Goal: Task Accomplishment & Management: Use online tool/utility

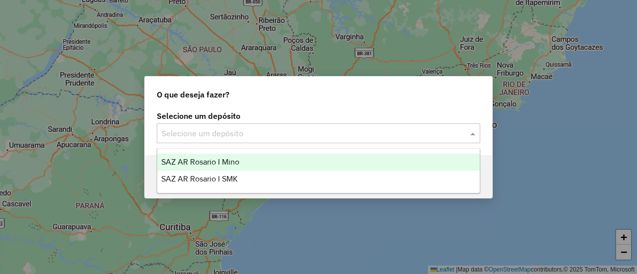
click at [472, 135] on span at bounding box center [474, 133] width 12 height 12
click at [232, 162] on span "SAZ AR Rosario I Mino" at bounding box center [200, 162] width 78 height 8
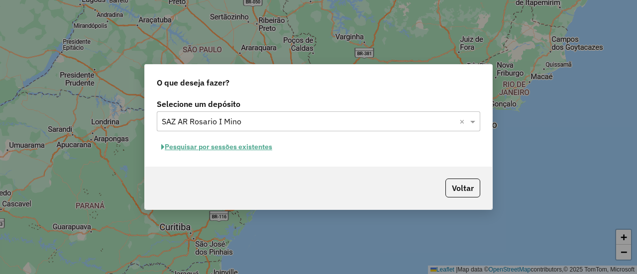
click at [257, 148] on button "Pesquisar por sessões existentes" at bounding box center [217, 146] width 120 height 15
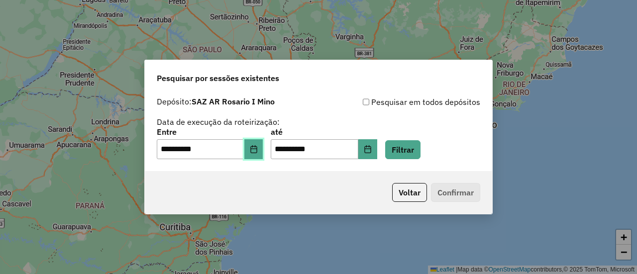
click at [261, 155] on button "Choose Date" at bounding box center [253, 149] width 19 height 20
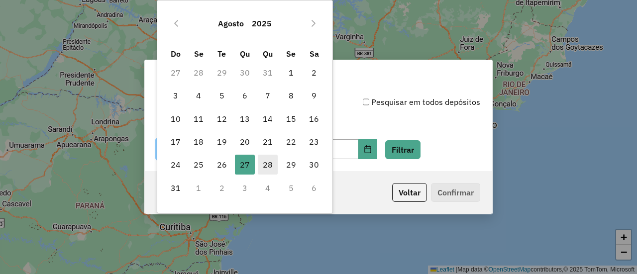
click at [267, 164] on span "28" at bounding box center [268, 165] width 20 height 20
type input "**********"
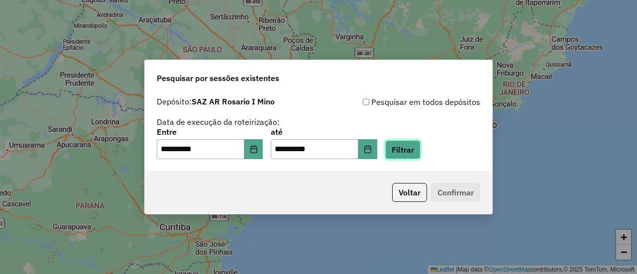
click at [416, 151] on button "Filtrar" at bounding box center [402, 149] width 35 height 19
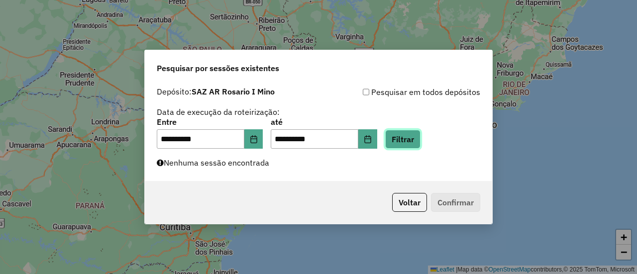
click at [419, 138] on button "Filtrar" at bounding box center [402, 139] width 35 height 19
click at [563, 162] on div "**********" at bounding box center [318, 137] width 637 height 274
click at [417, 137] on button "Filtrar" at bounding box center [402, 139] width 35 height 19
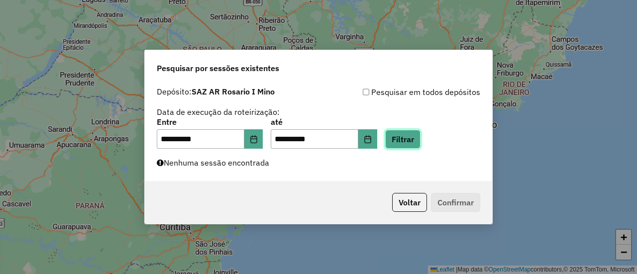
click at [417, 134] on button "Filtrar" at bounding box center [402, 139] width 35 height 19
click at [418, 138] on button "Filtrar" at bounding box center [402, 139] width 35 height 19
click at [420, 139] on button "Filtrar" at bounding box center [402, 139] width 35 height 19
click at [420, 137] on button "Filtrar" at bounding box center [402, 139] width 35 height 19
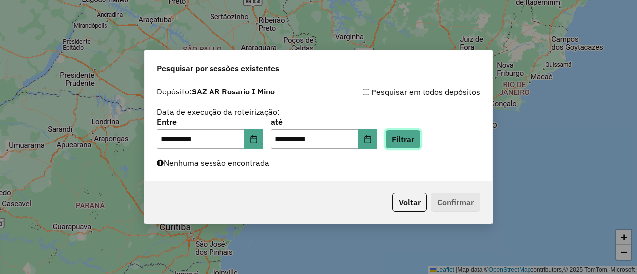
click at [415, 140] on button "Filtrar" at bounding box center [402, 139] width 35 height 19
click at [414, 141] on button "Filtrar" at bounding box center [402, 139] width 35 height 19
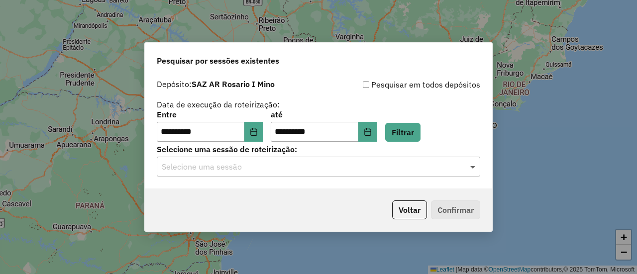
click at [472, 168] on span at bounding box center [474, 167] width 12 height 12
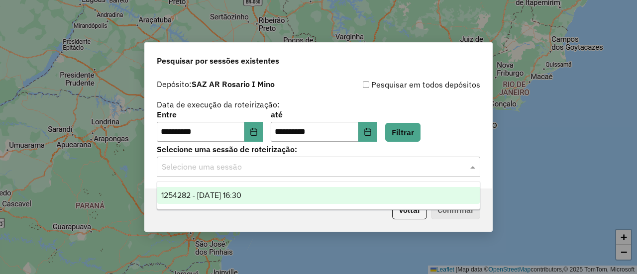
click at [241, 198] on span "1254282 - 28/08/2025 16:30" at bounding box center [201, 195] width 80 height 8
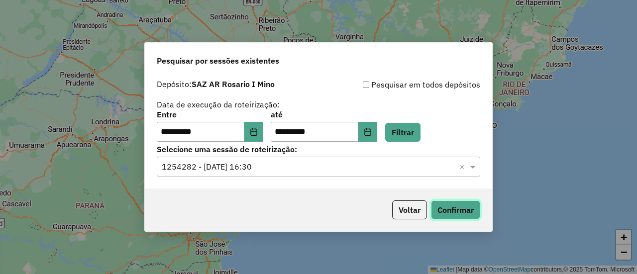
click at [458, 214] on button "Confirmar" at bounding box center [455, 210] width 49 height 19
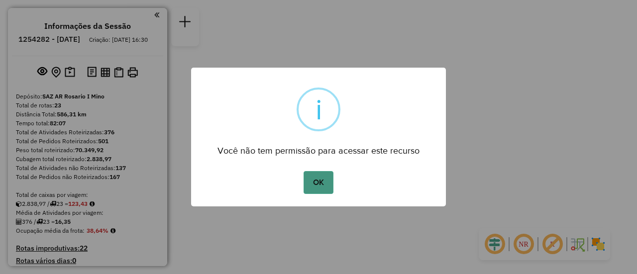
click at [320, 182] on button "OK" at bounding box center [318, 182] width 29 height 23
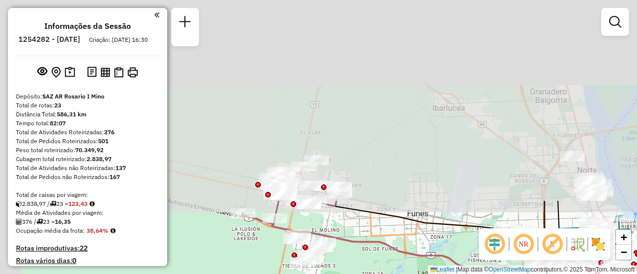
drag, startPoint x: 291, startPoint y: 101, endPoint x: 363, endPoint y: 287, distance: 200.1
click at [363, 274] on html "Aguarde... Pop-up bloqueado! Seu navegador bloqueou automáticamente a abertura …" at bounding box center [318, 137] width 637 height 274
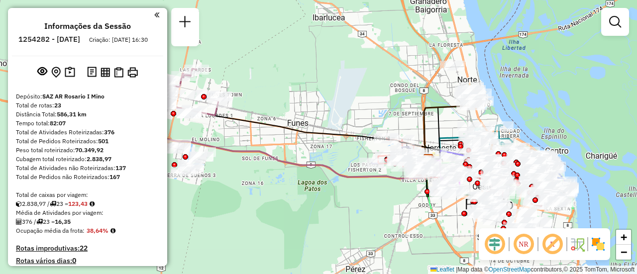
drag, startPoint x: 393, startPoint y: 160, endPoint x: 272, endPoint y: 68, distance: 152.4
click at [272, 68] on div "Janela de atendimento Grade de atendimento Capacidade Transportadoras Veículos …" at bounding box center [318, 137] width 637 height 274
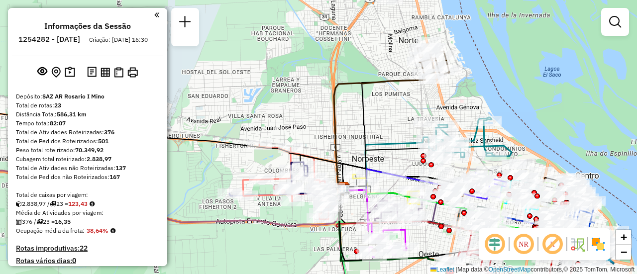
drag, startPoint x: 293, startPoint y: 136, endPoint x: 188, endPoint y: 110, distance: 108.7
click at [188, 110] on div "Janela de atendimento Grade de atendimento Capacidade Transportadoras Veículos …" at bounding box center [318, 137] width 637 height 274
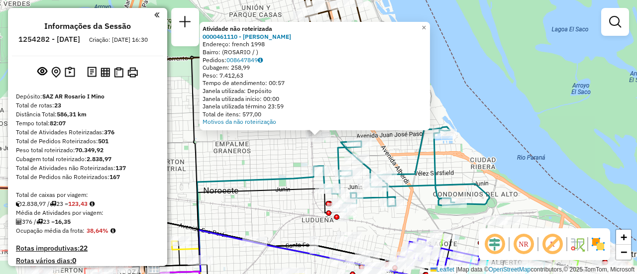
click at [266, 171] on div "Atividade não roteirizada 0000461110 - Gonzales Emanuel - RDV Endereço: french …" at bounding box center [318, 137] width 637 height 274
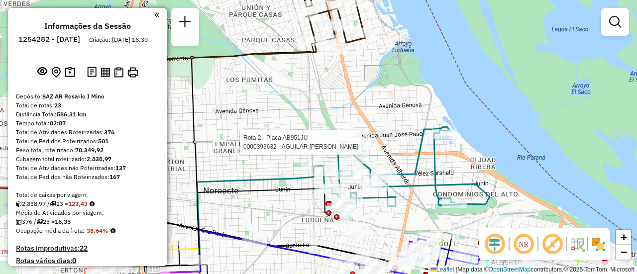
select select "**********"
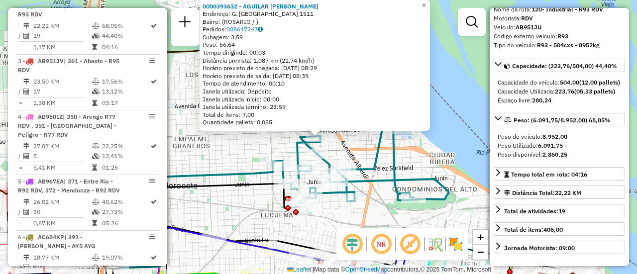
scroll to position [100, 0]
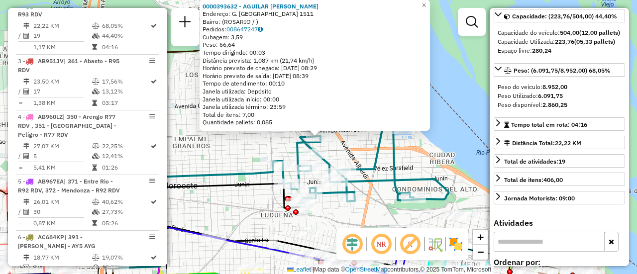
click at [244, 157] on div "0000393632 - AGUILAR LUCAS MATIAS Endereço: G. CARRASCO 1511 Bairro: (ROSARIO /…" at bounding box center [318, 137] width 637 height 274
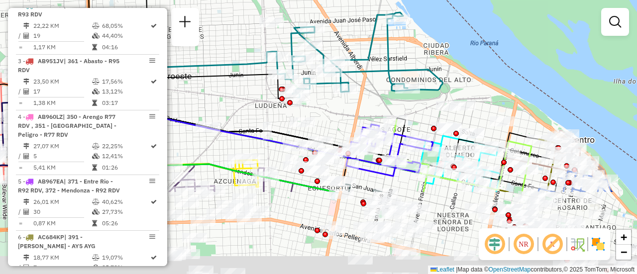
drag, startPoint x: 422, startPoint y: 166, endPoint x: 416, endPoint y: 51, distance: 115.6
click at [416, 51] on div "Janela de atendimento Grade de atendimento Capacidade Transportadoras Veículos …" at bounding box center [318, 137] width 637 height 274
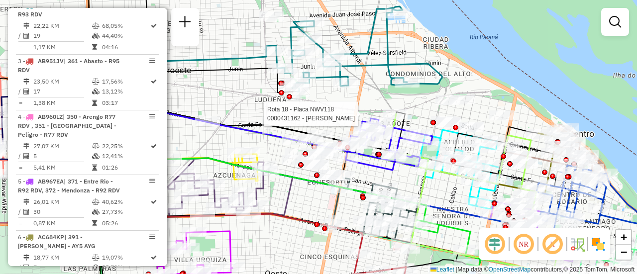
select select "**********"
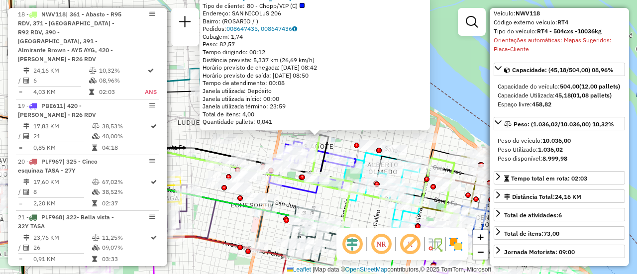
click at [258, 147] on div "0000431162 - ARAGNO ANDRES MAURICIO Tipo de cliente: 80 - Chopp/VIP (C) Endereç…" at bounding box center [318, 137] width 637 height 274
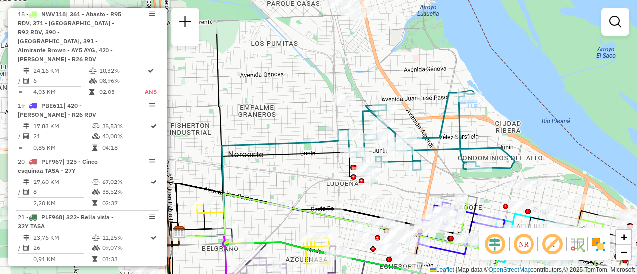
drag, startPoint x: 248, startPoint y: 128, endPoint x: 397, endPoint y: 185, distance: 159.4
click at [398, 189] on div "Janela de atendimento Grade de atendimento Capacidade Transportadoras Veículos …" at bounding box center [318, 137] width 637 height 274
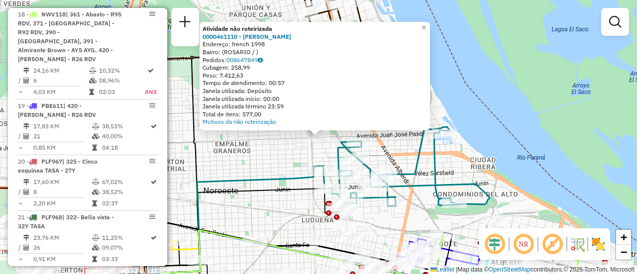
click at [458, 166] on div "Atividade não roteirizada 0000461110 - Gonzales Emanuel - RDV Endereço: french …" at bounding box center [318, 137] width 637 height 274
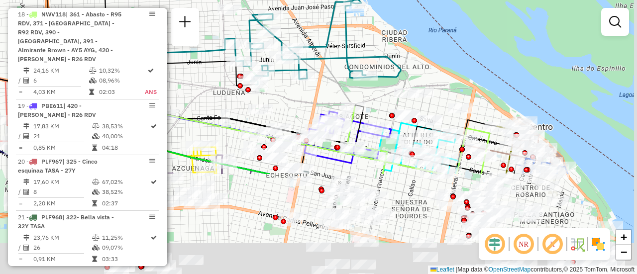
drag, startPoint x: 471, startPoint y: 224, endPoint x: 370, endPoint y: 86, distance: 172.0
click at [370, 86] on div "Janela de atendimento Grade de atendimento Capacidade Transportadoras Veículos …" at bounding box center [318, 137] width 637 height 274
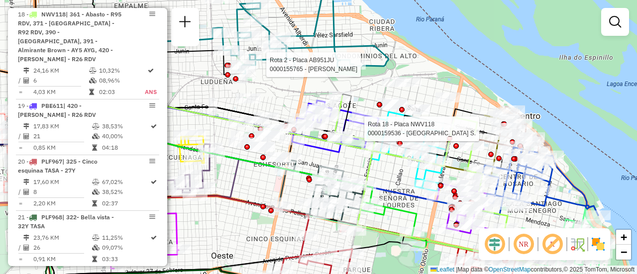
select select "**********"
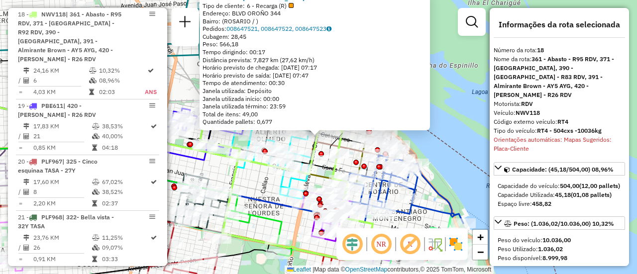
click at [449, 156] on div "0000159536 - LA GUAYRA S. Tipo de cliente: 6 - Recarga (R) Endereço: BLVD OROÑO…" at bounding box center [318, 137] width 637 height 274
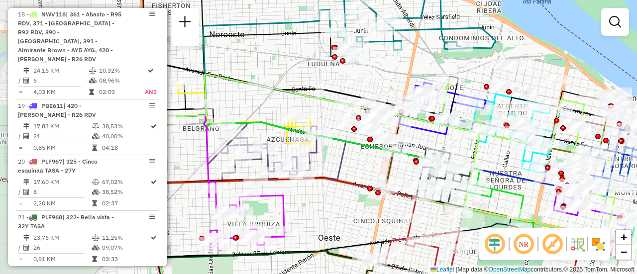
drag, startPoint x: 275, startPoint y: 88, endPoint x: 402, endPoint y: 75, distance: 127.5
click at [402, 75] on div "Janela de atendimento Grade de atendimento Capacidade Transportadoras Veículos …" at bounding box center [318, 137] width 637 height 274
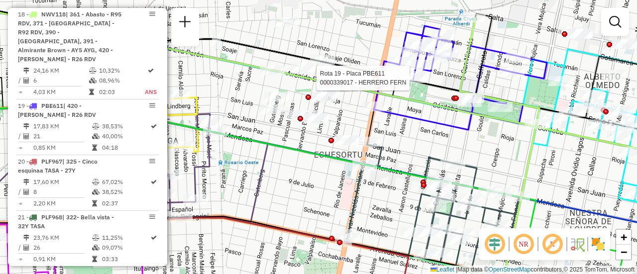
select select "**********"
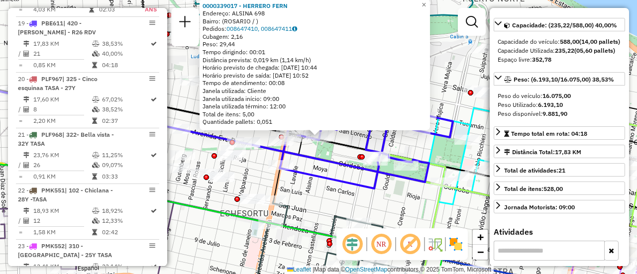
click at [384, 205] on div "0000339017 - HERRERO FERN Endereço: ALSINA 698 Bairro: (ROSARIO / ) Pedidos: 00…" at bounding box center [318, 137] width 637 height 274
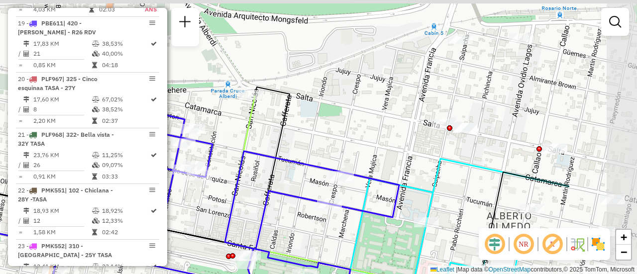
drag, startPoint x: 413, startPoint y: 78, endPoint x: 295, endPoint y: 171, distance: 149.9
click at [276, 183] on div "Janela de atendimento Grade de atendimento Capacidade Transportadoras Veículos …" at bounding box center [318, 137] width 637 height 274
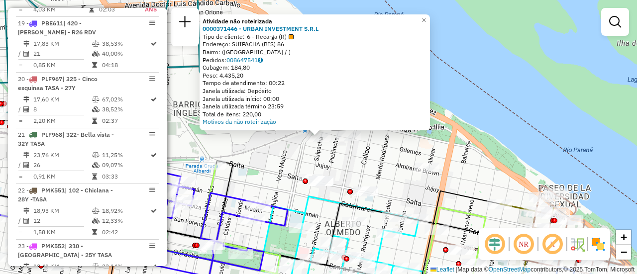
click at [285, 162] on div "Atividade não roteirizada 0000371446 - URBAN INVESTMENT S.R.L Tipo de cliente: …" at bounding box center [318, 137] width 637 height 274
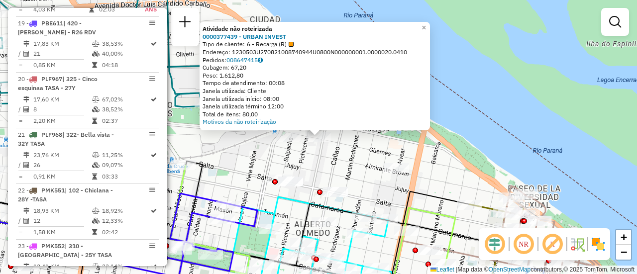
click at [251, 165] on div "Atividade não roteirizada 0000377439 - URBAN INVEST Tipo de cliente: 6 - Recarg…" at bounding box center [318, 137] width 637 height 274
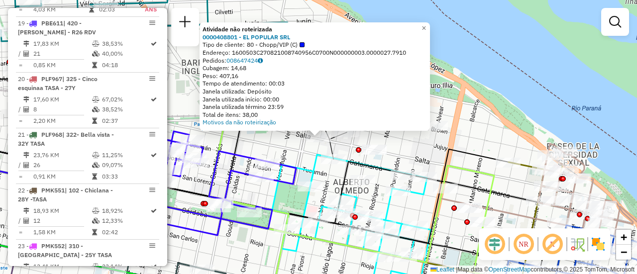
click at [284, 153] on div "Atividade não roteirizada 0000408801 - EL POPULAR SRL Tipo de cliente: 80 - Cho…" at bounding box center [318, 137] width 637 height 274
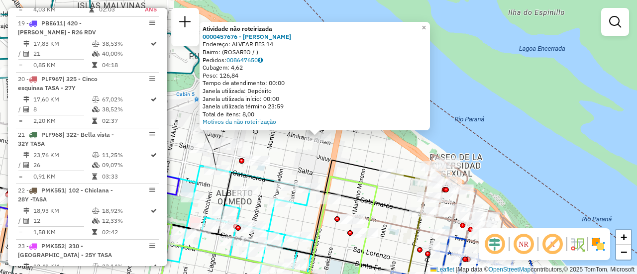
click at [291, 154] on div "Atividade não roteirizada 0000457676 - MASSERA MARIA BELEN Endereço: ALVEAR BIS…" at bounding box center [318, 137] width 637 height 274
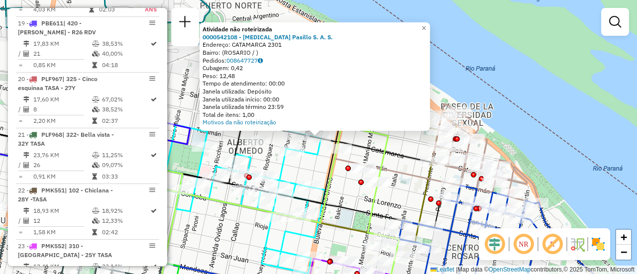
click at [318, 171] on div "Atividade não roteirizada 0000542108 - Gastro Pasillo S. A. S. Endereço: CATAMA…" at bounding box center [318, 137] width 637 height 274
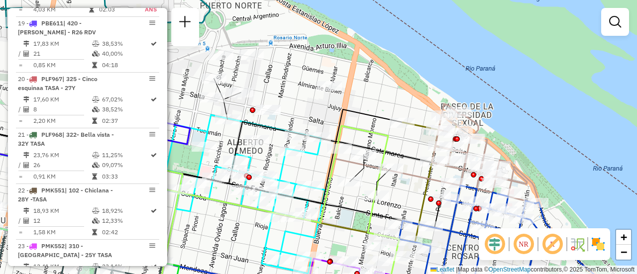
click at [312, 167] on div "Janela de atendimento Grade de atendimento Capacidade Transportadoras Veículos …" at bounding box center [318, 137] width 637 height 274
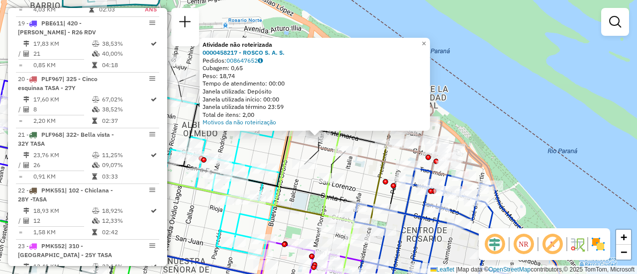
click at [271, 154] on div "Atividade não roteirizada 0000458217 - ROSCO S. A. S. Pedidos: 008647652 Cubage…" at bounding box center [318, 137] width 637 height 274
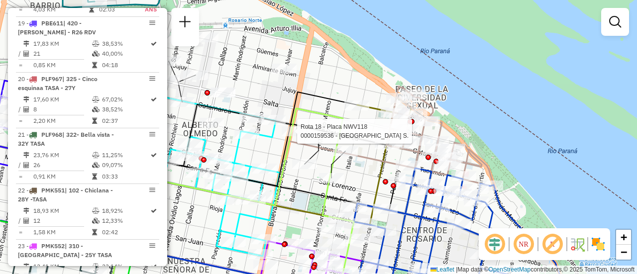
select select "**********"
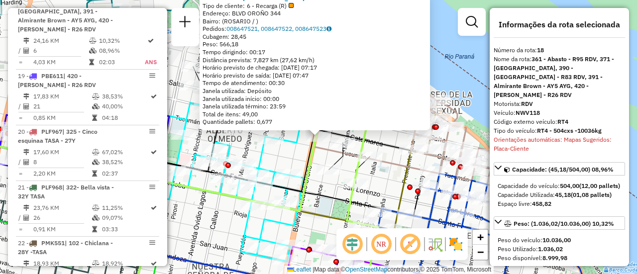
scroll to position [1338, 0]
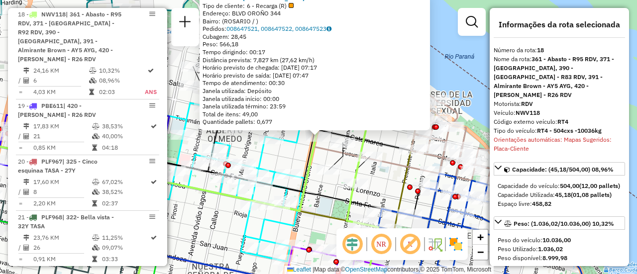
click at [285, 152] on div "0000159536 - LA GUAYRA S. Tipo de cliente: 6 - Recarga (R) Endereço: BLVD OROÑO…" at bounding box center [318, 137] width 637 height 274
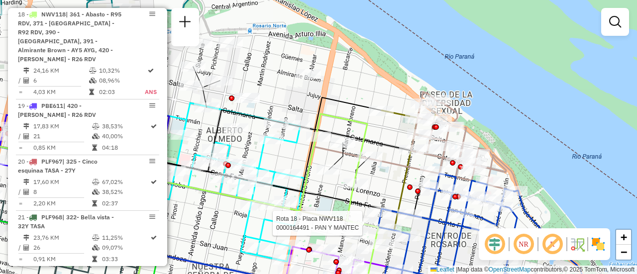
select select "**********"
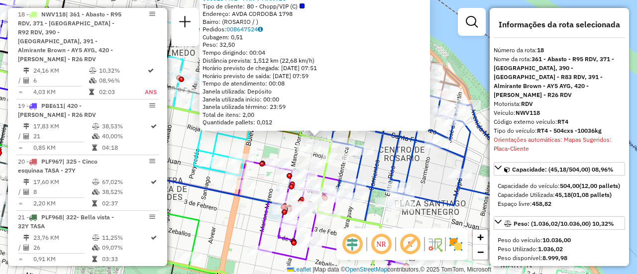
click at [246, 224] on div "0000164491 - PAN Y MANTEC Tipo de cliente: 80 - Chopp/VIP (C) Endereço: AVDA CO…" at bounding box center [318, 137] width 637 height 274
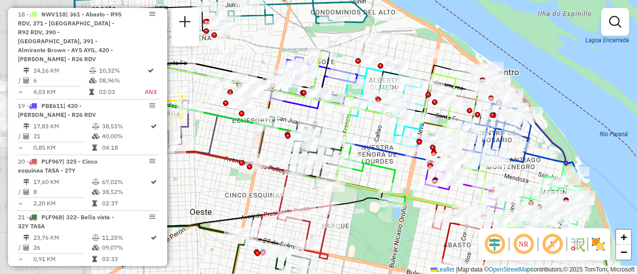
drag, startPoint x: 236, startPoint y: 168, endPoint x: 373, endPoint y: 139, distance: 139.9
click at [373, 139] on div "Janela de atendimento Grade de atendimento Capacidade Transportadoras Veículos …" at bounding box center [318, 137] width 637 height 274
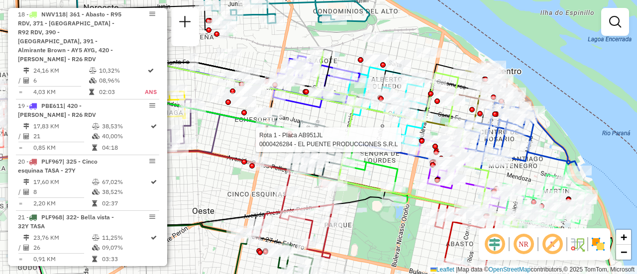
click at [225, 195] on div "Rota 1 - Placa AB951JL 0000426284 - EL PUENTE PRODUCCIONES S.R.L Janela de aten…" at bounding box center [318, 137] width 637 height 274
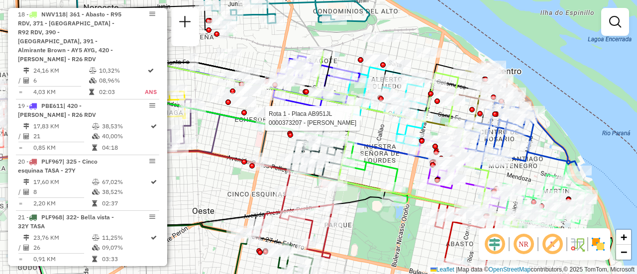
select select "**********"
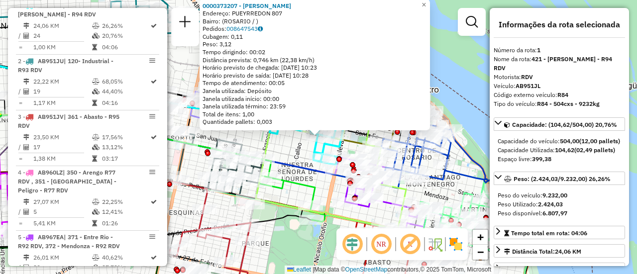
scroll to position [100, 0]
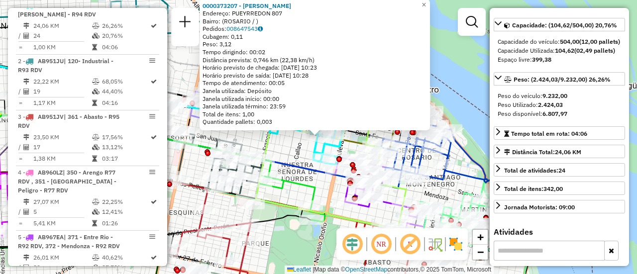
click at [323, 189] on div "0000373207 - VALDIVIA RAFAEL ALEJANDRO Endereço: PUEYRREDON 807 Bairro: (ROSARI…" at bounding box center [318, 137] width 637 height 274
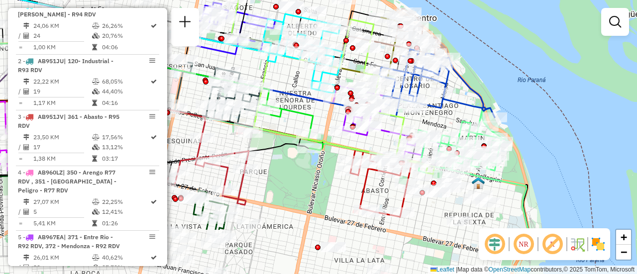
drag, startPoint x: 376, startPoint y: 216, endPoint x: 374, endPoint y: 145, distance: 71.7
click at [374, 145] on div "Janela de atendimento Grade de atendimento Capacidade Transportadoras Veículos …" at bounding box center [318, 137] width 637 height 274
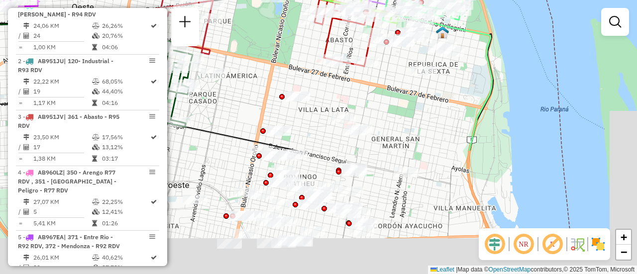
drag, startPoint x: 423, startPoint y: 223, endPoint x: 388, endPoint y: 38, distance: 188.4
click at [383, 40] on div "Rota 5 - Placa AB967EA 0000412614 - BERUTTI MARTA NELIDA Janela de atendimento …" at bounding box center [318, 137] width 637 height 274
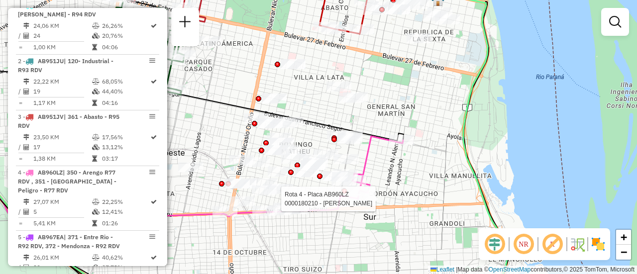
select select "**********"
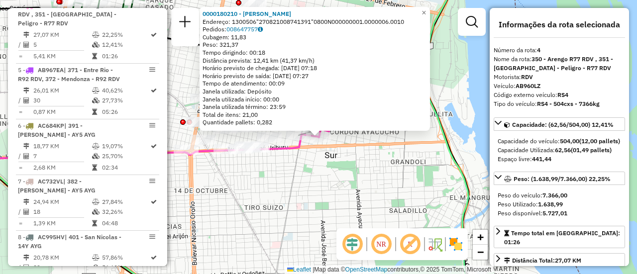
scroll to position [50, 0]
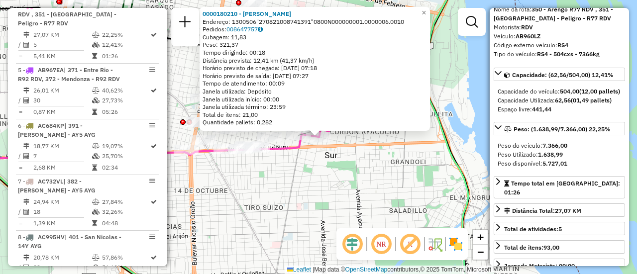
click at [322, 196] on div "0000180210 - LI YUHUA Endereço: 1300506"270821008741391"0800N000000001.0000006.…" at bounding box center [318, 137] width 637 height 274
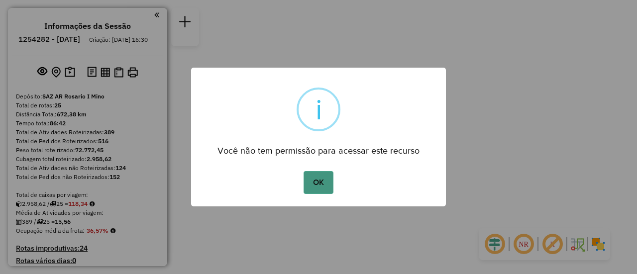
click at [317, 185] on button "OK" at bounding box center [318, 182] width 29 height 23
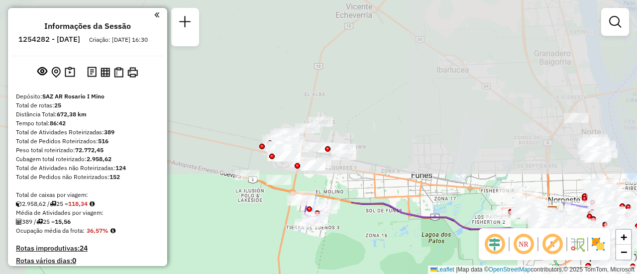
drag, startPoint x: 323, startPoint y: 145, endPoint x: 359, endPoint y: 298, distance: 157.0
click at [359, 274] on html "Aguarde... Pop-up bloqueado! Seu navegador bloqueou automáticamente a abertura …" at bounding box center [318, 137] width 637 height 274
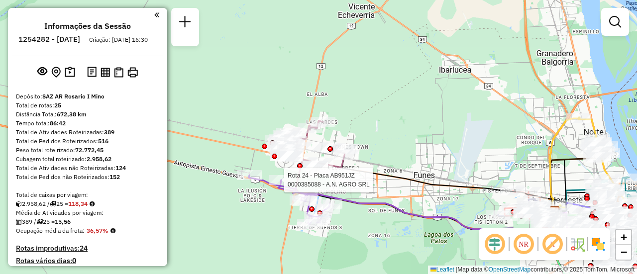
select select "**********"
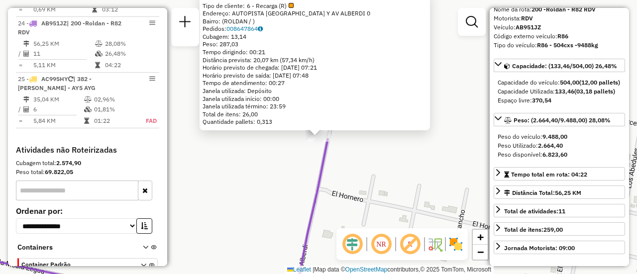
scroll to position [100, 0]
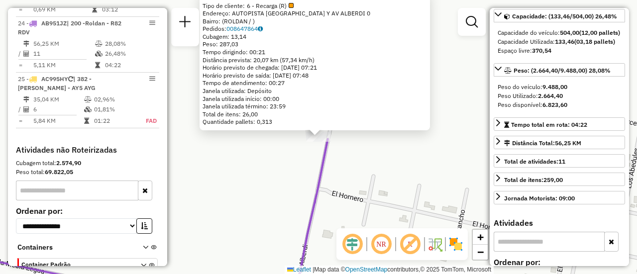
click at [414, 183] on div "0000385088 - A.N. AGRO SRL Tipo de cliente: 6 - Recarga (R) Endereço: AUTOPISTA…" at bounding box center [318, 137] width 637 height 274
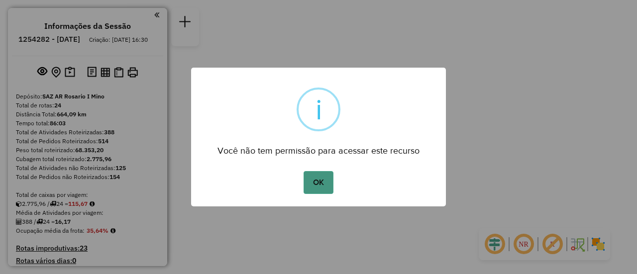
click at [317, 181] on button "OK" at bounding box center [318, 182] width 29 height 23
click at [324, 184] on button "OK" at bounding box center [318, 182] width 29 height 23
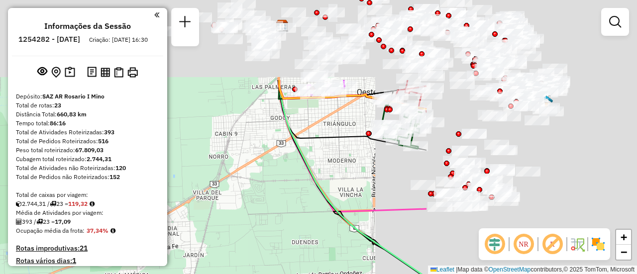
drag, startPoint x: 316, startPoint y: 103, endPoint x: 172, endPoint y: 167, distance: 157.7
click at [38, 213] on hb-router-mapa "Informações da Sessão 1254282 - [DATE] Criação: [DATE] 16:30 Depósito: SAZ AR […" at bounding box center [318, 137] width 637 height 274
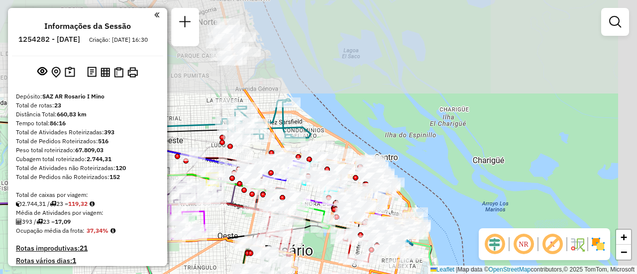
drag, startPoint x: 301, startPoint y: 106, endPoint x: 231, endPoint y: 227, distance: 139.3
click at [231, 227] on div "Janela de atendimento Grade de atendimento Capacidade Transportadoras Veículos …" at bounding box center [318, 137] width 637 height 274
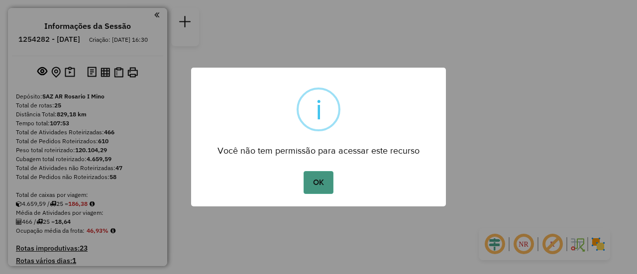
click at [324, 183] on button "OK" at bounding box center [318, 182] width 29 height 23
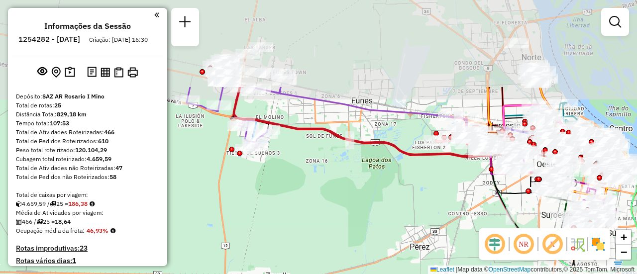
drag, startPoint x: 301, startPoint y: 125, endPoint x: 349, endPoint y: 190, distance: 81.0
click at [349, 190] on div "Janela de atendimento Grade de atendimento Capacidade Transportadoras Veículos …" at bounding box center [318, 137] width 637 height 274
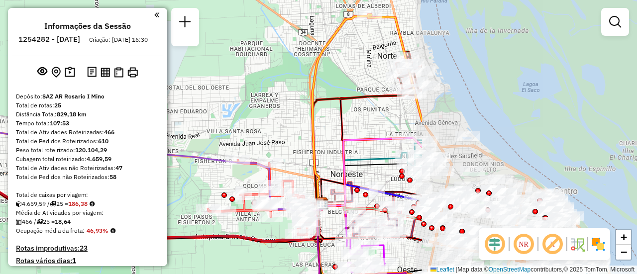
drag, startPoint x: 481, startPoint y: 73, endPoint x: 224, endPoint y: 103, distance: 258.4
click at [200, 100] on div "Janela de atendimento Grade de atendimento Capacidade Transportadoras Veículos …" at bounding box center [318, 137] width 637 height 274
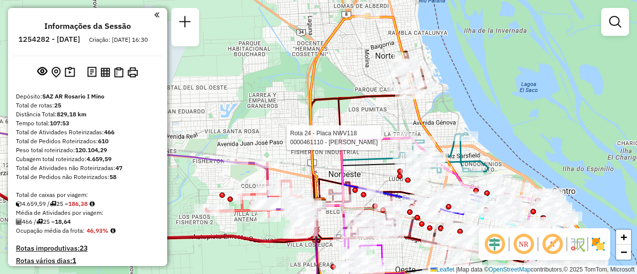
select select "**********"
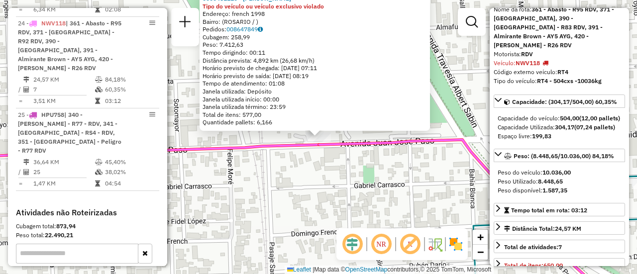
scroll to position [100, 0]
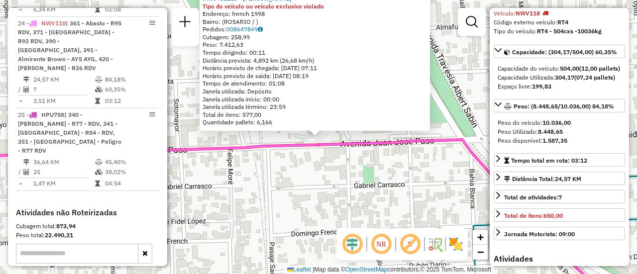
click at [328, 205] on div "0000461110 - Gonzales Emanuel - RDV Tipo do veículo ou veículo exclusivo violad…" at bounding box center [318, 137] width 637 height 274
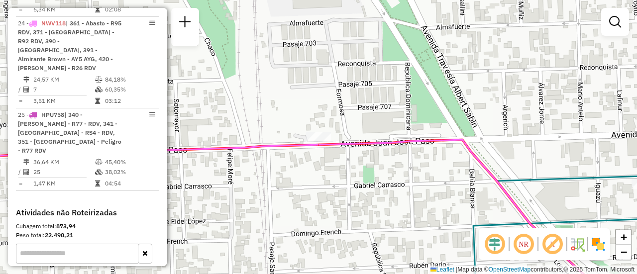
click at [288, 189] on div "Janela de atendimento Grade de atendimento Capacidade Transportadoras Veículos …" at bounding box center [318, 137] width 637 height 274
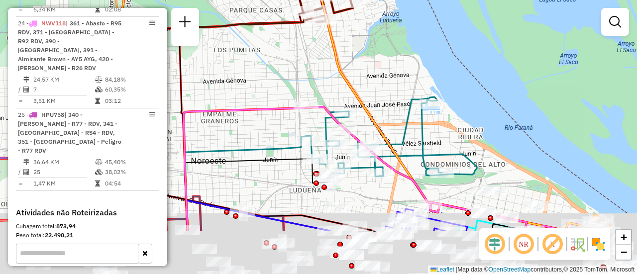
drag, startPoint x: 392, startPoint y: 159, endPoint x: 386, endPoint y: 60, distance: 98.7
click at [386, 60] on div "Janela de atendimento Grade de atendimento Capacidade Transportadoras Veículos …" at bounding box center [318, 137] width 637 height 274
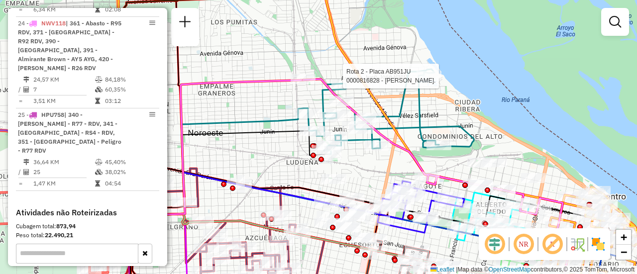
select select "**********"
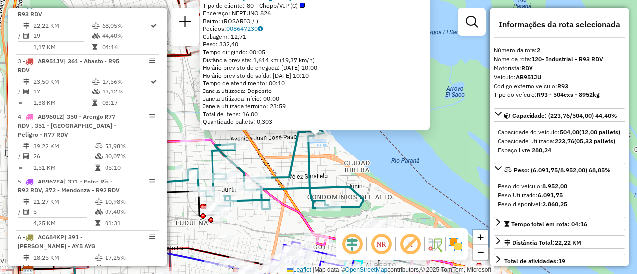
scroll to position [149, 0]
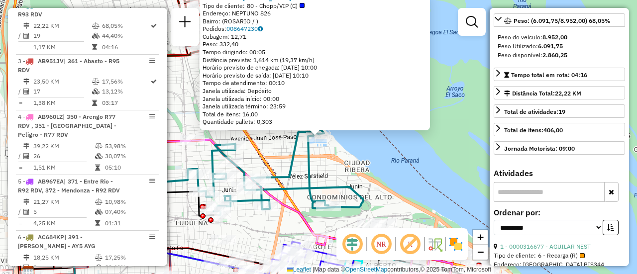
click at [401, 185] on div "0000816828 - DANIEL GUE. Tipo de cliente: 80 - Chopp/VIP (C) Endereço: NEPTUNO …" at bounding box center [318, 137] width 637 height 274
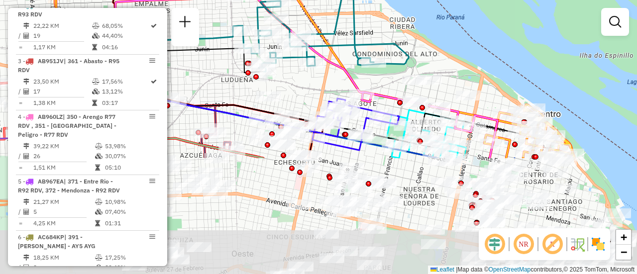
drag, startPoint x: 279, startPoint y: 219, endPoint x: 326, endPoint y: 62, distance: 164.5
click at [326, 64] on div "Janela de atendimento Grade de atendimento Capacidade Transportadoras Veículos …" at bounding box center [318, 137] width 637 height 274
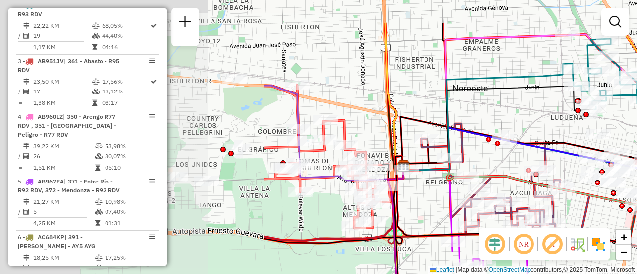
drag, startPoint x: 216, startPoint y: 76, endPoint x: 605, endPoint y: 137, distance: 394.0
click at [609, 138] on div "Janela de atendimento Grade de atendimento Capacidade Transportadoras Veículos …" at bounding box center [318, 137] width 637 height 274
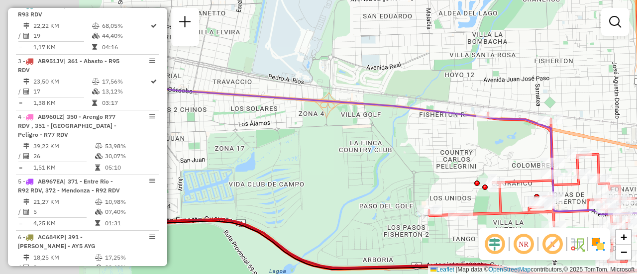
drag, startPoint x: 318, startPoint y: 130, endPoint x: 568, endPoint y: 159, distance: 251.5
click at [518, 152] on div "Janela de atendimento Grade de atendimento Capacidade Transportadoras Veículos …" at bounding box center [318, 137] width 637 height 274
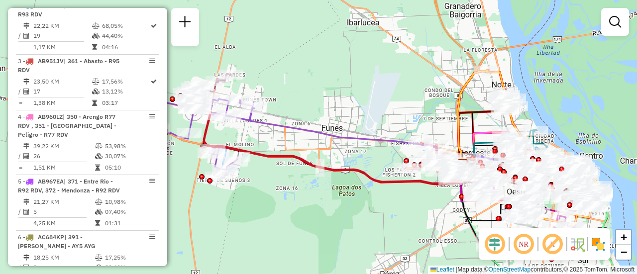
drag, startPoint x: 230, startPoint y: 142, endPoint x: 371, endPoint y: 151, distance: 141.1
click at [372, 153] on div "Janela de atendimento Grade de atendimento Capacidade Transportadoras Veículos …" at bounding box center [318, 137] width 637 height 274
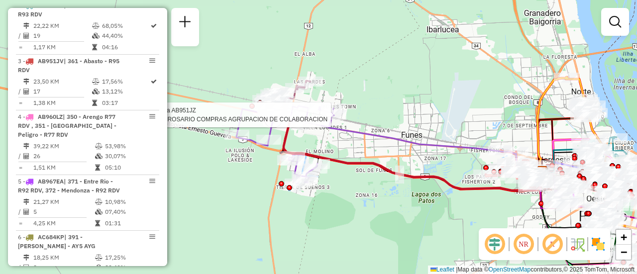
select select "**********"
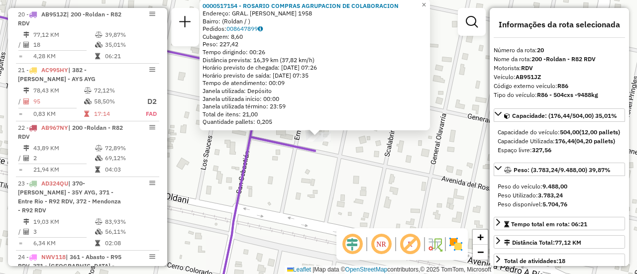
scroll to position [100, 0]
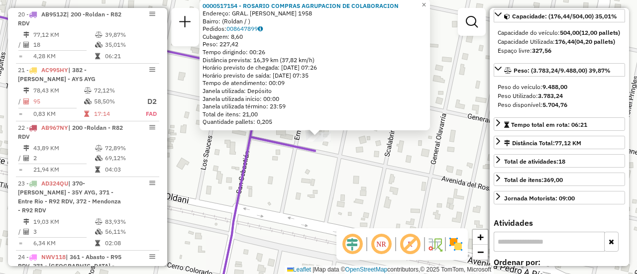
click at [346, 194] on div "0000517154 - ROSARIO COMPRAS AGRUPACION DE COLABORACION Endereço: GRAL. GUIDO 1…" at bounding box center [318, 137] width 637 height 274
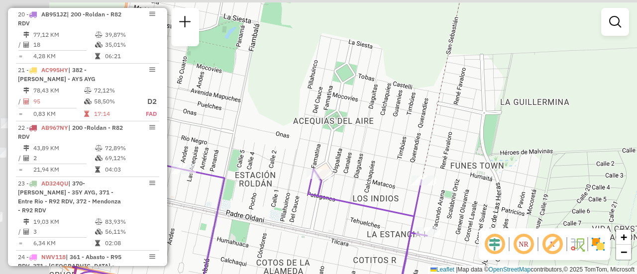
drag, startPoint x: 254, startPoint y: 123, endPoint x: 476, endPoint y: 214, distance: 240.1
click at [486, 227] on div "Janela de atendimento Grade de atendimento Capacidade Transportadoras Veículos …" at bounding box center [318, 137] width 637 height 274
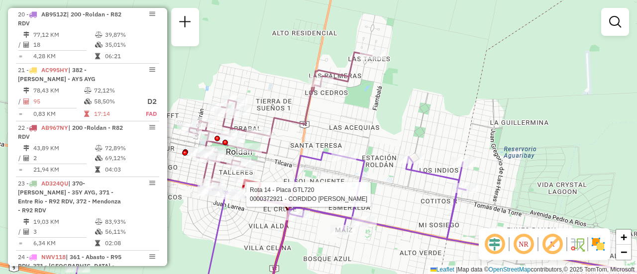
select select "**********"
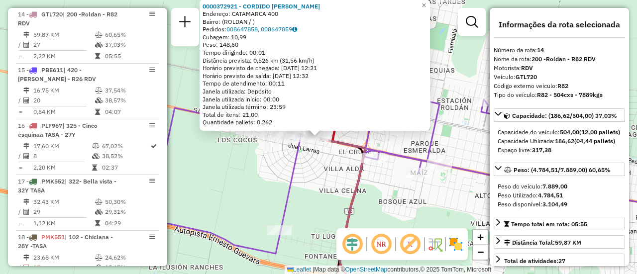
scroll to position [50, 0]
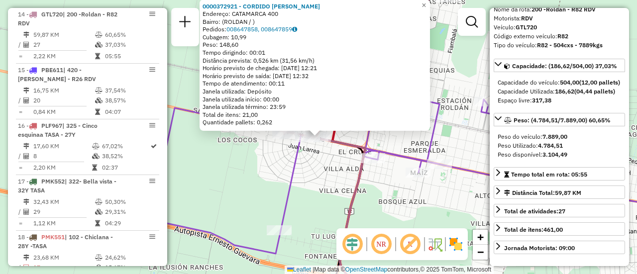
click at [381, 197] on div "0000372921 - CORDIDO VIVIANA BEATRIZ Endereço: CATAMARCA 400 Bairro: (ROLDAN / …" at bounding box center [318, 137] width 637 height 274
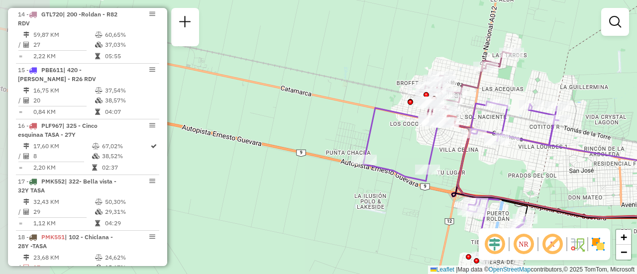
drag, startPoint x: 457, startPoint y: 206, endPoint x: 515, endPoint y: 188, distance: 59.8
click at [515, 188] on div "Janela de atendimento Grade de atendimento Capacidade Transportadoras Veículos …" at bounding box center [318, 137] width 637 height 274
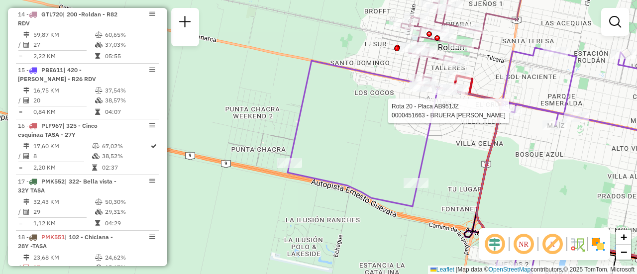
select select "**********"
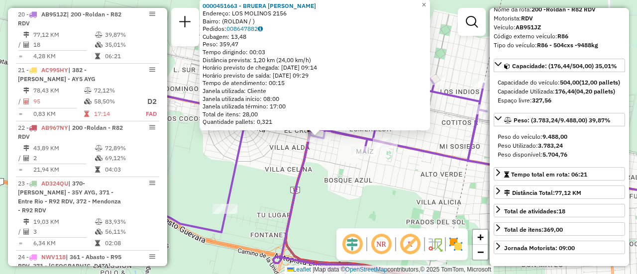
click at [388, 201] on div "0000451663 - BRUERA URIEL ESTEBAN Endereço: LOS MOLINOS 2156 Bairro: (ROLDAN / …" at bounding box center [318, 137] width 637 height 274
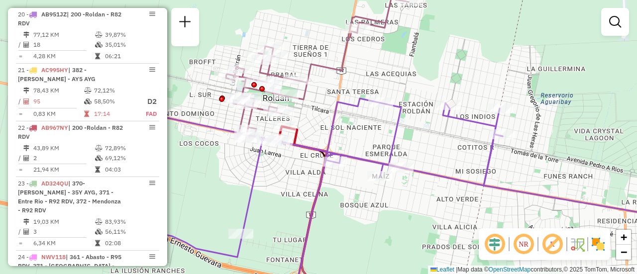
drag, startPoint x: 285, startPoint y: 172, endPoint x: 329, endPoint y: 202, distance: 53.4
click at [328, 206] on div "Janela de atendimento Grade de atendimento Capacidade Transportadoras Veículos …" at bounding box center [318, 137] width 637 height 274
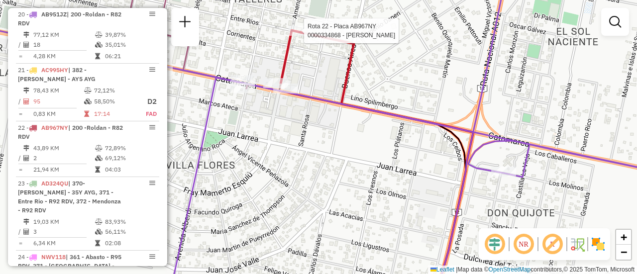
select select "**********"
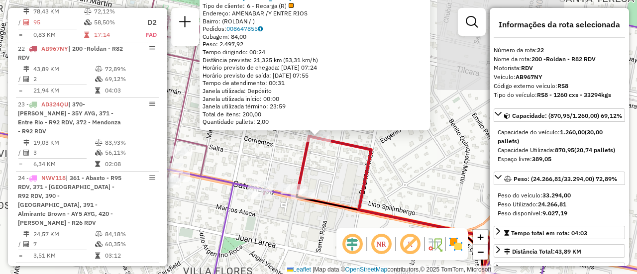
scroll to position [1554, 0]
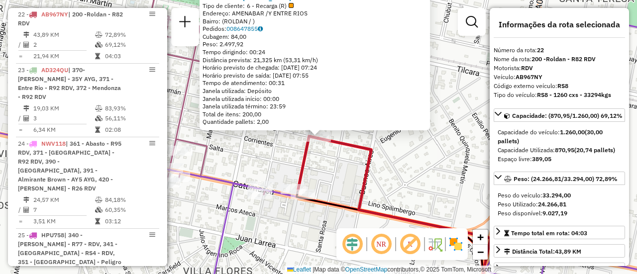
click at [417, 179] on div "0000334868 - GHOMAID DANIEL Tipo de cliente: 6 - Recarga (R) Endereço: AMENABAR…" at bounding box center [318, 137] width 637 height 274
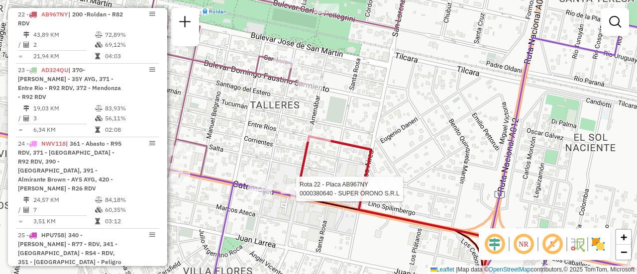
select select "**********"
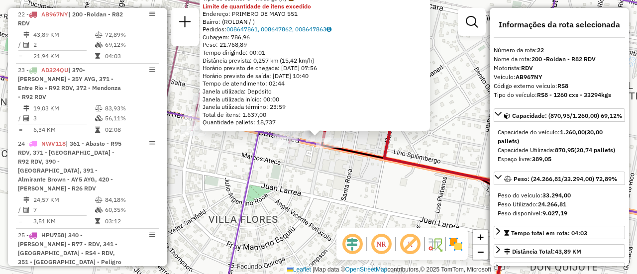
click at [341, 175] on div "0000380640 - SUPER ORONO S.R.L Tipo de cliente: 6 - Recarga (R) Limite de quant…" at bounding box center [318, 137] width 637 height 274
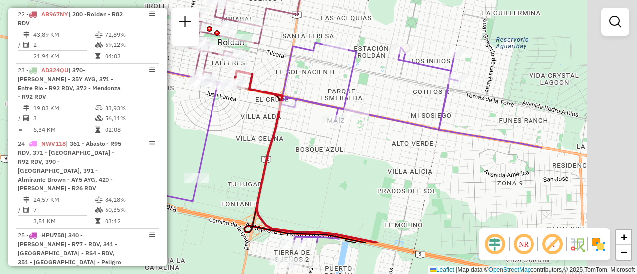
drag, startPoint x: 458, startPoint y: 143, endPoint x: 306, endPoint y: 90, distance: 161.0
click at [299, 85] on div "Janela de atendimento Grade de atendimento Capacidade Transportadoras Veículos …" at bounding box center [318, 137] width 637 height 274
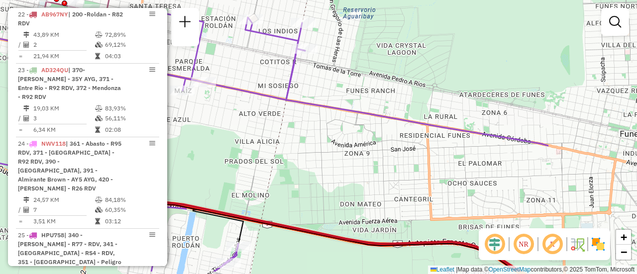
drag, startPoint x: 436, startPoint y: 189, endPoint x: 284, endPoint y: 159, distance: 155.2
click at [284, 159] on div "Janela de atendimento Grade de atendimento Capacidade Transportadoras Veículos …" at bounding box center [318, 137] width 637 height 274
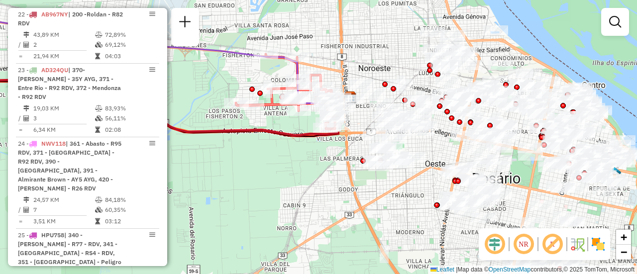
drag, startPoint x: 459, startPoint y: 120, endPoint x: 99, endPoint y: 0, distance: 380.2
click at [99, 0] on div "Janela de atendimento Grade de atendimento Capacidade Transportadoras Veículos …" at bounding box center [318, 137] width 637 height 274
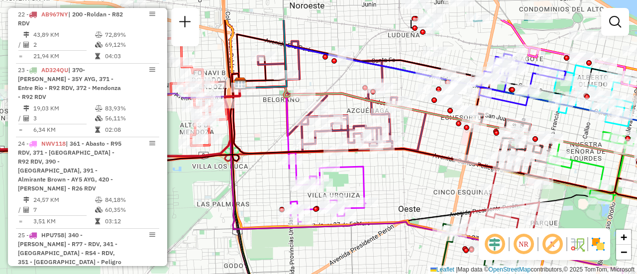
drag, startPoint x: 527, startPoint y: 59, endPoint x: 459, endPoint y: 185, distance: 143.8
click at [479, 105] on icon at bounding box center [522, 80] width 87 height 52
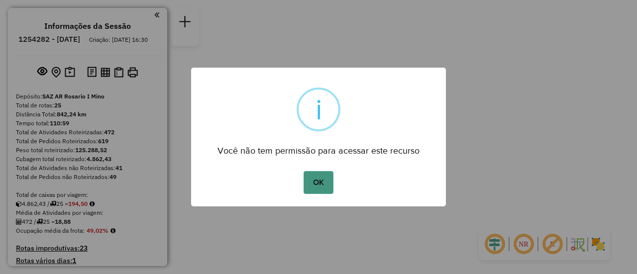
click at [317, 178] on button "OK" at bounding box center [318, 182] width 29 height 23
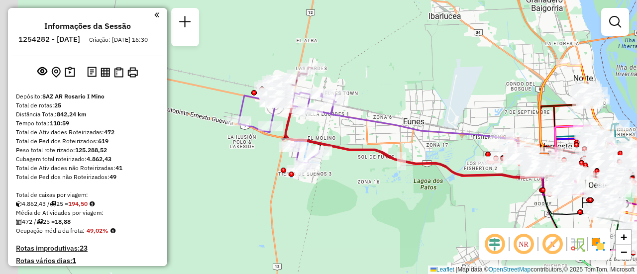
drag, startPoint x: 250, startPoint y: 104, endPoint x: 449, endPoint y: 228, distance: 234.7
click at [449, 228] on div "Janela de atendimento Grade de atendimento Capacidade Transportadoras Veículos …" at bounding box center [318, 137] width 637 height 274
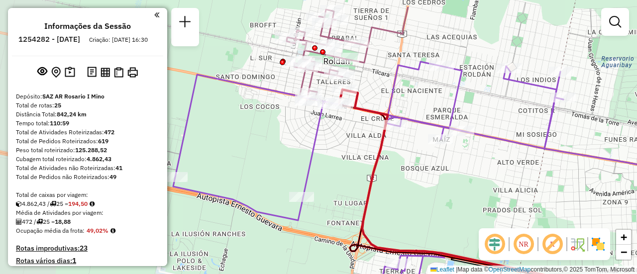
drag, startPoint x: 312, startPoint y: 163, endPoint x: 442, endPoint y: 179, distance: 131.8
click at [452, 187] on div "Janela de atendimento Grade de atendimento Capacidade Transportadoras Veículos …" at bounding box center [318, 137] width 637 height 274
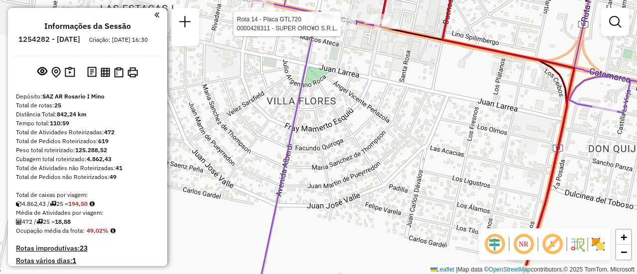
select select "**********"
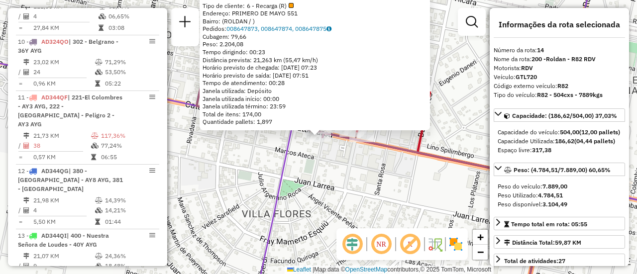
scroll to position [1106, 0]
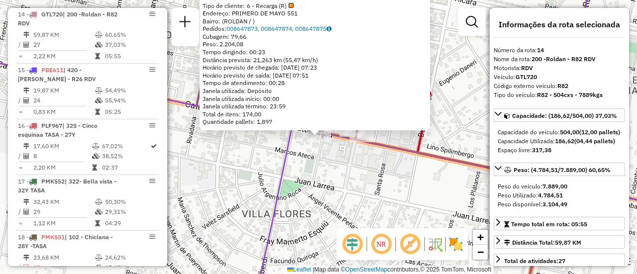
click at [363, 179] on div "0000428311 - SUPER ORO¥O S.R.L. Tipo de cliente: 6 - Recarga (R) Endereço: PRIM…" at bounding box center [318, 137] width 637 height 274
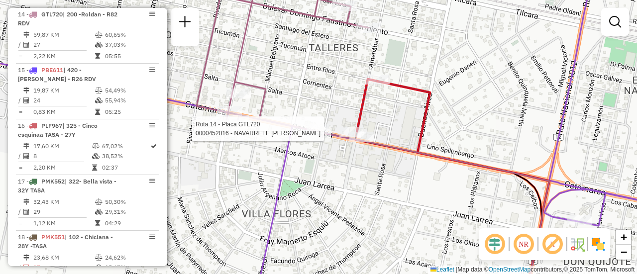
select select "**********"
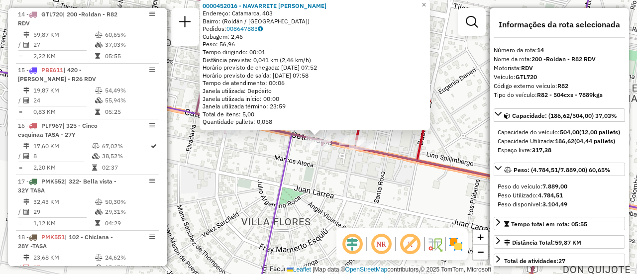
click at [362, 192] on div "0000452016 - NAVARRETE CARLOS ABEL Endereço: Catamarca, 403 Bairro: (Roldán / S…" at bounding box center [318, 137] width 637 height 274
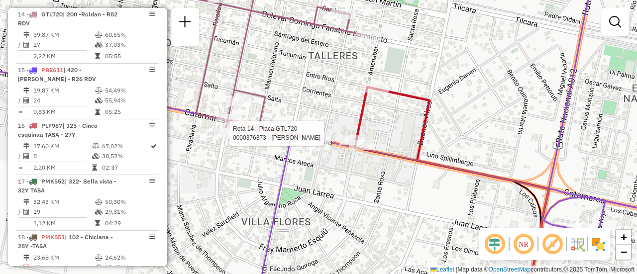
select select "**********"
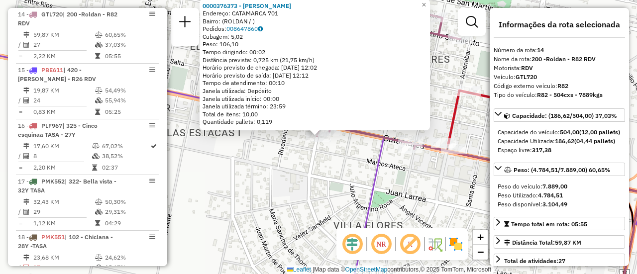
click at [256, 161] on div "0000376373 - COLLESELLI EMILIANO Endereço: CATAMARCA 701 Bairro: (ROLDAN / ) Pe…" at bounding box center [318, 137] width 637 height 274
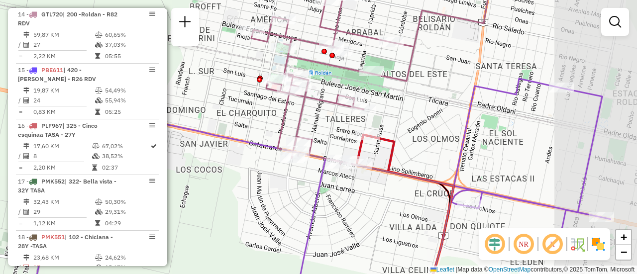
drag, startPoint x: 502, startPoint y: 145, endPoint x: 413, endPoint y: 143, distance: 89.6
click at [413, 143] on div "Janela de atendimento Grade de atendimento Capacidade Transportadoras Veículos …" at bounding box center [318, 137] width 637 height 274
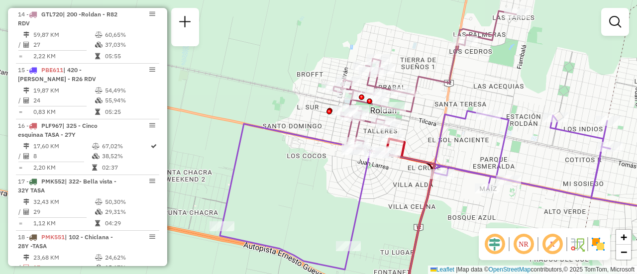
click at [469, 141] on div "Janela de atendimento Grade de atendimento Capacidade Transportadoras Veículos …" at bounding box center [318, 137] width 637 height 274
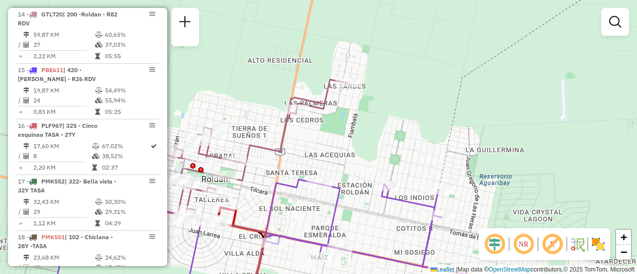
drag, startPoint x: 508, startPoint y: 99, endPoint x: 337, endPoint y: 91, distance: 171.4
click at [339, 167] on div "Janela de atendimento Grade de atendimento Capacidade Transportadoras Veículos …" at bounding box center [318, 137] width 637 height 274
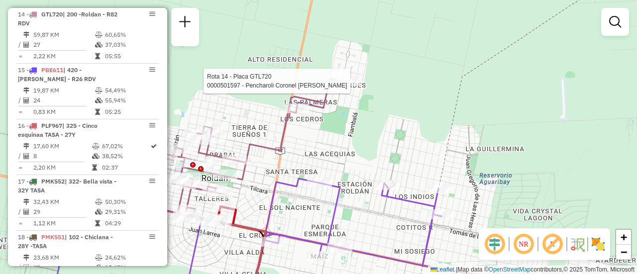
select select "**********"
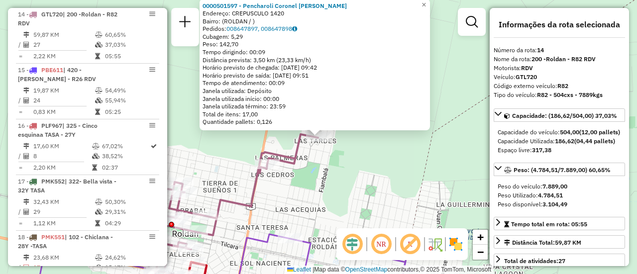
click at [375, 186] on div "0000501597 - Pencharoli Coronel Milsen Elizabeth Endereço: CREPUSCULO 1420 Bair…" at bounding box center [318, 137] width 637 height 274
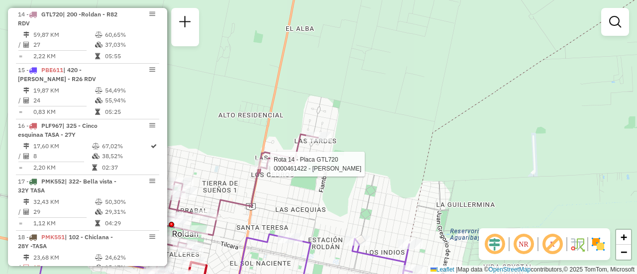
select select "**********"
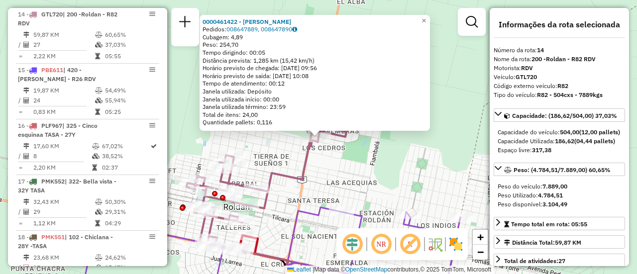
click at [364, 182] on div "0000461422 - ALANIZ ANAHI AYELEN Pedidos: 008647889, 008647890 Cubagem: 4,89 Pe…" at bounding box center [318, 137] width 637 height 274
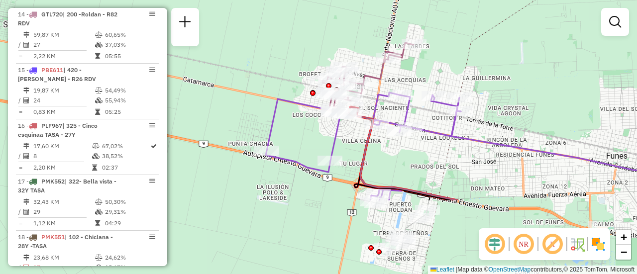
drag, startPoint x: 378, startPoint y: 183, endPoint x: 428, endPoint y: 10, distance: 180.3
click at [428, 10] on div "Janela de atendimento Grade de atendimento Capacidade Transportadoras Veículos …" at bounding box center [318, 137] width 637 height 274
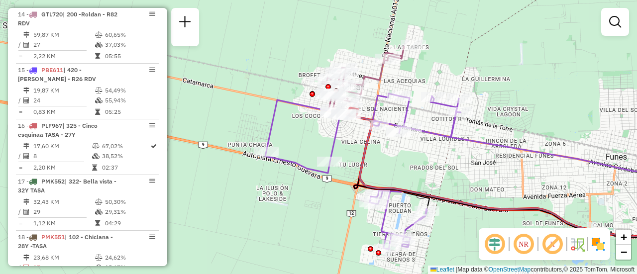
drag, startPoint x: 432, startPoint y: 90, endPoint x: 423, endPoint y: 163, distance: 73.8
click at [423, 163] on div "Janela de atendimento Grade de atendimento Capacidade Transportadoras Veículos …" at bounding box center [318, 137] width 637 height 274
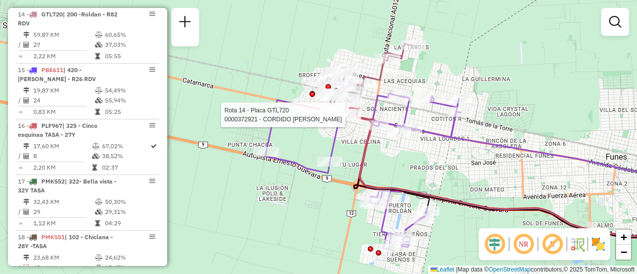
select select "**********"
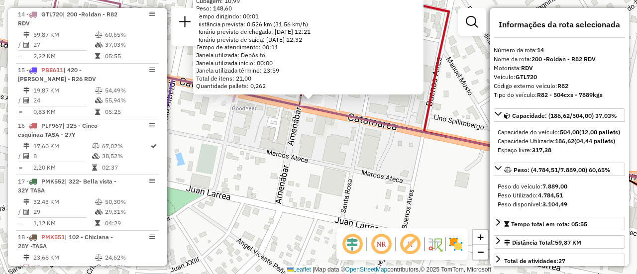
drag, startPoint x: 428, startPoint y: 207, endPoint x: 421, endPoint y: 171, distance: 36.9
click at [421, 171] on div "0000372921 - CORDIDO VIVIANA BEATRIZ Endereço: CATAMARCA 400 Bairro: (ROLDAN / …" at bounding box center [318, 137] width 637 height 274
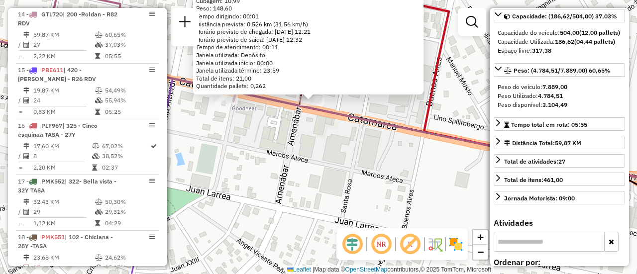
click at [427, 182] on div "0000372921 - CORDIDO VIVIANA BEATRIZ Endereço: CATAMARCA 400 Bairro: (ROLDAN / …" at bounding box center [318, 137] width 637 height 274
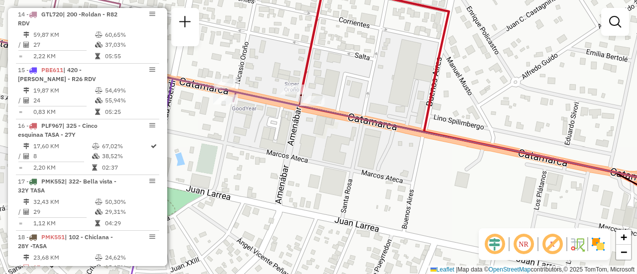
click at [228, 160] on div "Janela de atendimento Grade de atendimento Capacidade Transportadoras Veículos …" at bounding box center [318, 137] width 637 height 274
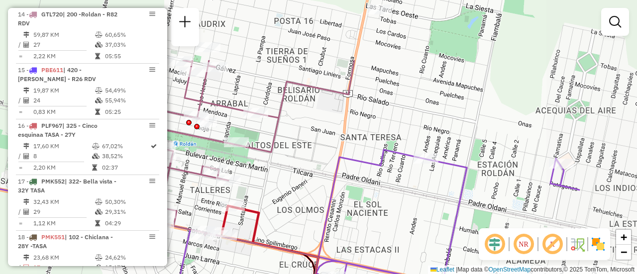
drag, startPoint x: 429, startPoint y: 109, endPoint x: 309, endPoint y: 197, distance: 149.3
click at [309, 197] on div "Janela de atendimento Grade de atendimento Capacidade Transportadoras Veículos …" at bounding box center [318, 137] width 637 height 274
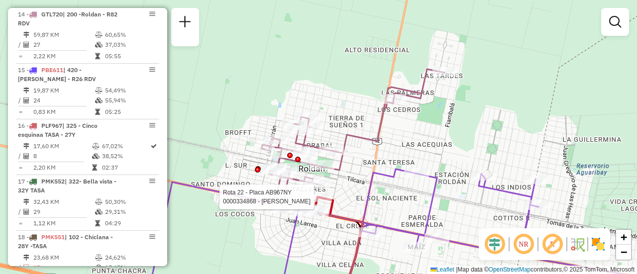
select select "**********"
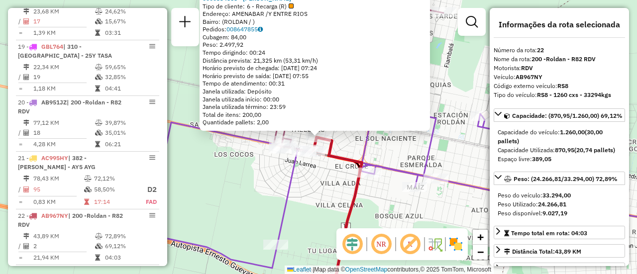
scroll to position [1554, 0]
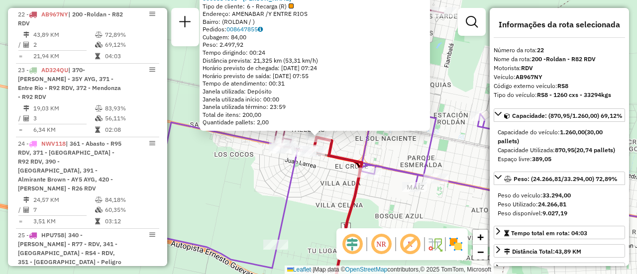
click at [311, 201] on div "0000334868 - GHOMAID DANIEL Tipo de cliente: 6 - Recarga (R) Endereço: AMENABAR…" at bounding box center [318, 137] width 637 height 274
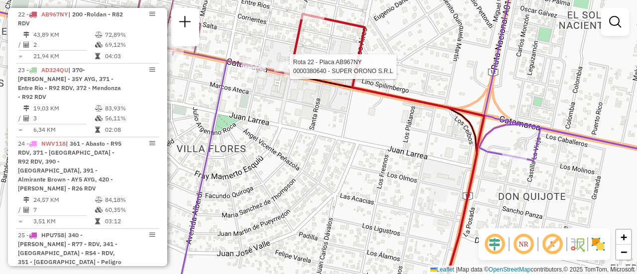
select select "**********"
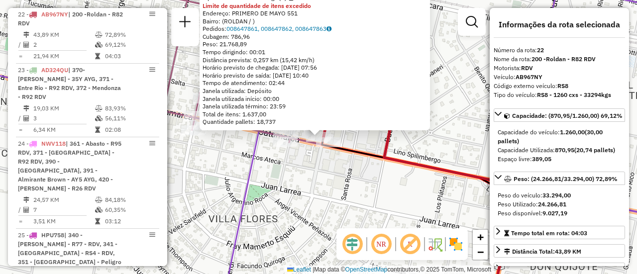
click at [447, 138] on div "0000380640 - SUPER ORONO S.R.L Tipo de cliente: 6 - Recarga (R) Limite de quant…" at bounding box center [318, 137] width 637 height 274
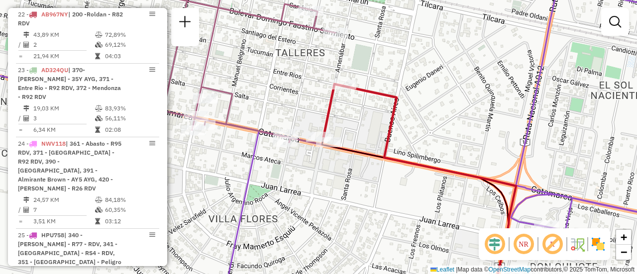
click at [447, 138] on div "0000380640 - SUPER ORONO S.R.L Tipo de cliente: 6 - Recarga (R) Limite de quant…" at bounding box center [318, 137] width 637 height 274
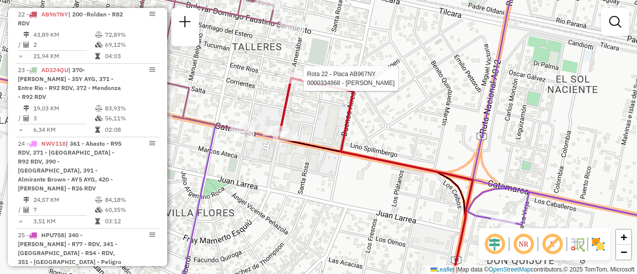
select select "**********"
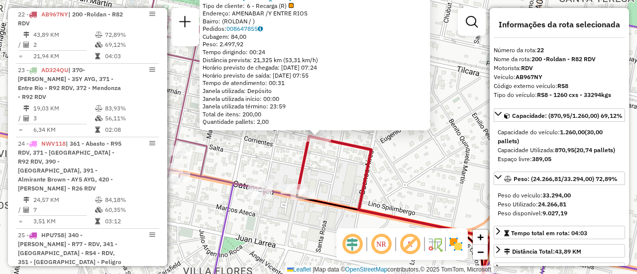
click at [443, 166] on div "0000334868 - GHOMAID DANIEL Tipo de cliente: 6 - Recarga (R) Endereço: AMENABAR…" at bounding box center [318, 137] width 637 height 274
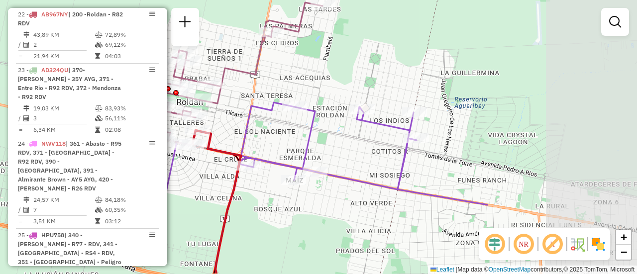
drag, startPoint x: 495, startPoint y: 167, endPoint x: 282, endPoint y: 139, distance: 214.8
click at [282, 139] on div "Janela de atendimento Grade de atendimento Capacidade Transportadoras Veículos …" at bounding box center [318, 137] width 637 height 274
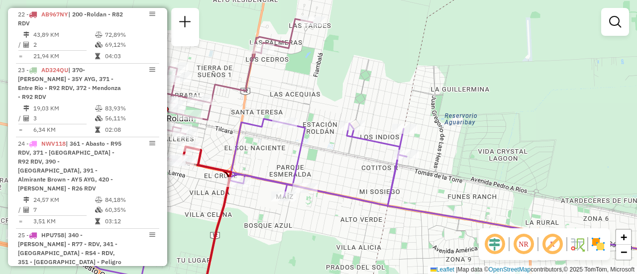
drag, startPoint x: 401, startPoint y: 149, endPoint x: 462, endPoint y: 164, distance: 63.5
click at [462, 164] on div "Janela de atendimento Grade de atendimento Capacidade Transportadoras Veículos …" at bounding box center [318, 137] width 637 height 274
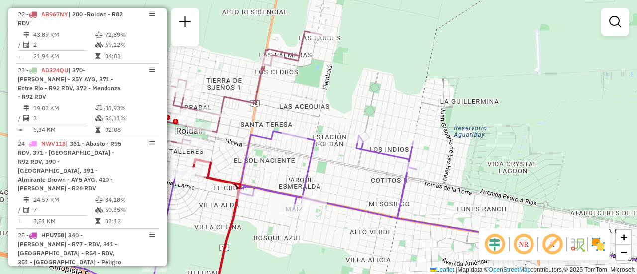
drag, startPoint x: 335, startPoint y: 171, endPoint x: 352, endPoint y: 177, distance: 17.3
click at [350, 178] on div "Janela de atendimento Grade de atendimento Capacidade Transportadoras Veículos …" at bounding box center [318, 137] width 637 height 274
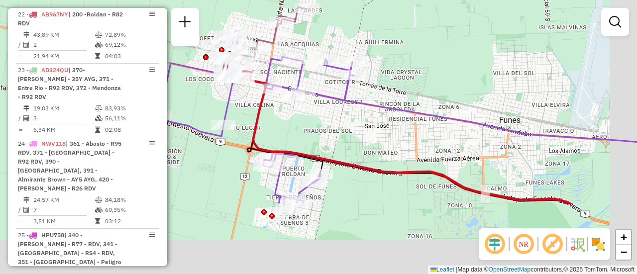
drag, startPoint x: 463, startPoint y: 181, endPoint x: 413, endPoint y: 68, distance: 123.2
click at [413, 68] on div "Janela de atendimento Grade de atendimento Capacidade Transportadoras Veículos …" at bounding box center [318, 137] width 637 height 274
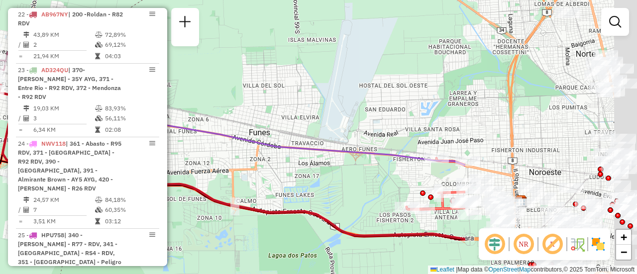
drag, startPoint x: 447, startPoint y: 86, endPoint x: 359, endPoint y: 112, distance: 92.3
click at [203, 114] on div "Janela de atendimento Grade de atendimento Capacidade Transportadoras Veículos …" at bounding box center [318, 137] width 637 height 274
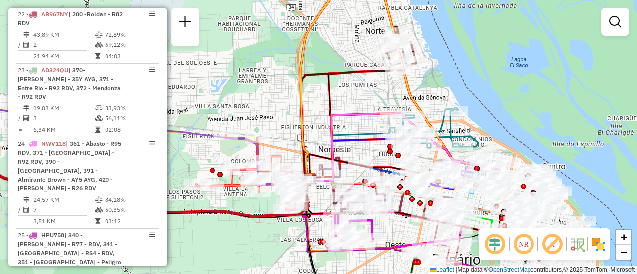
drag, startPoint x: 482, startPoint y: 124, endPoint x: 255, endPoint y: 94, distance: 228.9
click at [263, 98] on div "Janela de atendimento Grade de atendimento Capacidade Transportadoras Veículos …" at bounding box center [318, 137] width 637 height 274
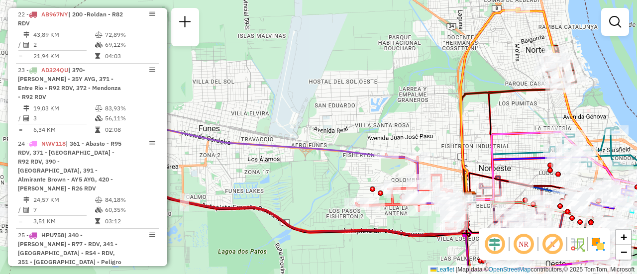
drag, startPoint x: 200, startPoint y: 151, endPoint x: 430, endPoint y: 182, distance: 232.9
click at [424, 181] on div "Janela de atendimento Grade de atendimento Capacidade Transportadoras Veículos …" at bounding box center [318, 137] width 637 height 274
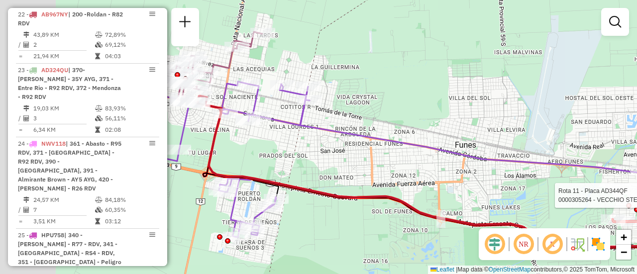
drag, startPoint x: 252, startPoint y: 182, endPoint x: 547, endPoint y: 199, distance: 296.1
click at [547, 199] on div "Rota 11 - Placa AD344QF 0000305264 - VECCHIO STELLA MARIS Janela de atendimento…" at bounding box center [318, 137] width 637 height 274
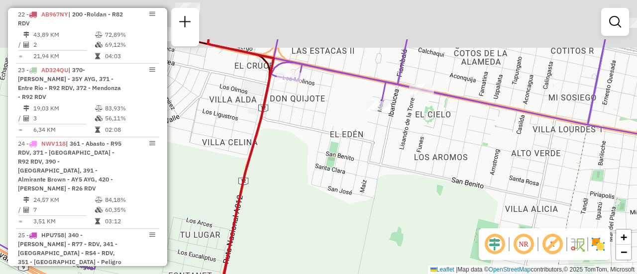
drag, startPoint x: 207, startPoint y: 54, endPoint x: 261, endPoint y: 245, distance: 198.6
click at [251, 245] on div "Rota 11 - Placa AD344QF 0000305264 - VECCHIO STELLA MARIS Janela de atendimento…" at bounding box center [318, 137] width 637 height 274
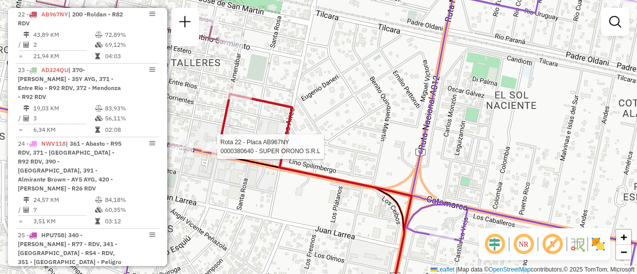
select select "**********"
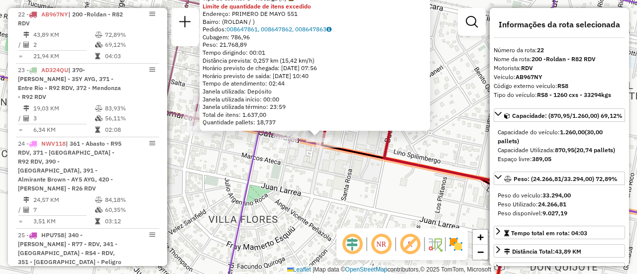
click at [356, 191] on div "0000380640 - SUPER ORONO S.R.L Tipo de cliente: 6 - Recarga (R) Limite de quant…" at bounding box center [318, 137] width 637 height 274
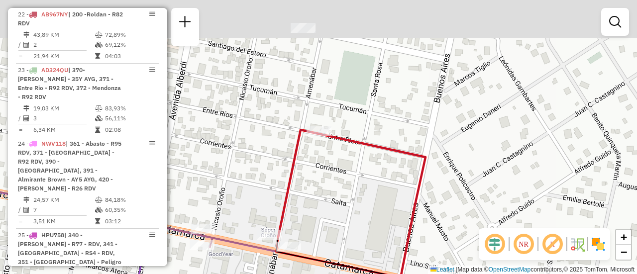
drag, startPoint x: 352, startPoint y: 59, endPoint x: 236, endPoint y: 199, distance: 182.0
click at [236, 199] on div "Janela de atendimento Grade de atendimento Capacidade Transportadoras Veículos …" at bounding box center [318, 137] width 637 height 274
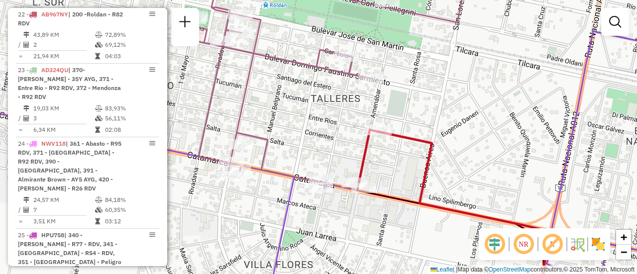
click at [453, 154] on div "Janela de atendimento Grade de atendimento Capacidade Transportadoras Veículos …" at bounding box center [318, 137] width 637 height 274
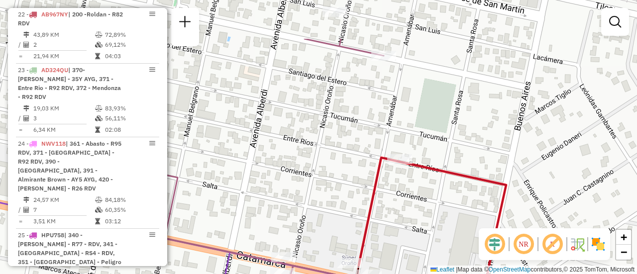
drag, startPoint x: 406, startPoint y: 116, endPoint x: 345, endPoint y: 182, distance: 89.8
click at [345, 182] on div "Janela de atendimento Grade de atendimento Capacidade Transportadoras Veículos …" at bounding box center [318, 137] width 637 height 274
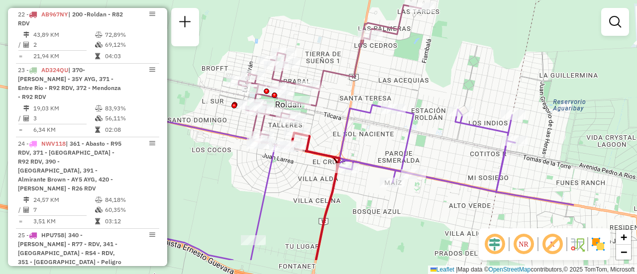
drag, startPoint x: 521, startPoint y: 168, endPoint x: 394, endPoint y: 127, distance: 133.4
click at [394, 127] on div "Janela de atendimento Grade de atendimento Capacidade Transportadoras Veículos …" at bounding box center [318, 137] width 637 height 274
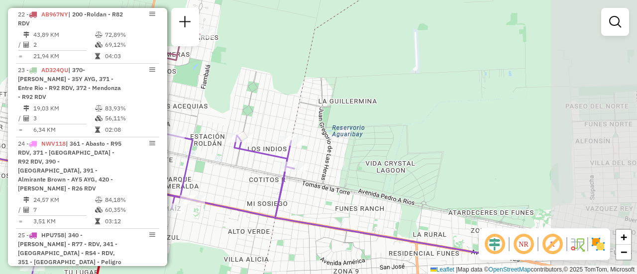
drag, startPoint x: 553, startPoint y: 155, endPoint x: 371, endPoint y: 181, distance: 183.9
click at [315, 183] on div "Janela de atendimento Grade de atendimento Capacidade Transportadoras Veículos …" at bounding box center [318, 137] width 637 height 274
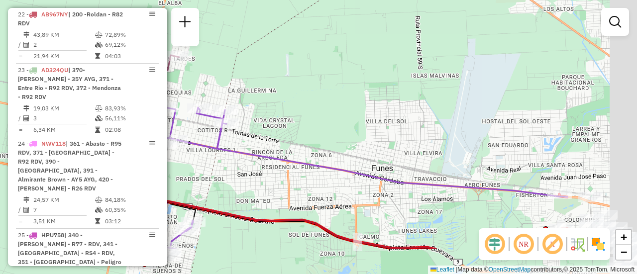
drag, startPoint x: 509, startPoint y: 192, endPoint x: 281, endPoint y: 116, distance: 240.4
click at [277, 116] on div "Janela de atendimento Grade de atendimento Capacidade Transportadoras Veículos …" at bounding box center [318, 137] width 637 height 274
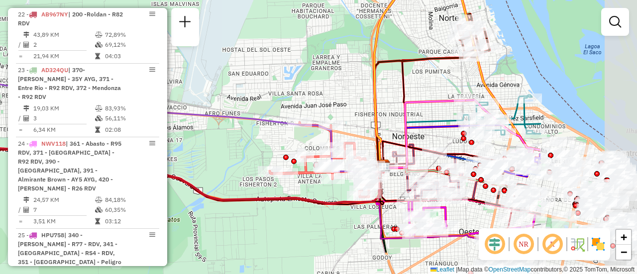
drag, startPoint x: 432, startPoint y: 189, endPoint x: 273, endPoint y: 140, distance: 167.0
click at [273, 140] on div "Janela de atendimento Grade de atendimento Capacidade Transportadoras Veículos …" at bounding box center [318, 137] width 637 height 274
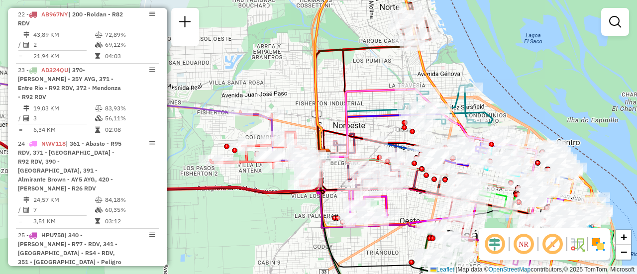
drag, startPoint x: 425, startPoint y: 128, endPoint x: 351, endPoint y: 141, distance: 75.4
click at [324, 120] on icon at bounding box center [409, 135] width 171 height 43
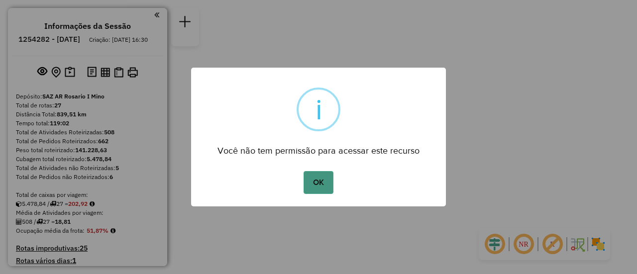
click at [325, 185] on button "OK" at bounding box center [318, 182] width 29 height 23
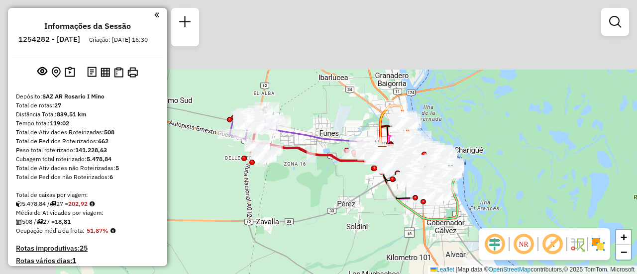
drag, startPoint x: 272, startPoint y: 176, endPoint x: 344, endPoint y: 235, distance: 93.0
click at [340, 245] on div "Janela de atendimento Grade de atendimento Capacidade Transportadoras Veículos …" at bounding box center [318, 137] width 637 height 274
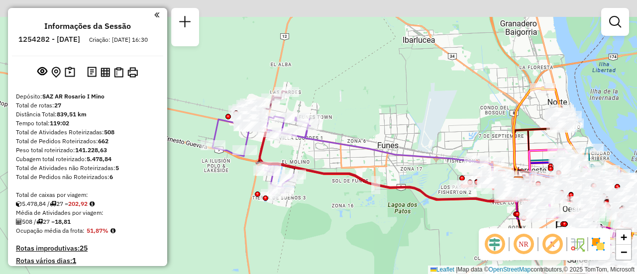
drag, startPoint x: 289, startPoint y: 194, endPoint x: 375, endPoint y: 259, distance: 108.0
click at [361, 258] on div "Janela de atendimento Grade de atendimento Capacidade Transportadoras Veículos …" at bounding box center [318, 137] width 637 height 274
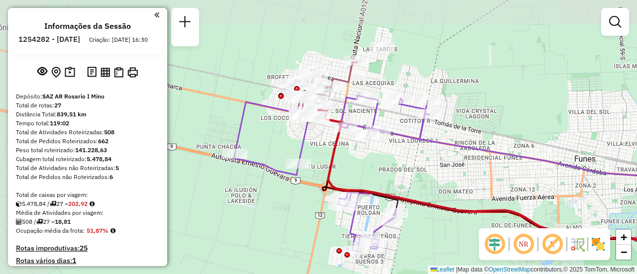
drag, startPoint x: 296, startPoint y: 84, endPoint x: 426, endPoint y: 172, distance: 158.0
click at [426, 172] on div "Janela de atendimento Grade de atendimento Capacidade Transportadoras Veículos …" at bounding box center [318, 137] width 637 height 274
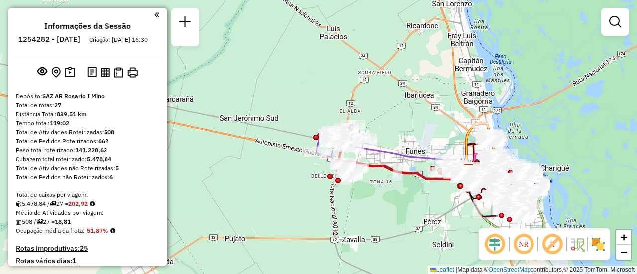
drag, startPoint x: 451, startPoint y: 142, endPoint x: 280, endPoint y: 187, distance: 177.1
click at [279, 182] on div "Janela de atendimento Grade de atendimento Capacidade Transportadoras Veículos …" at bounding box center [318, 137] width 637 height 274
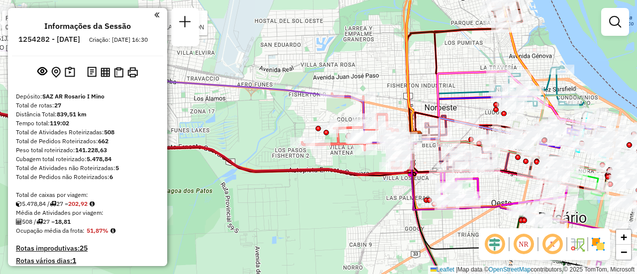
drag, startPoint x: 398, startPoint y: 80, endPoint x: 182, endPoint y: 145, distance: 225.4
click at [172, 145] on div "Rota 20 - Placa AB951JZ 0000430954 - CALIPO MARCOS Rota 20 - Placa AB951JZ 0000…" at bounding box center [318, 137] width 637 height 274
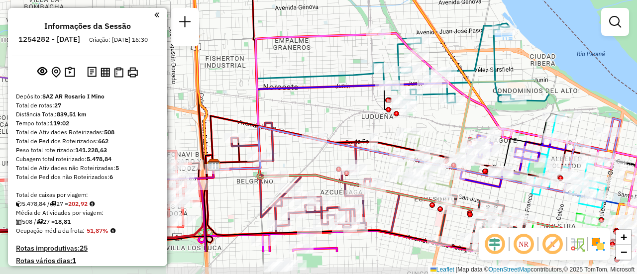
drag, startPoint x: 480, startPoint y: 177, endPoint x: 458, endPoint y: 130, distance: 51.2
click at [458, 130] on icon at bounding box center [482, 138] width 182 height 114
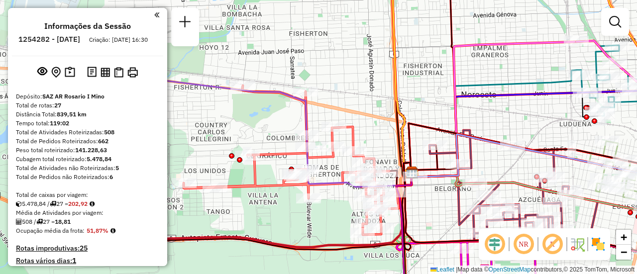
drag, startPoint x: 210, startPoint y: 204, endPoint x: 404, endPoint y: 211, distance: 193.7
click at [411, 211] on icon at bounding box center [406, 236] width 9 height 146
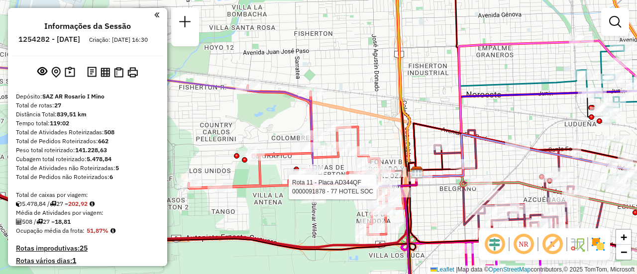
select select "**********"
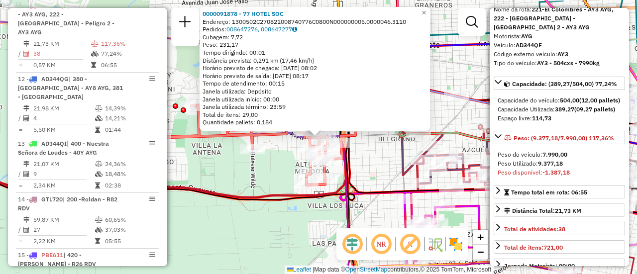
scroll to position [100, 0]
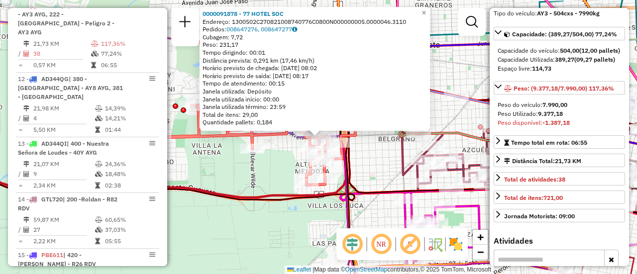
drag, startPoint x: 229, startPoint y: 234, endPoint x: 301, endPoint y: 214, distance: 74.2
click at [229, 234] on div "0000091878 - 77 HOTEL SOC Endereço: 1300502C270821008740776C0800N000000005.0000…" at bounding box center [318, 137] width 637 height 274
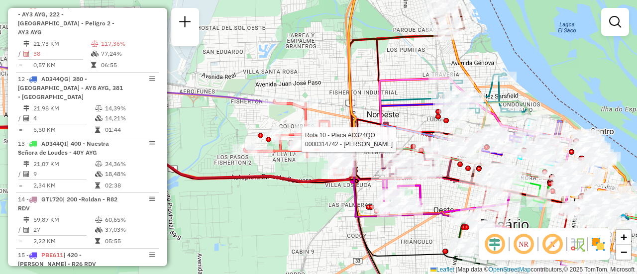
select select "**********"
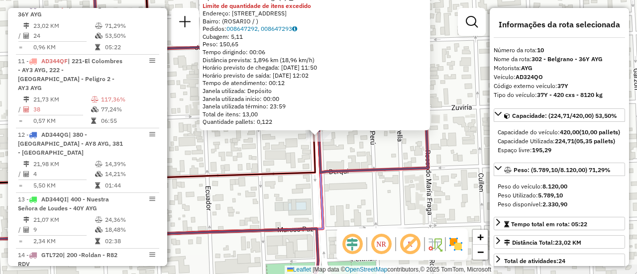
scroll to position [50, 0]
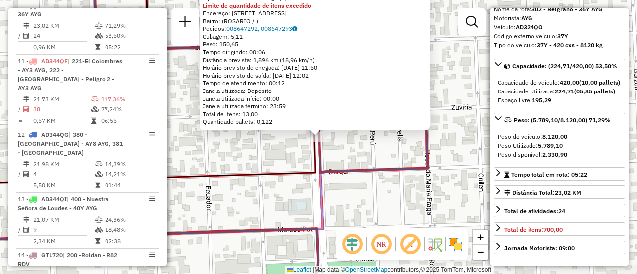
click at [369, 208] on div "0000314742 - [PERSON_NAME] Tipo de cliente: 6 - Recarga (R) Limite de quantidad…" at bounding box center [318, 137] width 637 height 274
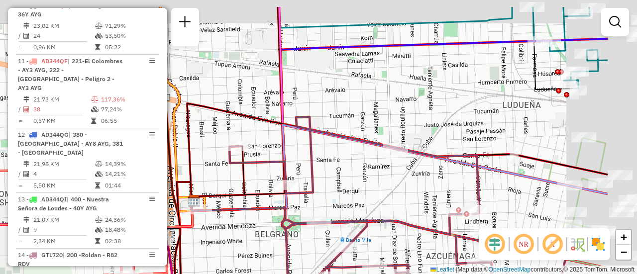
drag, startPoint x: 455, startPoint y: 142, endPoint x: 276, endPoint y: 226, distance: 197.9
click at [272, 226] on div "Janela de atendimento Grade de atendimento Capacidade Transportadoras Veículos …" at bounding box center [318, 137] width 637 height 274
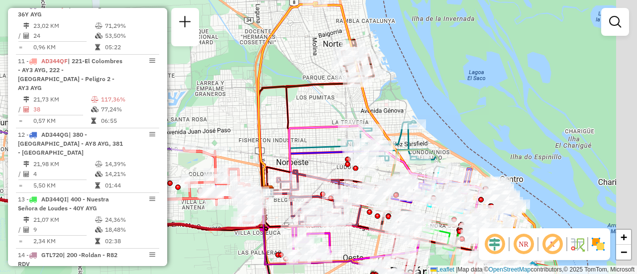
drag, startPoint x: 373, startPoint y: 162, endPoint x: 302, endPoint y: 176, distance: 72.5
click at [302, 176] on div "Janela de atendimento Grade de atendimento Capacidade Transportadoras Veículos …" at bounding box center [318, 137] width 637 height 274
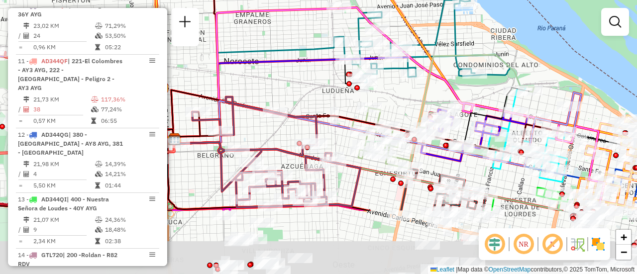
drag, startPoint x: 415, startPoint y: 199, endPoint x: 399, endPoint y: 104, distance: 96.4
click at [394, 98] on div "Janela de atendimento Grade de atendimento Capacidade Transportadoras Veículos …" at bounding box center [318, 137] width 637 height 274
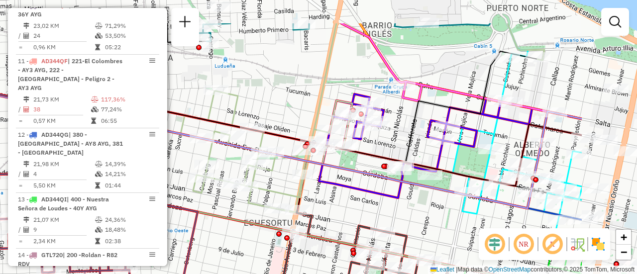
drag, startPoint x: 579, startPoint y: 47, endPoint x: 460, endPoint y: 98, distance: 129.3
click at [460, 98] on icon at bounding box center [461, 71] width 240 height 96
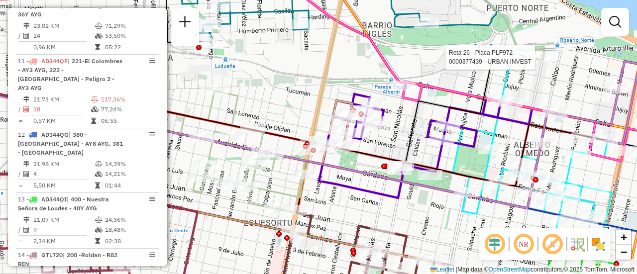
select select "**********"
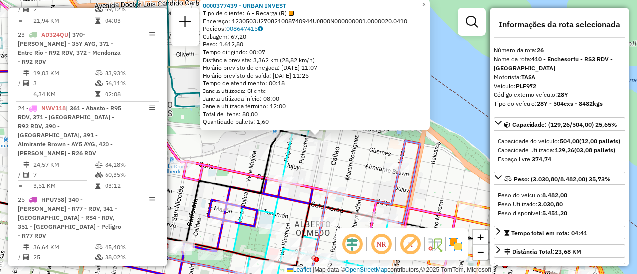
scroll to position [1830, 0]
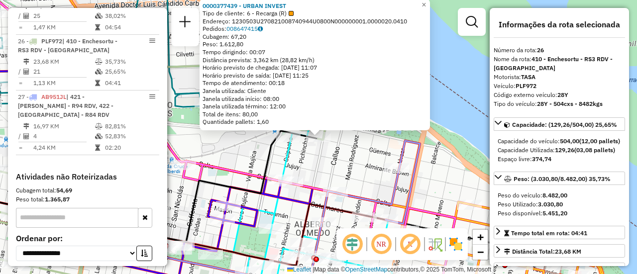
click at [362, 168] on div "0000377439 - URBAN INVEST Tipo de cliente: 6 - Recarga (R) Endereço: 1230503U27…" at bounding box center [318, 137] width 637 height 274
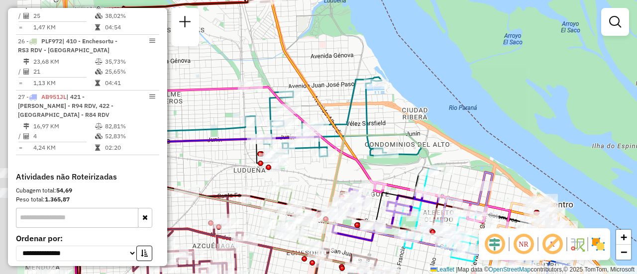
drag, startPoint x: 250, startPoint y: 141, endPoint x: 369, endPoint y: 166, distance: 121.9
click at [369, 166] on div "Janela de atendimento Grade de atendimento Capacidade Transportadoras Veículos …" at bounding box center [318, 137] width 637 height 274
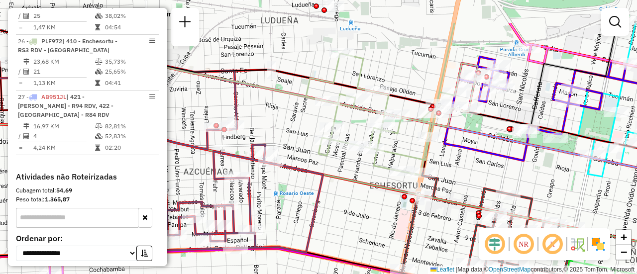
drag, startPoint x: 371, startPoint y: 209, endPoint x: 362, endPoint y: 241, distance: 33.1
click at [362, 241] on div "Janela de atendimento Grade de atendimento Capacidade Transportadoras Veículos …" at bounding box center [318, 137] width 637 height 274
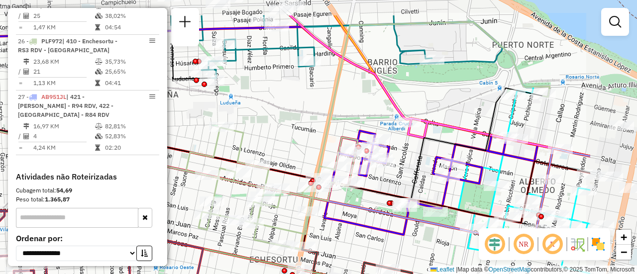
drag, startPoint x: 580, startPoint y: 116, endPoint x: 474, endPoint y: 154, distance: 112.5
click at [474, 154] on icon at bounding box center [184, 143] width 717 height 111
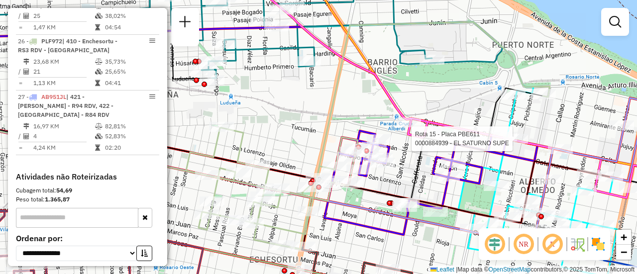
select select "**********"
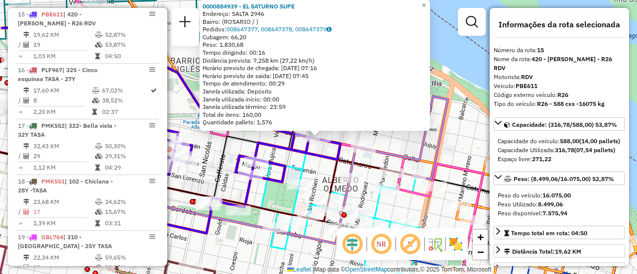
scroll to position [50, 0]
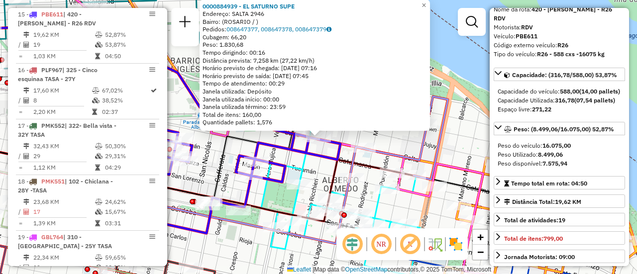
click at [455, 148] on div "0000884939 - EL SATURNO SUPE Endereço: SALTA 2946 Bairro: ([GEOGRAPHIC_DATA] / …" at bounding box center [318, 137] width 637 height 274
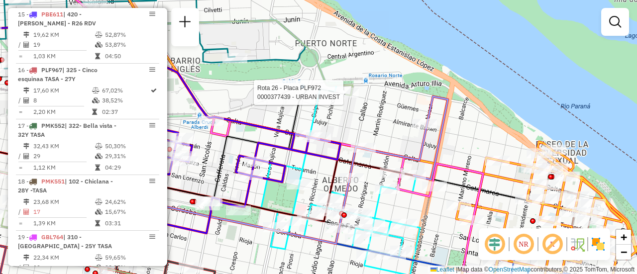
select select "**********"
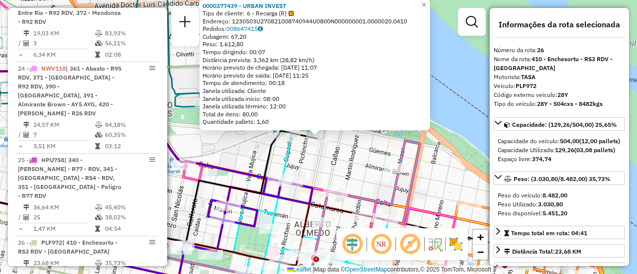
scroll to position [1830, 0]
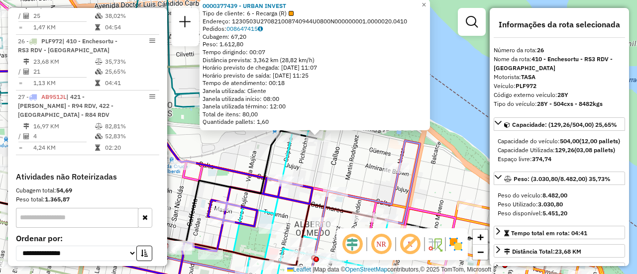
click at [338, 169] on div "0000377439 - URBAN INVEST Tipo de cliente: 6 - Recarga (R) Endereço: 1230503U27…" at bounding box center [318, 137] width 637 height 274
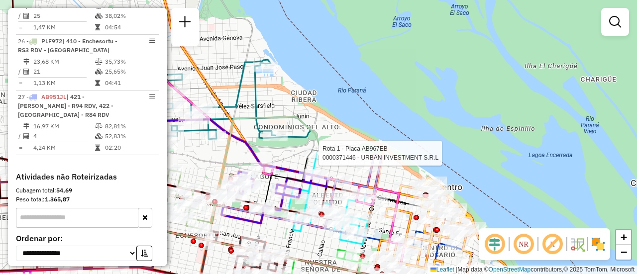
select select "**********"
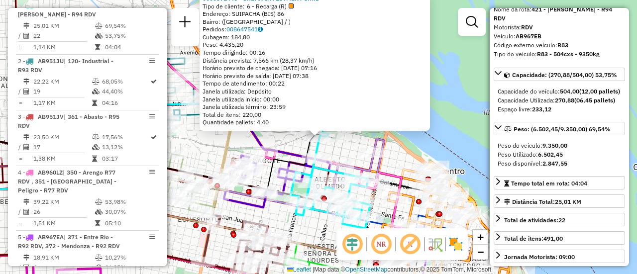
scroll to position [100, 0]
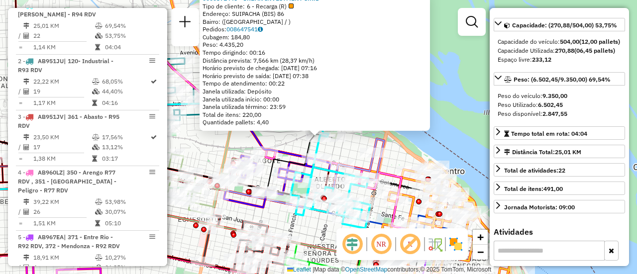
click at [397, 159] on div "0000371446 - URBAN INVESTMENT S.R.L Tipo de cliente: 6 - Recarga (R) Endereço: …" at bounding box center [318, 137] width 637 height 274
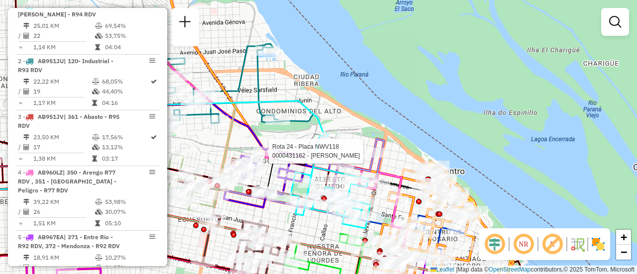
select select "**********"
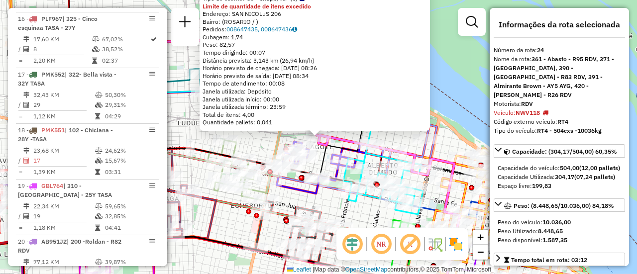
scroll to position [1674, 0]
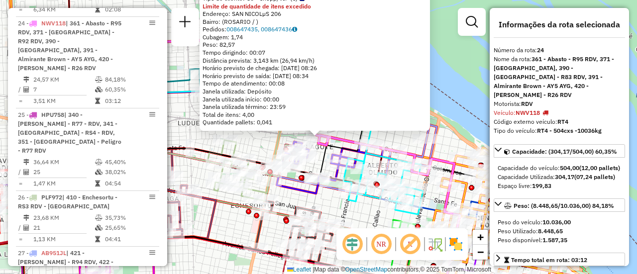
click at [350, 217] on div "0000431162 - ARAGNO ANDRES MAURICIO Tipo de cliente: 80 - Chopp/VIP (C) Limite …" at bounding box center [318, 137] width 637 height 274
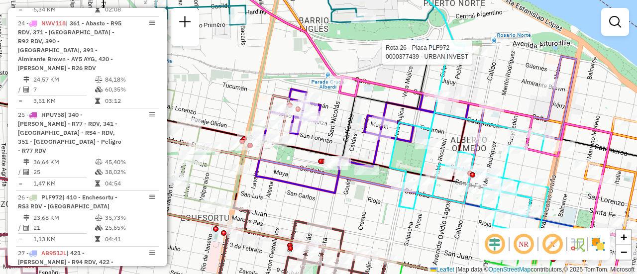
select select "**********"
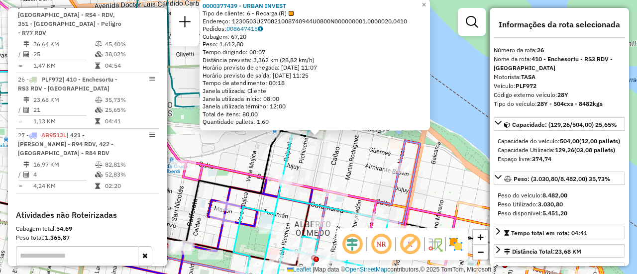
scroll to position [1830, 0]
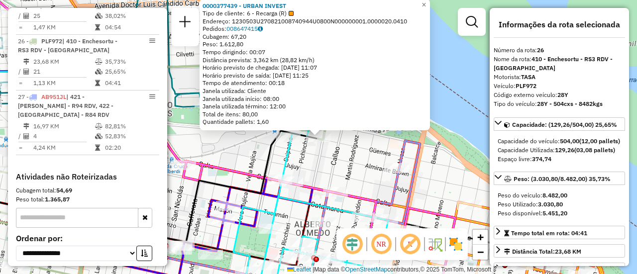
click at [342, 173] on div "0000377439 - URBAN INVEST Tipo de cliente: 6 - Recarga (R) Endereço: 1230503U27…" at bounding box center [318, 137] width 637 height 274
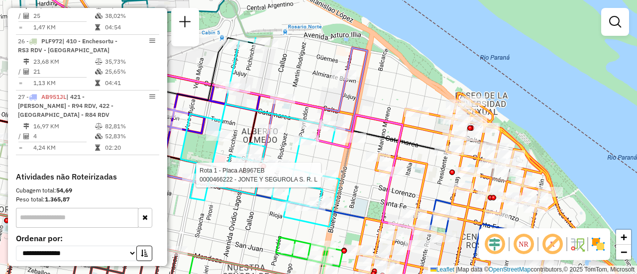
select select "**********"
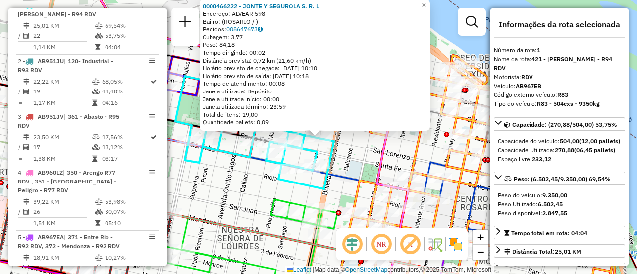
scroll to position [100, 0]
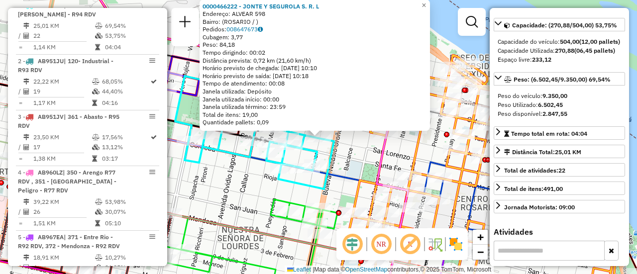
click at [336, 186] on div "0000466222 - JONTE Y SEGUROLA S. R. L Endereço: ALVEAR 598 Bairro: (ROSARIO / )…" at bounding box center [318, 137] width 637 height 274
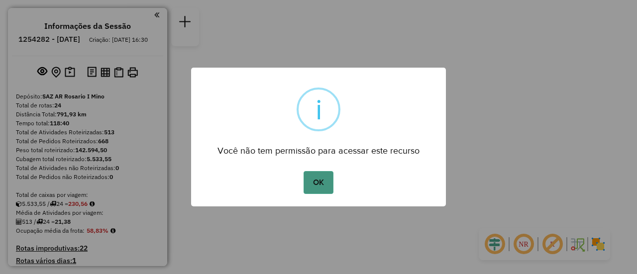
click at [313, 184] on button "OK" at bounding box center [318, 182] width 29 height 23
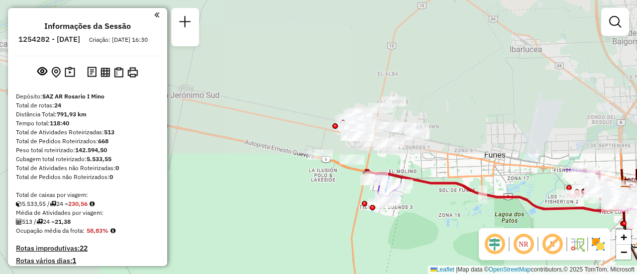
drag, startPoint x: 313, startPoint y: 139, endPoint x: 481, endPoint y: 298, distance: 230.9
click at [481, 274] on html "Aguarde... Pop-up bloqueado! Seu navegador bloqueou automáticamente a abertura …" at bounding box center [318, 137] width 637 height 274
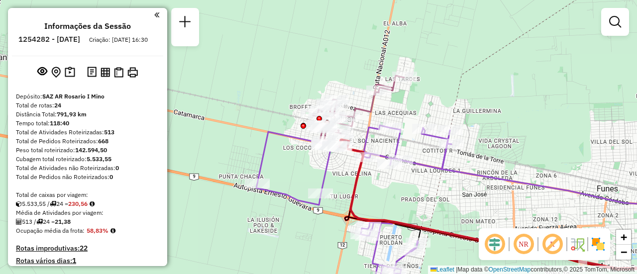
drag, startPoint x: 370, startPoint y: 155, endPoint x: 457, endPoint y: 227, distance: 112.4
click at [454, 225] on div "Janela de atendimento Grade de atendimento Capacidade Transportadoras Veículos …" at bounding box center [318, 137] width 637 height 274
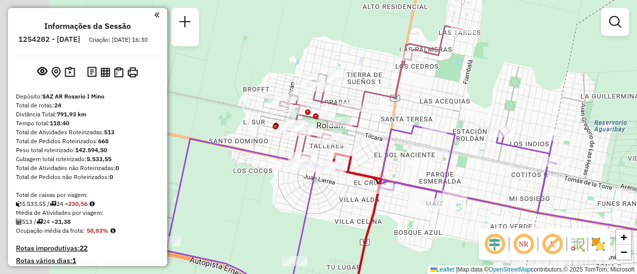
drag, startPoint x: 322, startPoint y: 100, endPoint x: 383, endPoint y: 146, distance: 76.7
click at [383, 146] on icon at bounding box center [361, 236] width 390 height 221
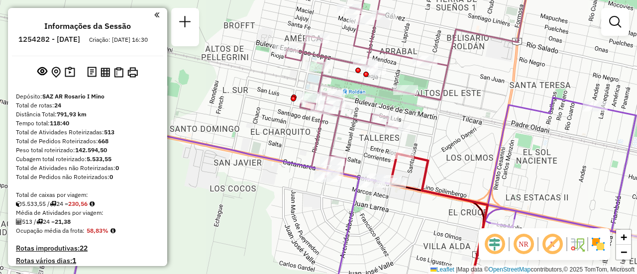
drag, startPoint x: 362, startPoint y: 95, endPoint x: 457, endPoint y: 88, distance: 95.3
click at [462, 87] on div "Janela de atendimento Grade de atendimento Capacidade Transportadoras Veículos …" at bounding box center [318, 137] width 637 height 274
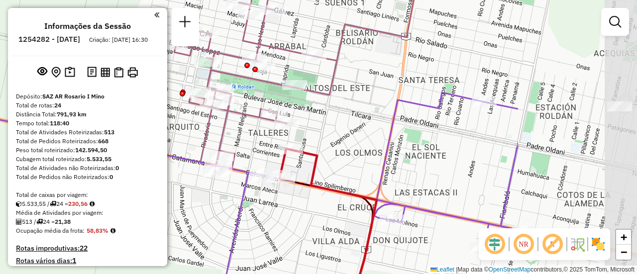
drag, startPoint x: 520, startPoint y: 147, endPoint x: 311, endPoint y: 163, distance: 209.1
click at [303, 165] on div "Janela de atendimento Grade de atendimento Capacidade Transportadoras Veículos …" at bounding box center [318, 137] width 637 height 274
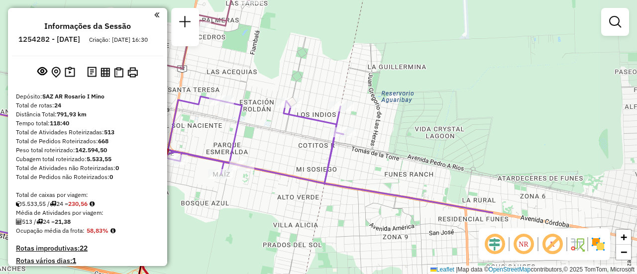
drag, startPoint x: 473, startPoint y: 169, endPoint x: 263, endPoint y: 144, distance: 211.4
click at [263, 144] on div "Janela de atendimento Grade de atendimento Capacidade Transportadoras Veículos …" at bounding box center [318, 137] width 637 height 274
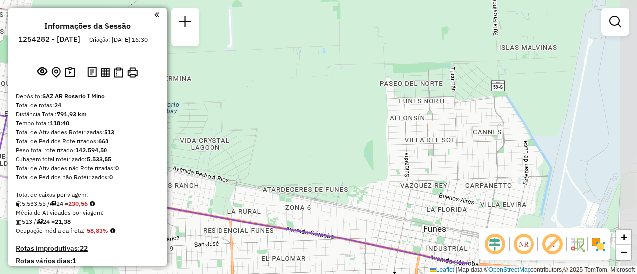
drag, startPoint x: 456, startPoint y: 139, endPoint x: 236, endPoint y: 150, distance: 220.7
click at [222, 149] on div "Janela de atendimento Grade de atendimento Capacidade Transportadoras Veículos …" at bounding box center [318, 137] width 637 height 274
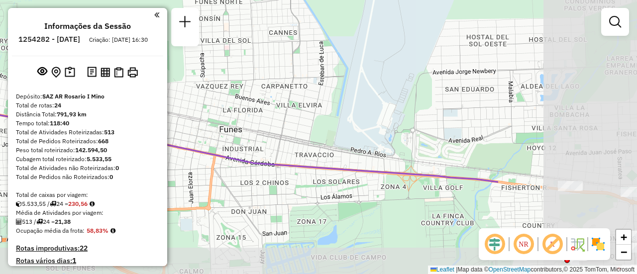
drag, startPoint x: 417, startPoint y: 152, endPoint x: 273, endPoint y: 118, distance: 148.2
click at [260, 115] on div "Janela de atendimento Grade de atendimento Capacidade Transportadoras Veículos …" at bounding box center [318, 137] width 637 height 274
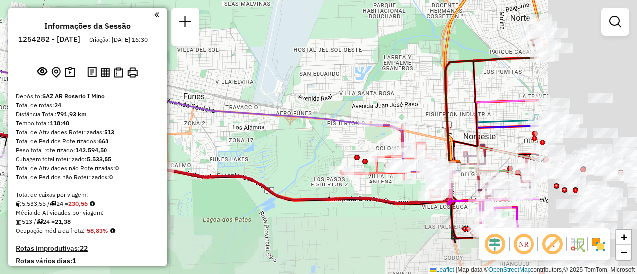
drag, startPoint x: 493, startPoint y: 207, endPoint x: 325, endPoint y: 150, distance: 177.2
click at [325, 150] on div "Janela de atendimento Grade de atendimento Capacidade Transportadoras Veículos …" at bounding box center [318, 137] width 637 height 274
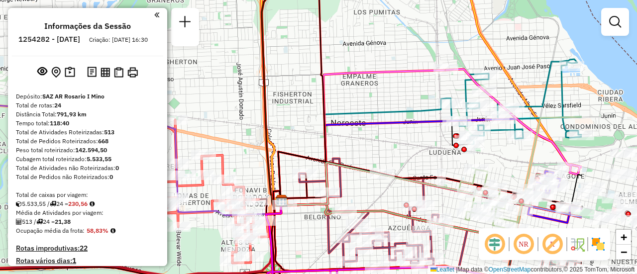
drag, startPoint x: 523, startPoint y: 143, endPoint x: 408, endPoint y: 153, distance: 115.8
click at [408, 153] on div "Janela de atendimento Grade de atendimento Capacidade Transportadoras Veículos …" at bounding box center [318, 137] width 637 height 274
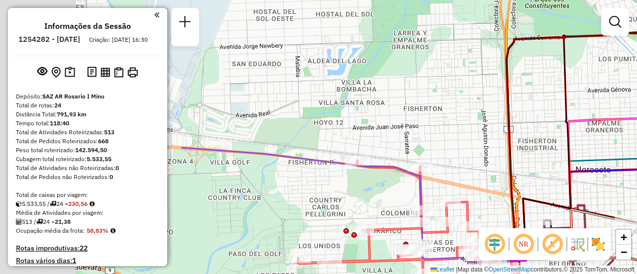
drag, startPoint x: 227, startPoint y: 120, endPoint x: 496, endPoint y: 171, distance: 273.6
click at [488, 171] on div "Janela de atendimento Grade de atendimento Capacidade Transportadoras Veículos …" at bounding box center [318, 137] width 637 height 274
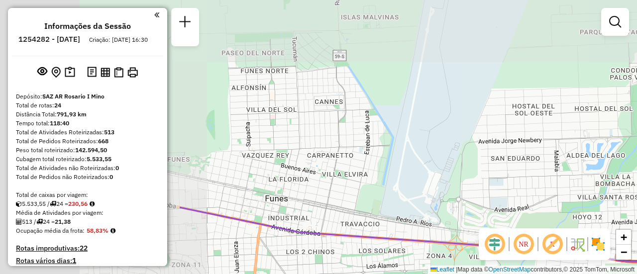
drag, startPoint x: 264, startPoint y: 141, endPoint x: 393, endPoint y: 196, distance: 140.2
click at [501, 222] on div "Janela de atendimento Grade de atendimento Capacidade Transportadoras Veículos …" at bounding box center [318, 137] width 637 height 274
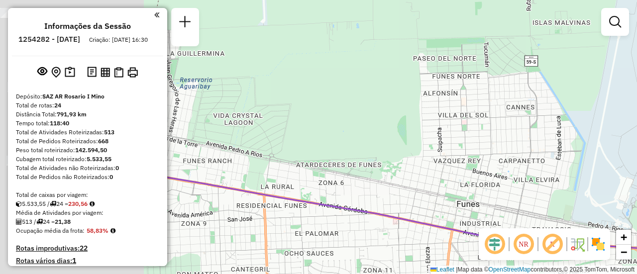
drag, startPoint x: 226, startPoint y: 183, endPoint x: 441, endPoint y: 166, distance: 216.1
click at [462, 186] on div "Janela de atendimento Grade de atendimento Capacidade Transportadoras Veículos …" at bounding box center [318, 137] width 637 height 274
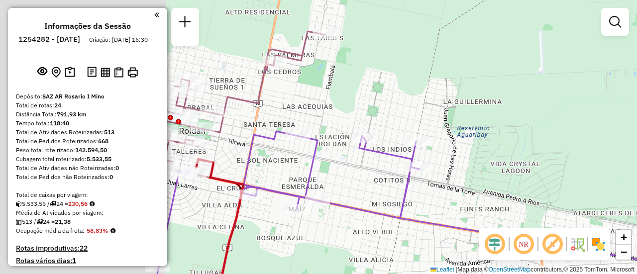
drag, startPoint x: 251, startPoint y: 156, endPoint x: 466, endPoint y: 206, distance: 220.8
click at [478, 213] on div "Janela de atendimento Grade de atendimento Capacidade Transportadoras Veículos …" at bounding box center [318, 137] width 637 height 274
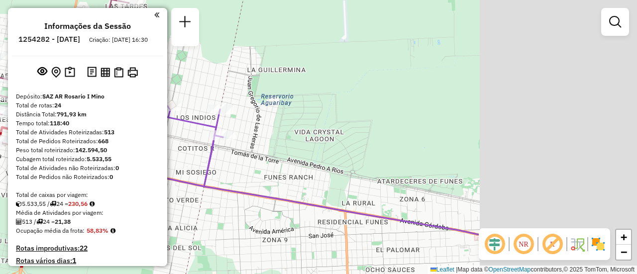
drag, startPoint x: 541, startPoint y: 170, endPoint x: 366, endPoint y: 149, distance: 176.4
click at [285, 133] on div "Janela de atendimento Grade de atendimento Capacidade Transportadoras Veículos …" at bounding box center [318, 137] width 637 height 274
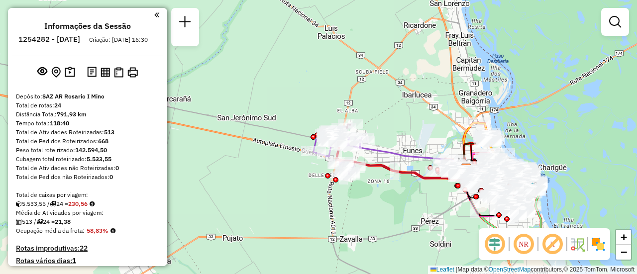
drag, startPoint x: 457, startPoint y: 168, endPoint x: 331, endPoint y: 189, distance: 128.1
click at [314, 164] on div "Janela de atendimento Grade de atendimento Capacidade Transportadoras Veículos …" at bounding box center [318, 137] width 637 height 274
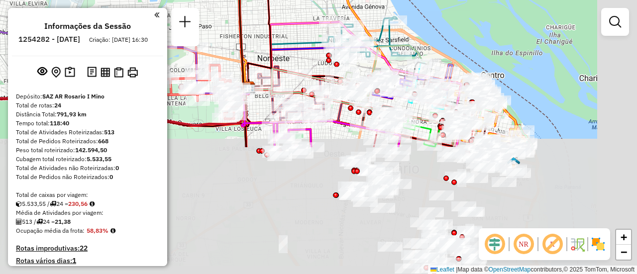
drag, startPoint x: 439, startPoint y: 180, endPoint x: 222, endPoint y: -1, distance: 281.9
click at [222, 0] on html "Aguarde... Pop-up bloqueado! Seu navegador bloqueou automáticamente a abertura …" at bounding box center [318, 137] width 637 height 274
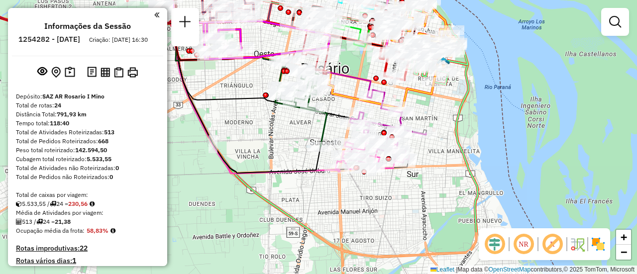
drag, startPoint x: 449, startPoint y: 142, endPoint x: 444, endPoint y: 111, distance: 31.8
click at [444, 111] on div "Janela de atendimento Grade de atendimento Capacidade Transportadoras Veículos …" at bounding box center [318, 137] width 637 height 274
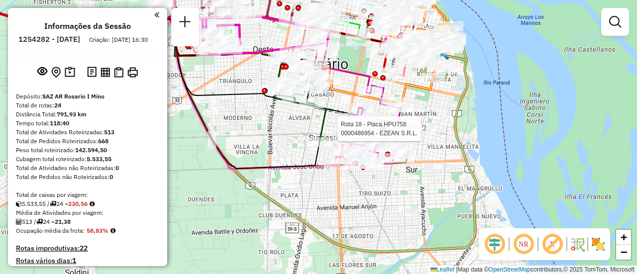
select select "**********"
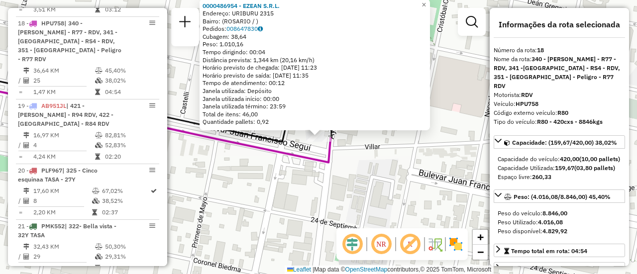
scroll to position [50, 0]
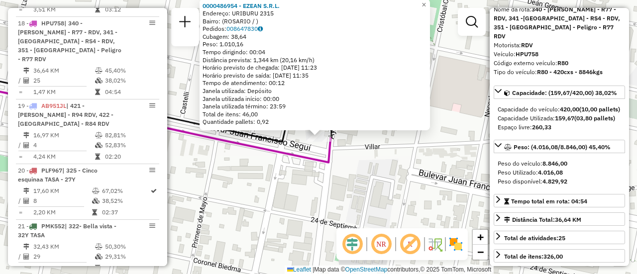
click at [389, 200] on div "0000486954 - EZEAN S.R.L. Endereço: URIBURU 2315 Bairro: (ROSARIO / ) Pedidos: …" at bounding box center [318, 137] width 637 height 274
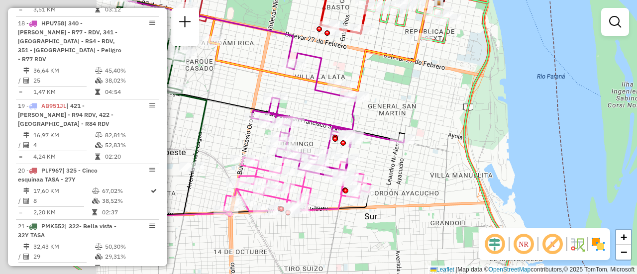
drag, startPoint x: 276, startPoint y: 189, endPoint x: 423, endPoint y: 129, distance: 159.1
click at [421, 130] on div "Janela de atendimento Grade de atendimento Capacidade Transportadoras Veículos …" at bounding box center [318, 137] width 637 height 274
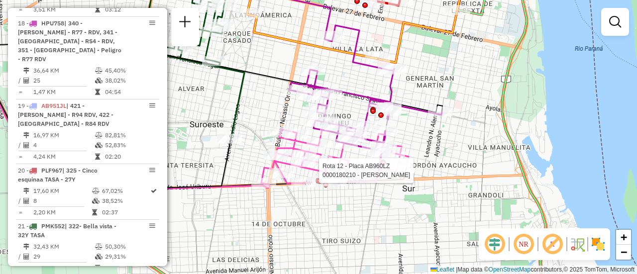
select select "**********"
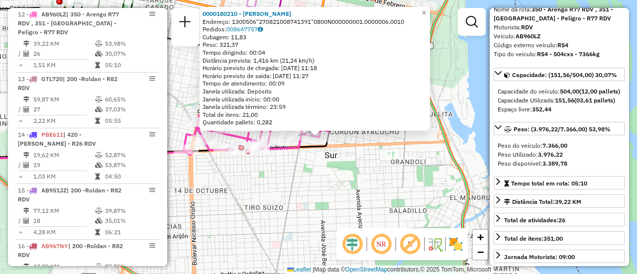
click at [377, 188] on div "0000180210 - LI YUHUA Endereço: 1300506"270821008741391"0800N000000001.0000006.…" at bounding box center [318, 137] width 637 height 274
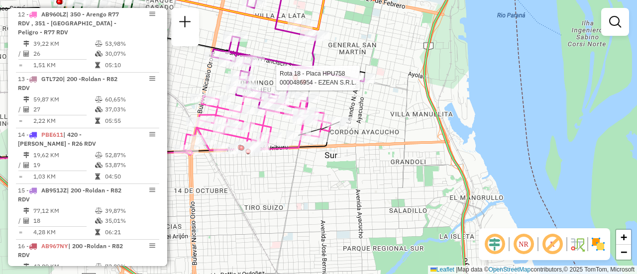
select select "**********"
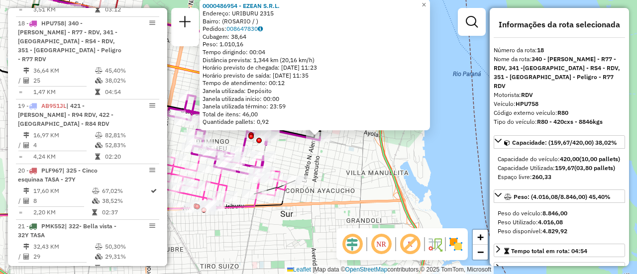
scroll to position [100, 0]
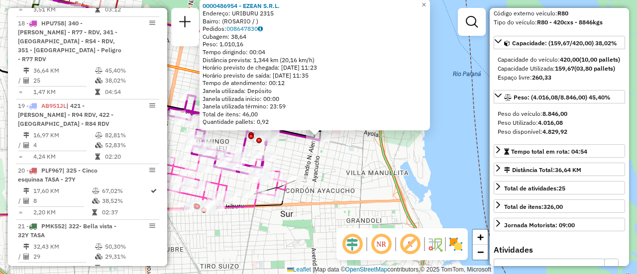
click at [358, 184] on div "0000486954 - EZEAN S.R.L. Endereço: URIBURU 2315 Bairro: (ROSARIO / ) Pedidos: …" at bounding box center [318, 137] width 637 height 274
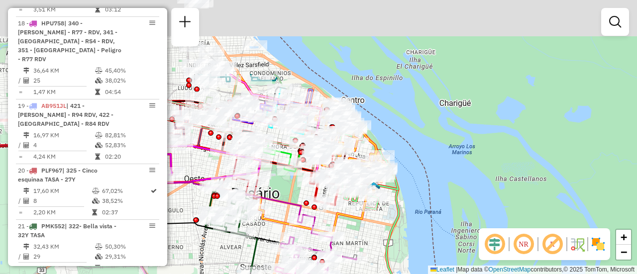
drag, startPoint x: 341, startPoint y: 145, endPoint x: 368, endPoint y: 248, distance: 106.8
click at [368, 248] on div "Janela de atendimento Grade de atendimento Capacidade Transportadoras Veículos …" at bounding box center [318, 137] width 637 height 274
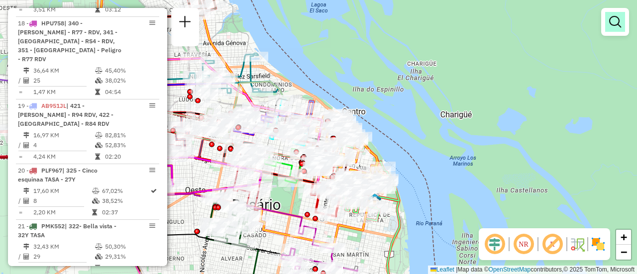
click at [618, 20] on em at bounding box center [615, 22] width 12 height 12
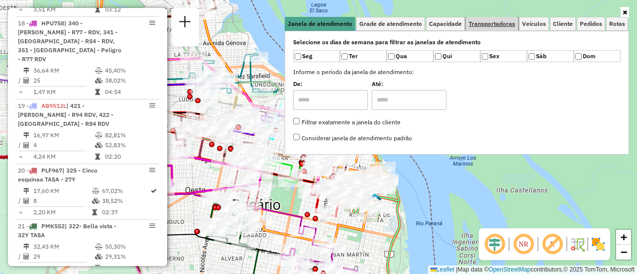
click at [506, 23] on span "Transportadoras" at bounding box center [492, 24] width 46 height 6
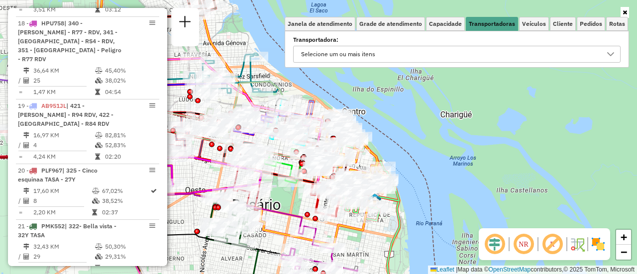
click at [611, 54] on icon at bounding box center [611, 54] width 8 height 8
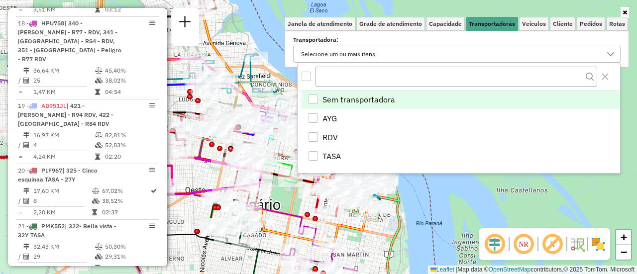
scroll to position [6, 34]
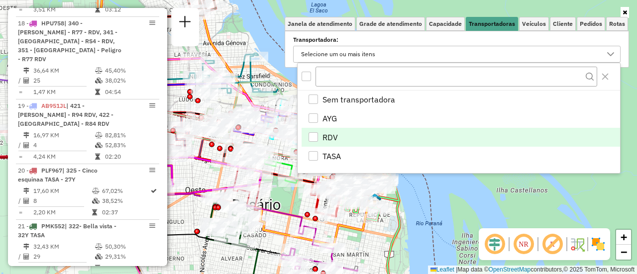
click at [309, 136] on div "RDV" at bounding box center [313, 136] width 9 height 9
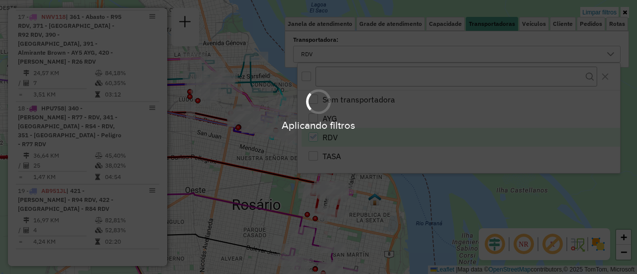
scroll to position [789, 0]
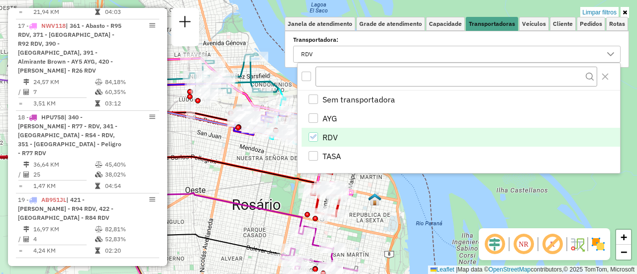
click at [247, 189] on div "Limpar filtros Janela de atendimento Grade de atendimento Capacidade Transporta…" at bounding box center [318, 137] width 637 height 274
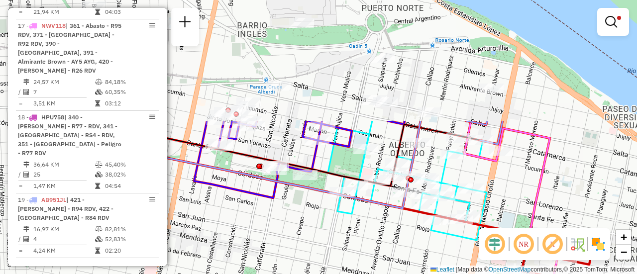
drag, startPoint x: 279, startPoint y: 138, endPoint x: 386, endPoint y: 287, distance: 183.0
click at [386, 274] on html "Aplicando filtros Pop-up bloqueado! Seu navegador bloqueou automáticamente a ab…" at bounding box center [318, 137] width 637 height 274
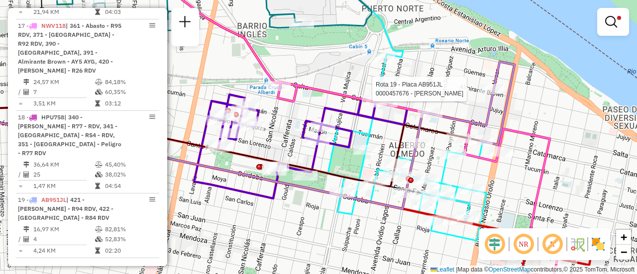
select select "**********"
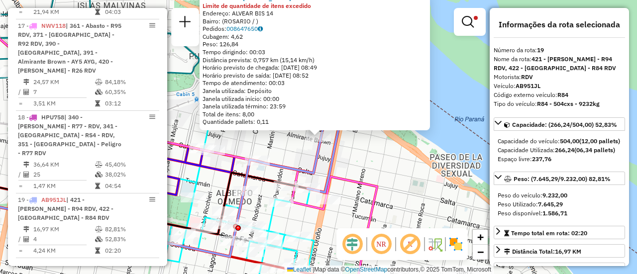
click at [592, 218] on div "Peso disponível: 1.586,71" at bounding box center [559, 213] width 123 height 9
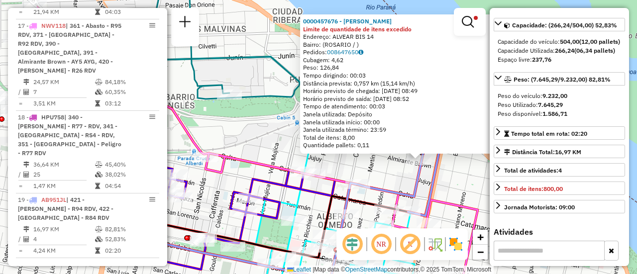
drag, startPoint x: 392, startPoint y: 179, endPoint x: 493, endPoint y: 203, distance: 103.2
click at [493, 203] on hb-router-mapa "Informações da Sessão 1254282 - 28/08/2025 Criação: 27/08/2025 16:30 Depósito: …" at bounding box center [318, 137] width 637 height 274
click at [470, 181] on div "0000457676 - MASSERA MARIA BELEN Limite de quantidade de itens excedido Endereç…" at bounding box center [318, 137] width 637 height 274
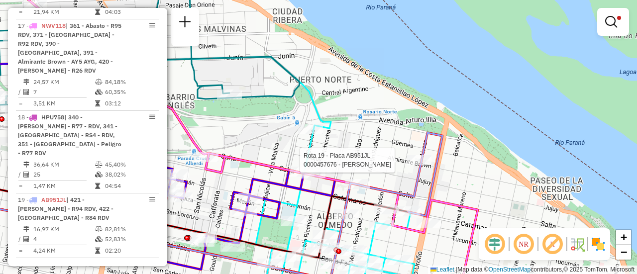
select select "**********"
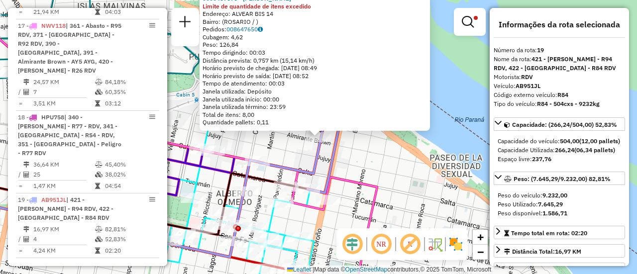
click at [400, 173] on div "0000457676 - MASSERA MARIA BELEN Limite de quantidade de itens excedido Endereç…" at bounding box center [318, 137] width 637 height 274
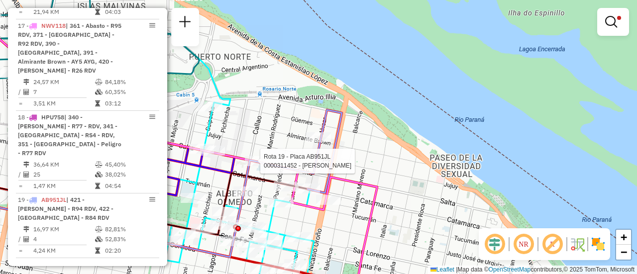
select select "**********"
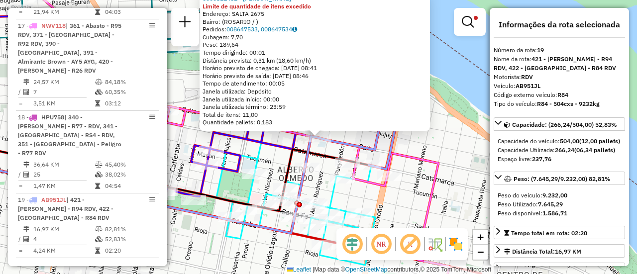
click at [439, 132] on div "0000311452 - WENG XUEJUAN Limite de quantidade de itens excedido Endereço: SALT…" at bounding box center [318, 137] width 637 height 274
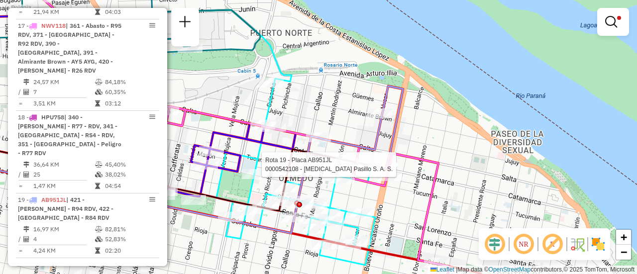
select select "**********"
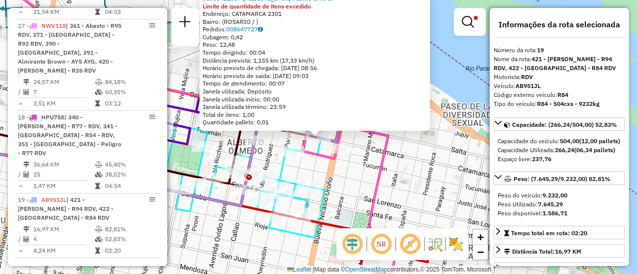
click at [419, 153] on div "0000542108 - Gastro Pasillo S. A. S. Limite de quantidade de itens excedido End…" at bounding box center [318, 137] width 637 height 274
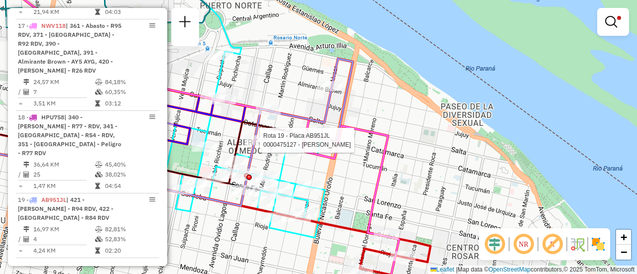
select select "**********"
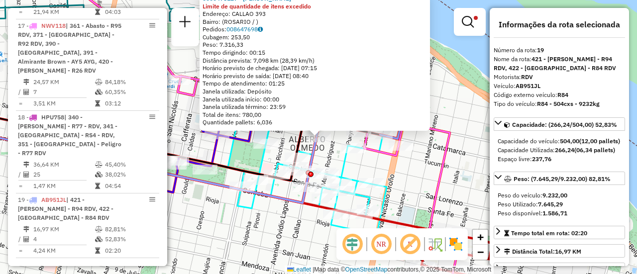
click at [414, 173] on div "0000475127 - RUIZ FRANCO NICOLAS Limite de quantidade de itens excedido Endereç…" at bounding box center [318, 137] width 637 height 274
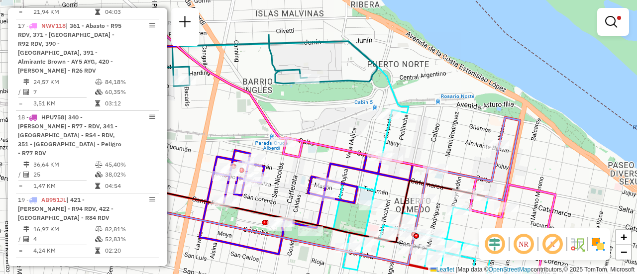
drag, startPoint x: 226, startPoint y: 145, endPoint x: 339, endPoint y: 202, distance: 126.4
click at [333, 206] on icon at bounding box center [412, 205] width 159 height 182
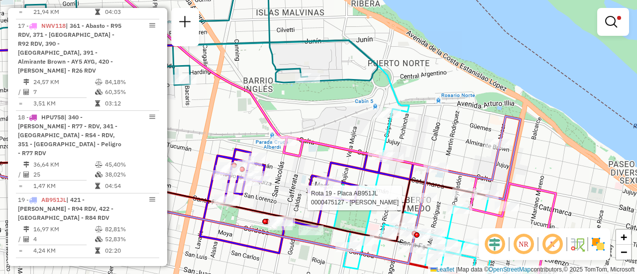
select select "**********"
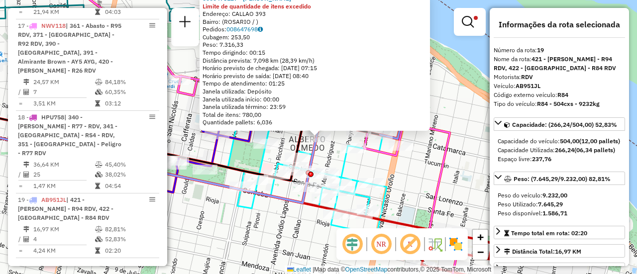
click at [260, 220] on div "0000475127 - RUIZ FRANCO NICOLAS Limite de quantidade de itens excedido Endereç…" at bounding box center [318, 137] width 637 height 274
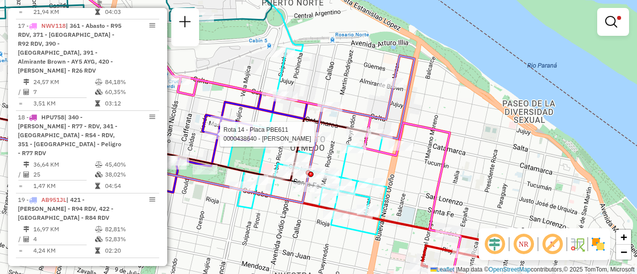
select select "**********"
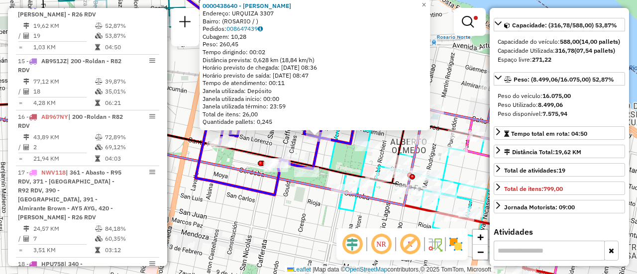
scroll to position [50, 0]
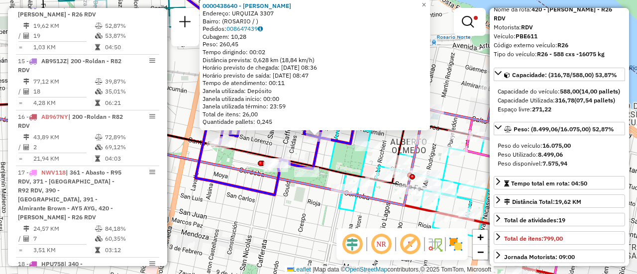
click at [306, 213] on div "0000438640 - WANG LINGPING Endereço: URQUIZA 3307 Bairro: (ROSARIO / ) Pedidos:…" at bounding box center [318, 137] width 637 height 274
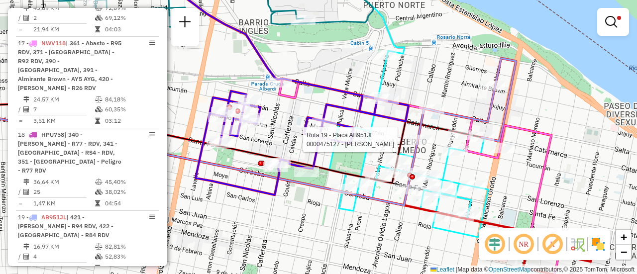
select select "**********"
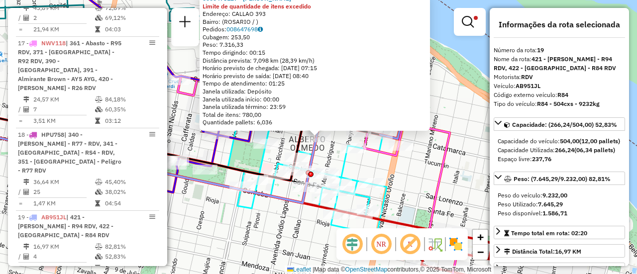
scroll to position [789, 0]
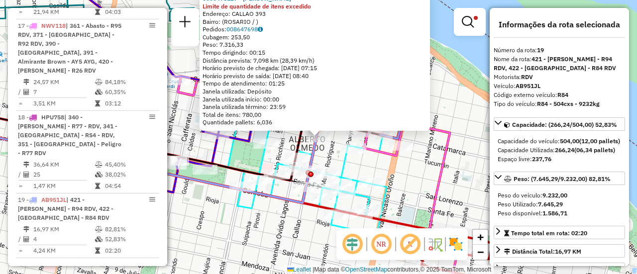
click at [280, 223] on div "0000475127 - RUIZ FRANCO NICOLAS Limite de quantidade de itens excedido Endereç…" at bounding box center [318, 137] width 637 height 274
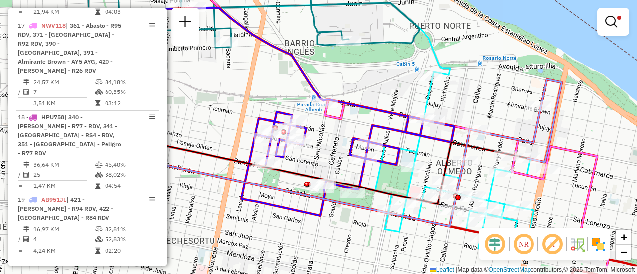
drag, startPoint x: 298, startPoint y: 123, endPoint x: 424, endPoint y: 144, distance: 128.7
click at [424, 144] on icon at bounding box center [454, 167] width 159 height 182
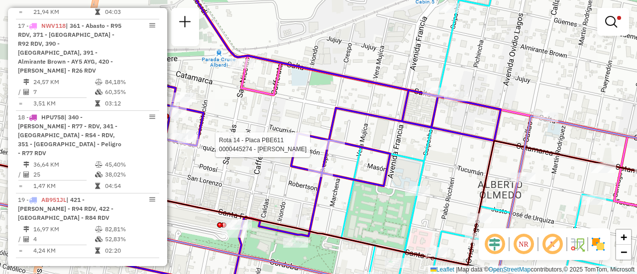
select select "**********"
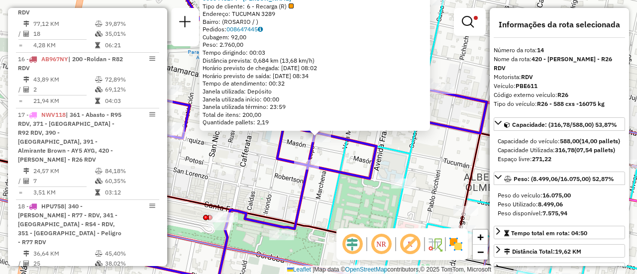
scroll to position [642, 0]
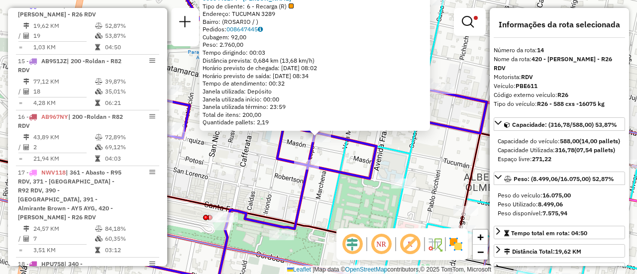
click at [360, 203] on div "0000445274 - RUIZ FRANCO NICOLAS Tipo de cliente: 6 - Recarga (R) Endereço: TUC…" at bounding box center [318, 137] width 637 height 274
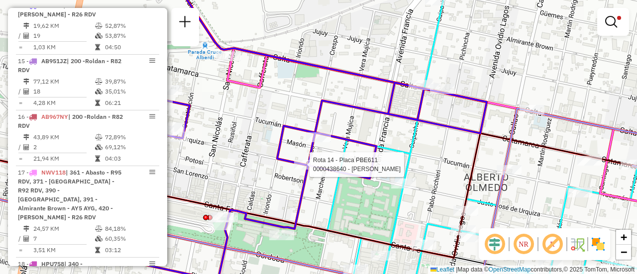
select select "**********"
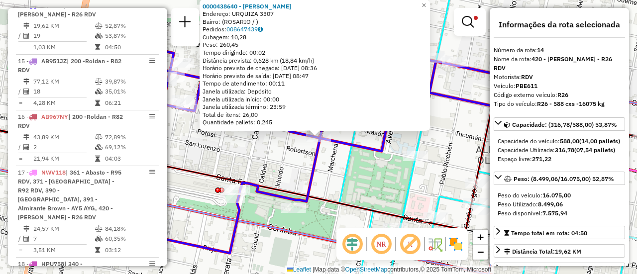
click at [347, 175] on icon at bounding box center [498, 137] width 318 height 327
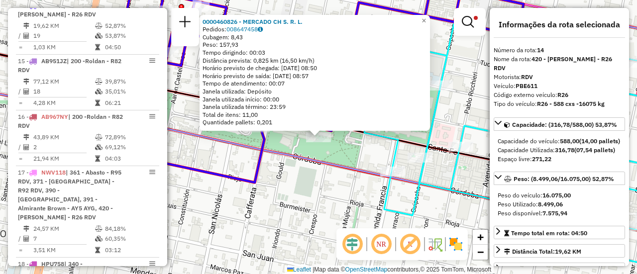
click at [324, 198] on div "0000460826 - MERCADO CH S. R. L. Pedidos: 008647458 Cubagem: 8,43 Peso: 157,93 …" at bounding box center [318, 137] width 637 height 274
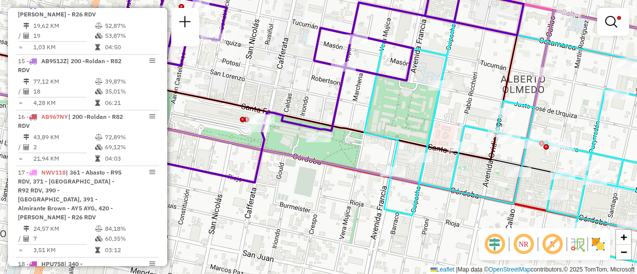
click at [386, 112] on div "Limpar filtros Janela de atendimento Grade de atendimento Capacidade Transporta…" at bounding box center [318, 137] width 637 height 274
select select "**********"
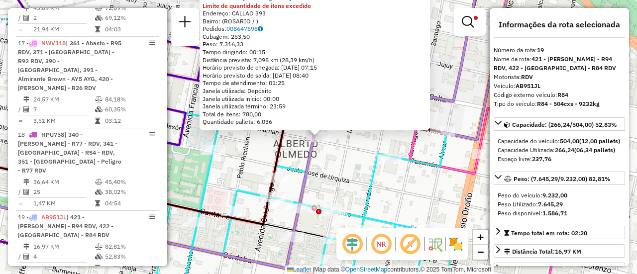
scroll to position [789, 0]
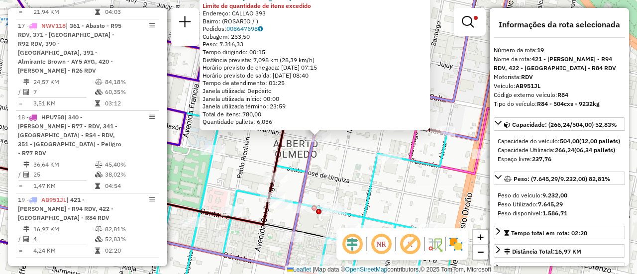
click at [403, 192] on div "0000475127 - RUIZ FRANCO NICOLAS Limite de quantidade de itens excedido Endereç…" at bounding box center [318, 137] width 637 height 274
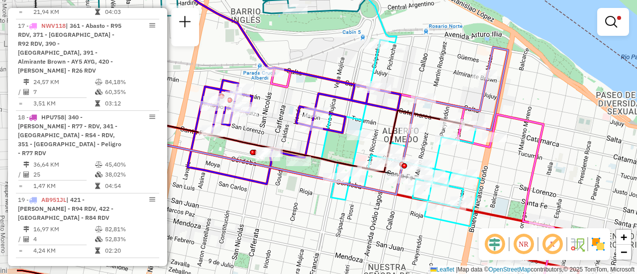
drag, startPoint x: 402, startPoint y: 191, endPoint x: 483, endPoint y: 168, distance: 83.7
click at [483, 168] on div "Limpar filtros Janela de atendimento Grade de atendimento Capacidade Transporta…" at bounding box center [318, 137] width 637 height 274
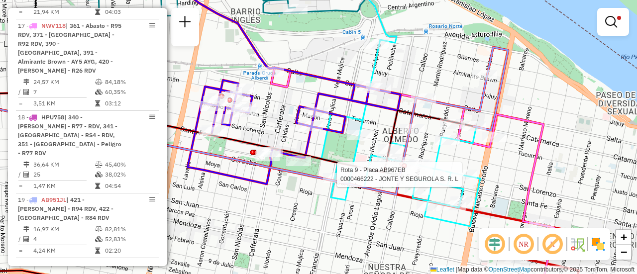
select select "**********"
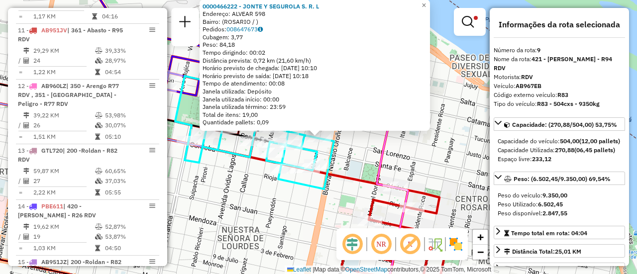
scroll to position [354, 0]
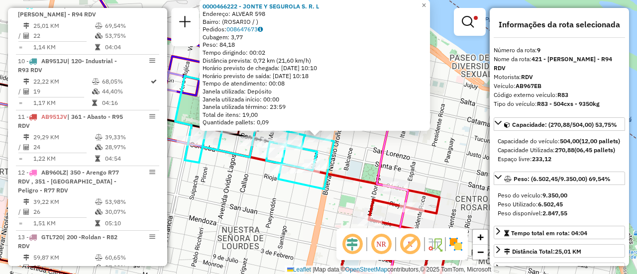
click at [360, 148] on div "0000466222 - JONTE Y SEGUROLA S. R. L Endereço: ALVEAR 598 Bairro: (ROSARIO / )…" at bounding box center [318, 137] width 637 height 274
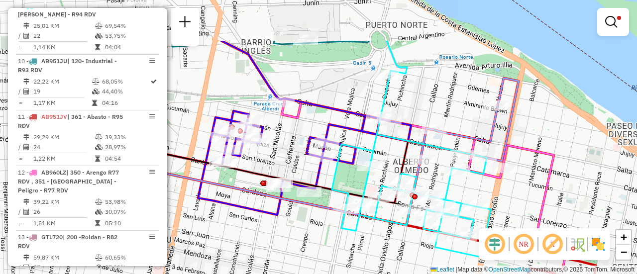
drag, startPoint x: 233, startPoint y: 168, endPoint x: 390, endPoint y: 236, distance: 170.9
click at [390, 236] on div "Limpar filtros Janela de atendimento Grade de atendimento Capacidade Transporta…" at bounding box center [318, 137] width 637 height 274
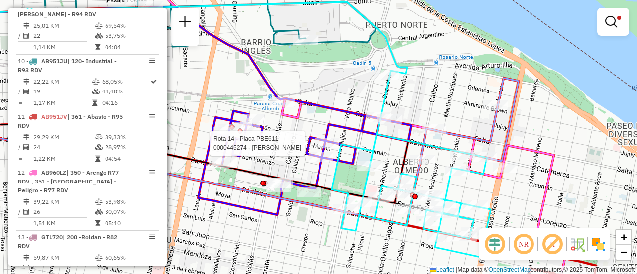
select select "**********"
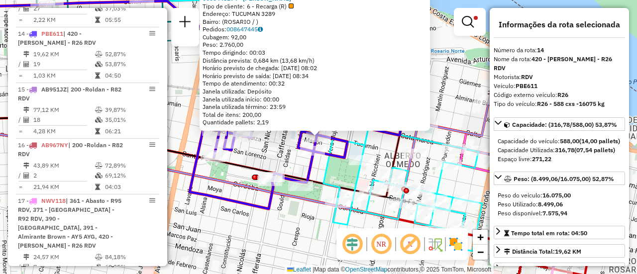
scroll to position [642, 0]
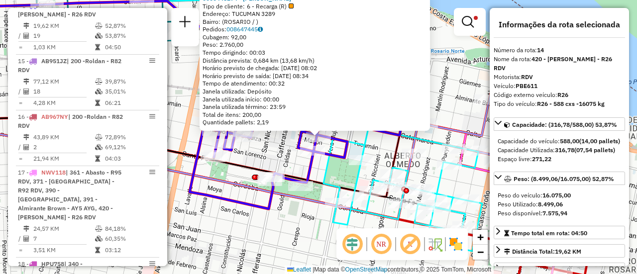
click at [299, 214] on div "0000445274 - RUIZ FRANCO NICOLAS Tipo de cliente: 6 - Recarga (R) Endereço: TUC…" at bounding box center [318, 137] width 637 height 274
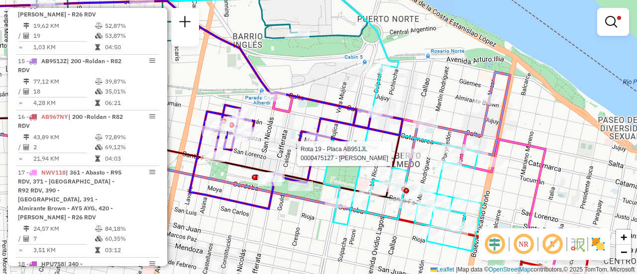
select select "**********"
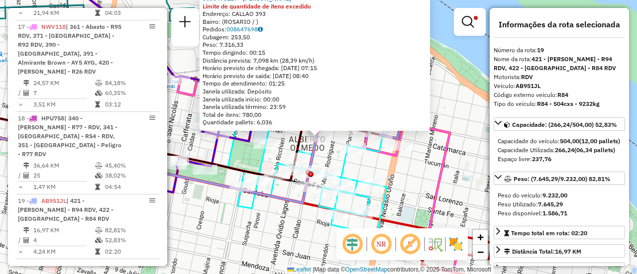
scroll to position [789, 0]
click at [313, 249] on div "0000475127 - RUIZ FRANCO NICOLAS Limite de quantidade de itens excedido Endereç…" at bounding box center [318, 137] width 637 height 274
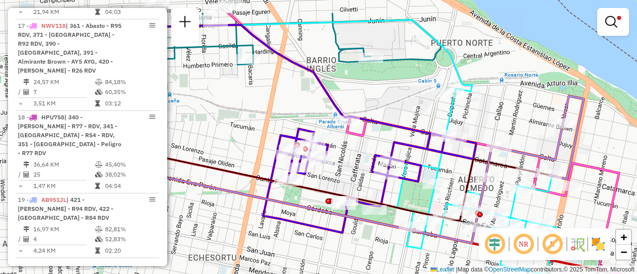
drag, startPoint x: 222, startPoint y: 158, endPoint x: 391, endPoint y: 198, distance: 173.9
click at [391, 198] on div "Limpar filtros Janela de atendimento Grade de atendimento Capacidade Transporta…" at bounding box center [318, 137] width 637 height 274
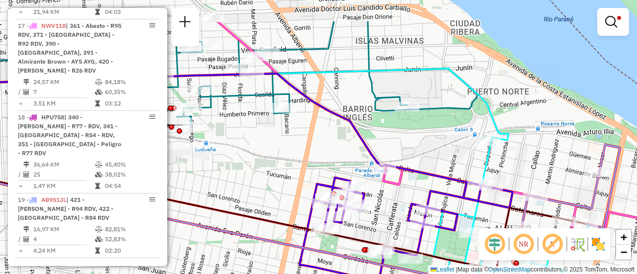
drag, startPoint x: 400, startPoint y: 198, endPoint x: 436, endPoint y: 247, distance: 60.8
click at [436, 247] on icon at bounding box center [512, 233] width 159 height 182
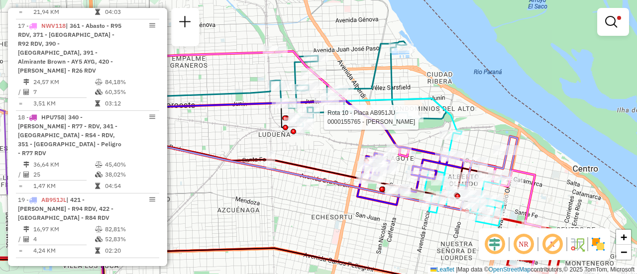
select select "**********"
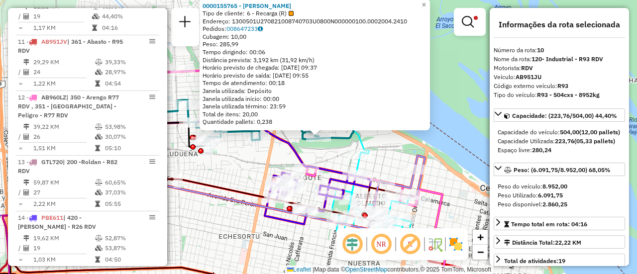
scroll to position [410, 0]
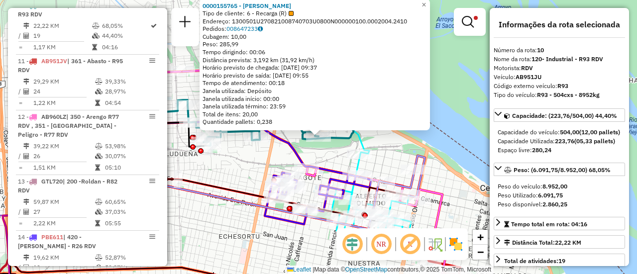
click at [229, 172] on div "0000155765 - MARTA CURA Tipo de cliente: 6 - Recarga (R) Endereço: 1300501U2708…" at bounding box center [318, 137] width 637 height 274
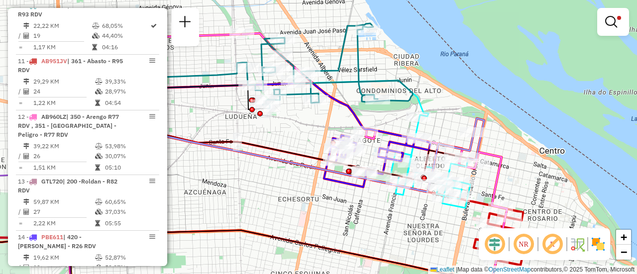
click at [296, 134] on div "Limpar filtros Janela de atendimento Grade de atendimento Capacidade Transporta…" at bounding box center [318, 137] width 637 height 274
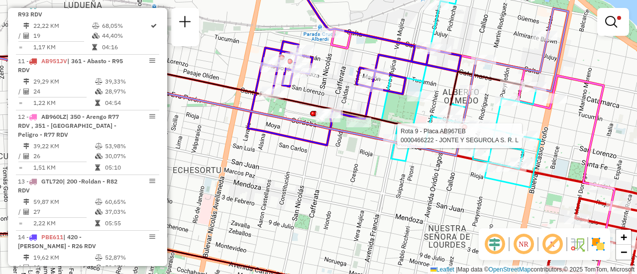
select select "**********"
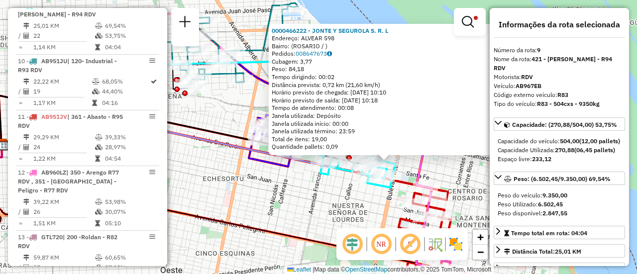
scroll to position [50, 0]
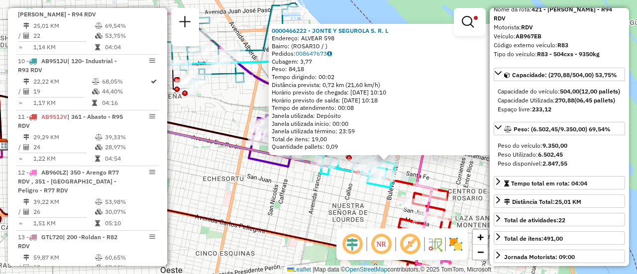
click at [306, 208] on div "0000466222 - JONTE Y SEGUROLA S. R. L Endereço: ALVEAR 598 Bairro: (ROSARIO / )…" at bounding box center [318, 137] width 637 height 274
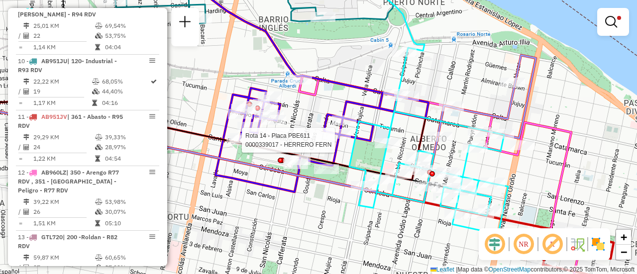
select select "**********"
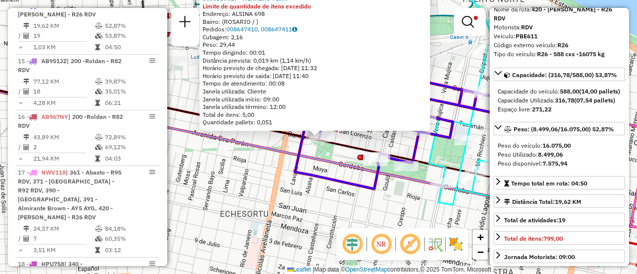
click at [368, 217] on div "0000339017 - HERRERO FERN Limite de quantidade de itens excedido Endereço: ALSI…" at bounding box center [318, 137] width 637 height 274
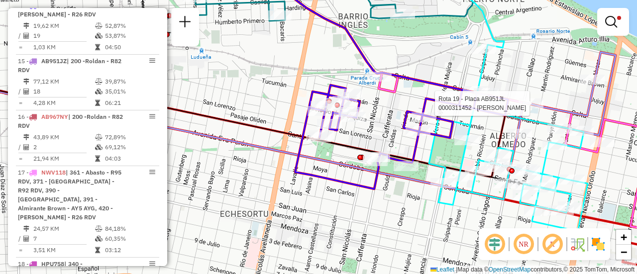
select select "**********"
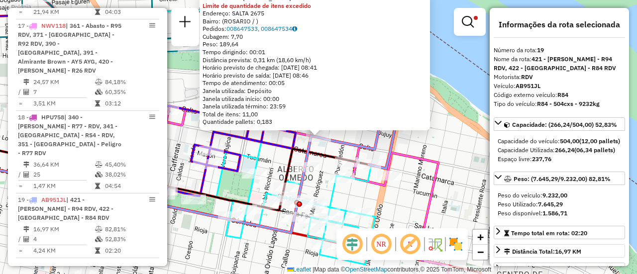
scroll to position [100, 0]
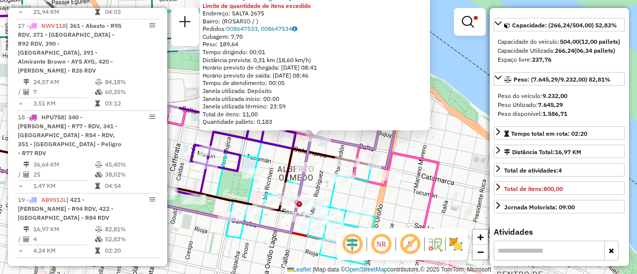
click at [432, 145] on div "0000311452 - WENG XUEJUAN Limite de quantidade de itens excedido Endereço: SALT…" at bounding box center [318, 137] width 637 height 274
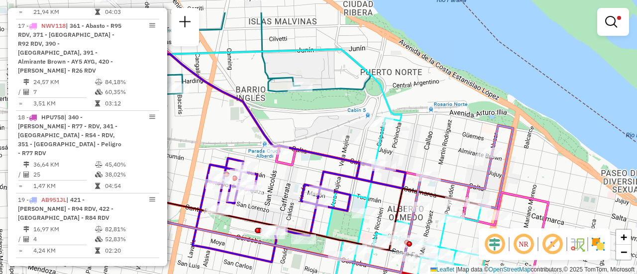
drag, startPoint x: 350, startPoint y: 121, endPoint x: 460, endPoint y: 161, distance: 117.0
click at [460, 161] on div "Limpar filtros Janela de atendimento Grade de atendimento Capacidade Transporta…" at bounding box center [318, 137] width 637 height 274
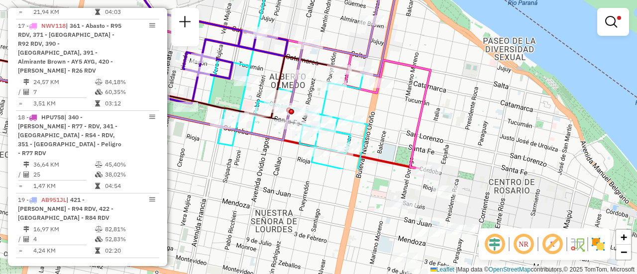
drag, startPoint x: 530, startPoint y: 150, endPoint x: 428, endPoint y: 50, distance: 142.5
click at [428, 50] on div "Limpar filtros Janela de atendimento Grade de atendimento Capacidade Transporta…" at bounding box center [318, 137] width 637 height 274
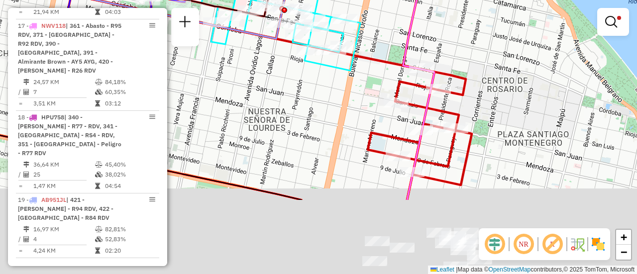
drag, startPoint x: 498, startPoint y: 176, endPoint x: 489, endPoint y: 100, distance: 77.1
click at [489, 100] on div "Limpar filtros Janela de atendimento Grade de atendimento Capacidade Transporta…" at bounding box center [318, 137] width 637 height 274
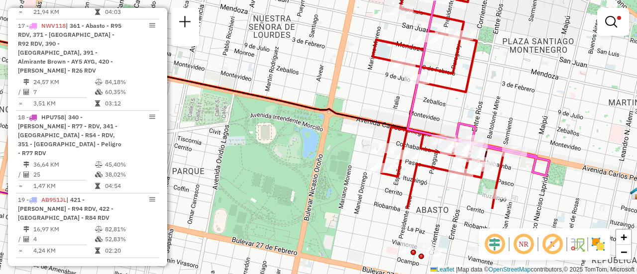
drag, startPoint x: 502, startPoint y: 189, endPoint x: 506, endPoint y: 101, distance: 88.7
click at [506, 101] on div "Limpar filtros Janela de atendimento Grade de atendimento Capacidade Transporta…" at bounding box center [318, 137] width 637 height 274
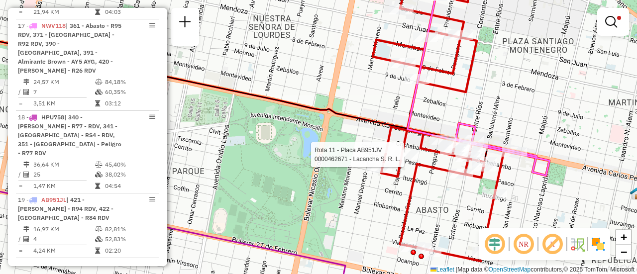
select select "**********"
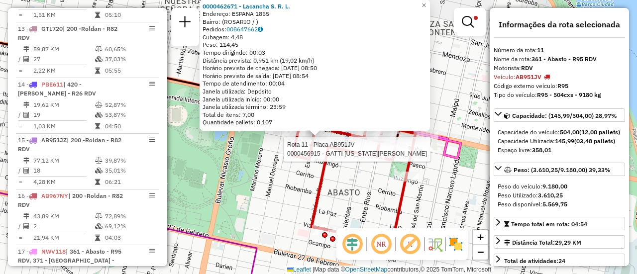
scroll to position [466, 0]
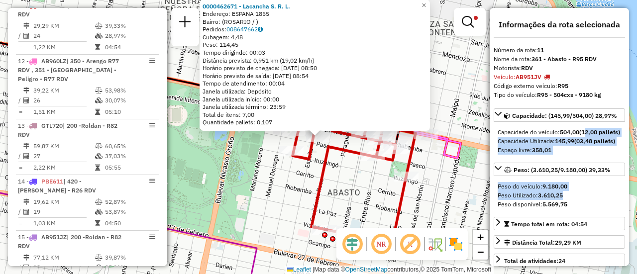
drag, startPoint x: 588, startPoint y: 212, endPoint x: 564, endPoint y: 186, distance: 35.2
click at [585, 140] on div "Capacidade: (145,99/504,00) 28,97% Capacidade do veículo: 504,00 (12,00 pallets…" at bounding box center [559, 208] width 131 height 200
click at [442, 198] on div "0000462671 - Lacancha S. R. L. Endereço: ESPANA 1855 Bairro: (ROSARIO / ) Pedid…" at bounding box center [318, 137] width 637 height 274
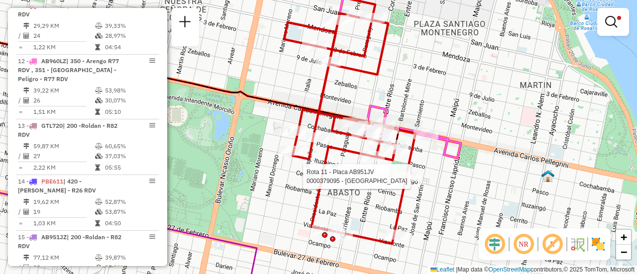
select select "**********"
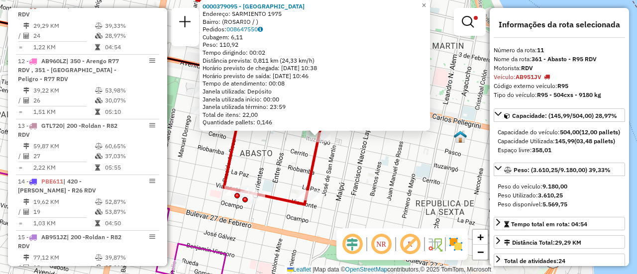
scroll to position [100, 0]
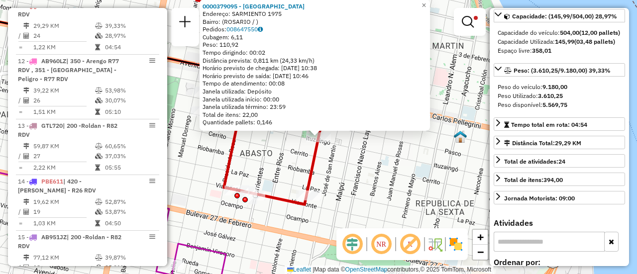
click at [375, 170] on div "0000379095 - SAN BENITO S.R.L. Endereço: SARMIENTO 1975 Bairro: (ROSARIO / ) Pe…" at bounding box center [318, 137] width 637 height 274
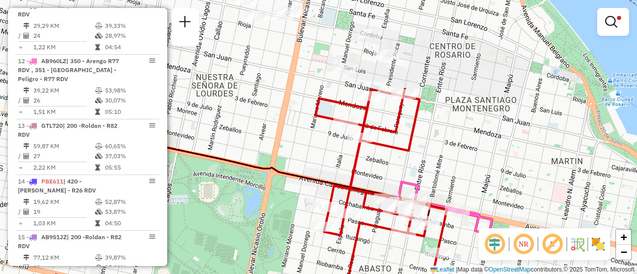
drag, startPoint x: 350, startPoint y: 54, endPoint x: 469, endPoint y: 170, distance: 165.7
click at [469, 170] on div "Limpar filtros Janela de atendimento Grade de atendimento Capacidade Transporta…" at bounding box center [318, 137] width 637 height 274
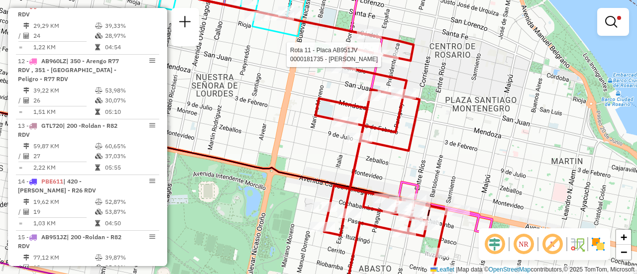
select select "**********"
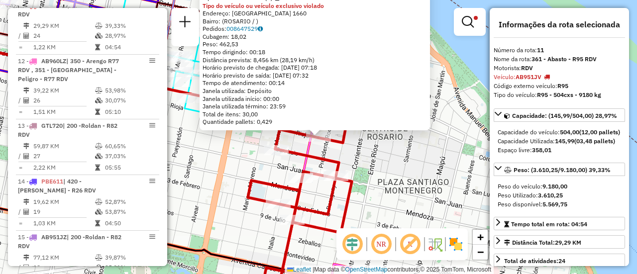
click at [394, 171] on div "0000181735 - DAVID ROSENTAL Tipo de cliente: 1 - AS (A) Tipo do veículo ou veíc…" at bounding box center [318, 137] width 637 height 274
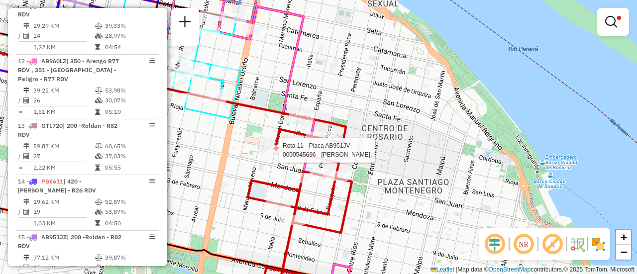
select select "**********"
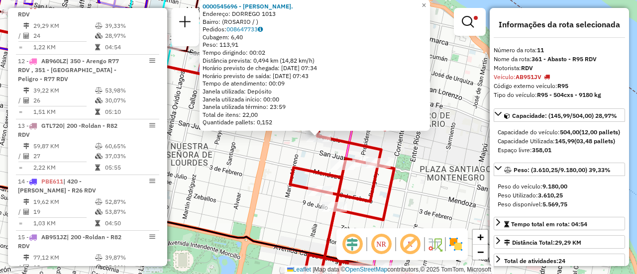
click at [444, 165] on div "0000545696 - Miranda Franco Ezequiel. Endereço: DORREGO 1013 Bairro: (ROSARIO /…" at bounding box center [318, 137] width 637 height 274
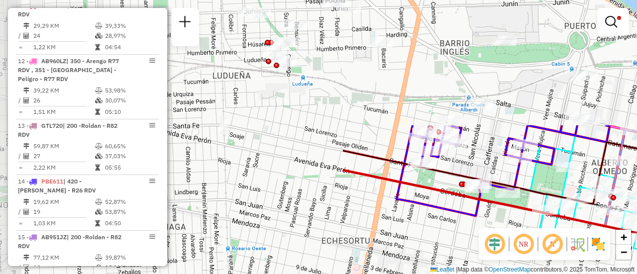
drag, startPoint x: 230, startPoint y: 137, endPoint x: 636, endPoint y: 290, distance: 434.3
click at [636, 274] on html "Aplicando filtros Pop-up bloqueado! Seu navegador bloqueou automáticamente a ab…" at bounding box center [318, 137] width 637 height 274
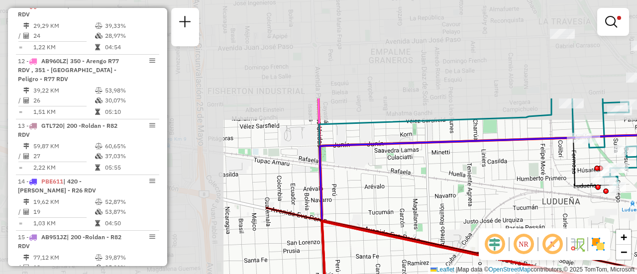
drag, startPoint x: 307, startPoint y: 172, endPoint x: 636, endPoint y: 298, distance: 352.7
click at [636, 274] on html "Aplicando filtros Pop-up bloqueado! Seu navegador bloqueou automáticamente a ab…" at bounding box center [318, 137] width 637 height 274
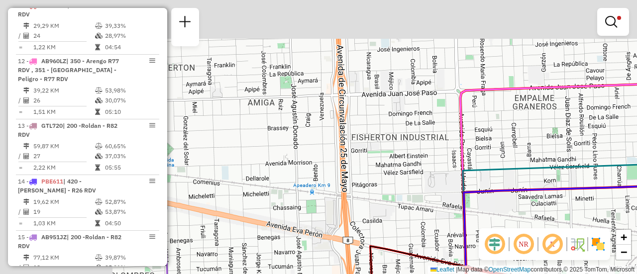
drag, startPoint x: 266, startPoint y: 151, endPoint x: 611, endPoint y: 238, distance: 356.3
click at [614, 240] on div "Limpar filtros Janela de atendimento Grade de atendimento Capacidade Transporta…" at bounding box center [318, 137] width 637 height 274
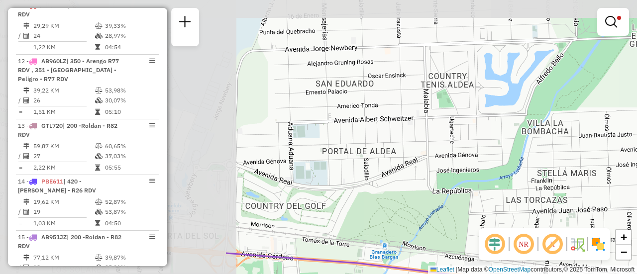
drag, startPoint x: 265, startPoint y: 145, endPoint x: 508, endPoint y: 195, distance: 247.5
click at [587, 208] on div "Limpar filtros Janela de atendimento Grade de atendimento Capacidade Transporta…" at bounding box center [318, 137] width 637 height 274
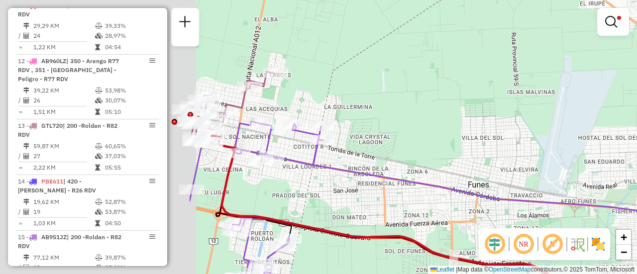
drag, startPoint x: 262, startPoint y: 151, endPoint x: 572, endPoint y: 179, distance: 311.7
click at [573, 179] on div "Limpar filtros Janela de atendimento Grade de atendimento Capacidade Transporta…" at bounding box center [318, 137] width 637 height 274
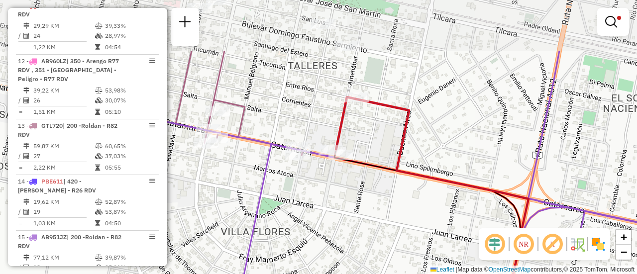
drag, startPoint x: 360, startPoint y: 42, endPoint x: 454, endPoint y: 124, distance: 124.8
click at [454, 124] on div "Limpar filtros Janela de atendimento Grade de atendimento Capacidade Transporta…" at bounding box center [318, 137] width 637 height 274
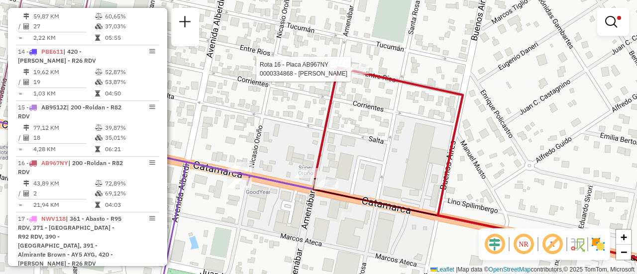
select select "**********"
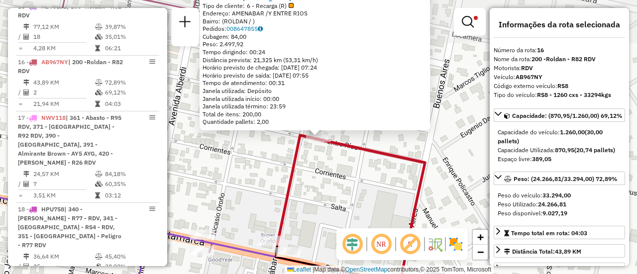
scroll to position [753, 0]
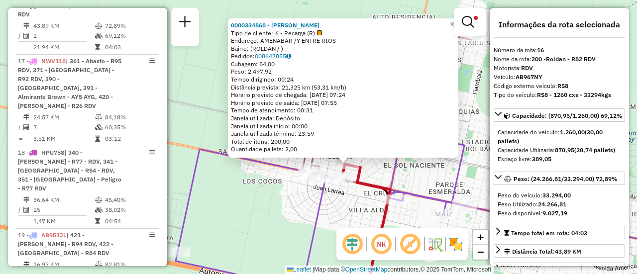
click at [424, 176] on div "0000334868 - GHOMAID DANIEL Tipo de cliente: 6 - Recarga (R) Endereço: AMENABAR…" at bounding box center [318, 137] width 637 height 274
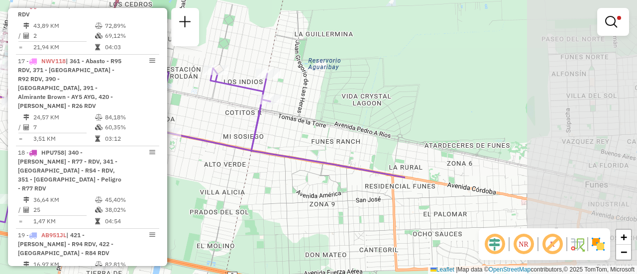
drag, startPoint x: 516, startPoint y: 183, endPoint x: 220, endPoint y: 110, distance: 304.4
click at [220, 110] on div "Limpar filtros Janela de atendimento Grade de atendimento Capacidade Transporta…" at bounding box center [318, 137] width 637 height 274
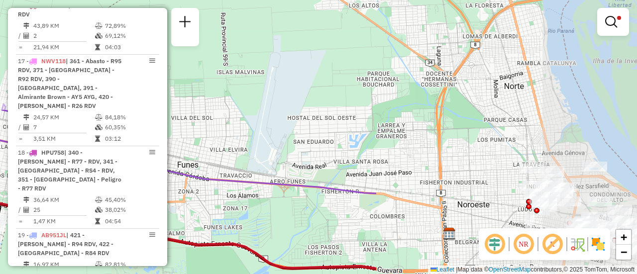
drag, startPoint x: 579, startPoint y: 142, endPoint x: 201, endPoint y: 149, distance: 377.7
click at [201, 149] on div "Limpar filtros Janela de atendimento Grade de atendimento Capacidade Transporta…" at bounding box center [318, 137] width 637 height 274
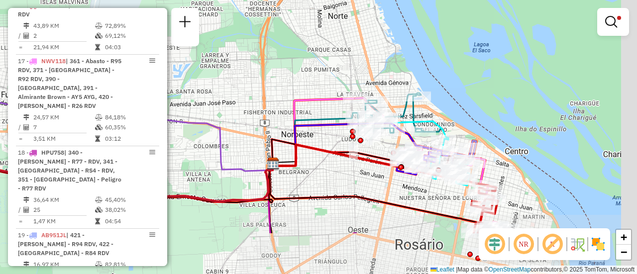
drag, startPoint x: 428, startPoint y: 166, endPoint x: 293, endPoint y: 121, distance: 142.1
click at [284, 110] on div "Limpar filtros Janela de atendimento Grade de atendimento Capacidade Transporta…" at bounding box center [318, 137] width 637 height 274
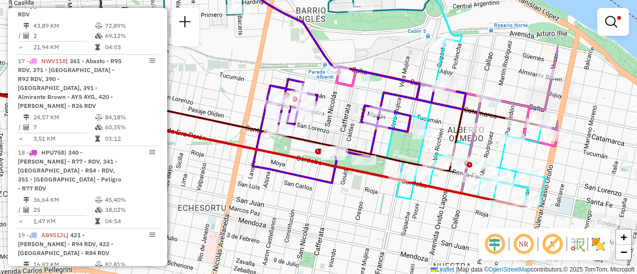
drag, startPoint x: 427, startPoint y: 139, endPoint x: 298, endPoint y: 60, distance: 152.3
click at [276, 54] on div "Limpar filtros Janela de atendimento Grade de atendimento Capacidade Transporta…" at bounding box center [318, 137] width 637 height 274
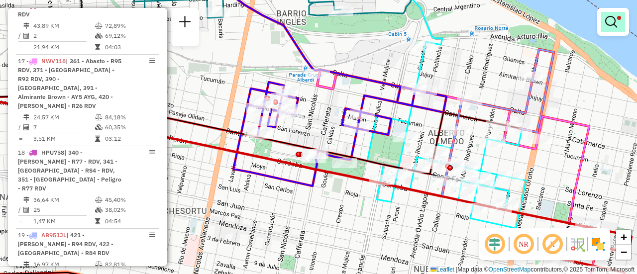
click at [609, 18] on em at bounding box center [611, 22] width 12 height 12
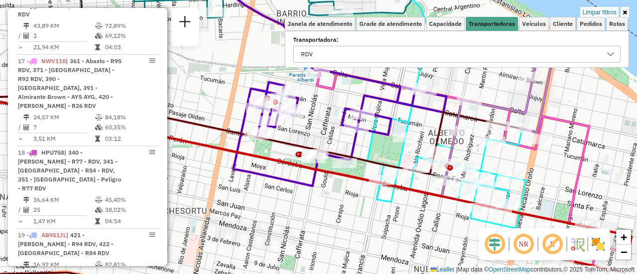
click at [613, 56] on icon at bounding box center [611, 54] width 8 height 8
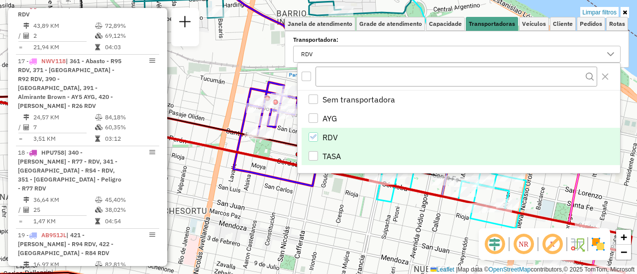
click at [312, 152] on div "TASA" at bounding box center [313, 155] width 9 height 9
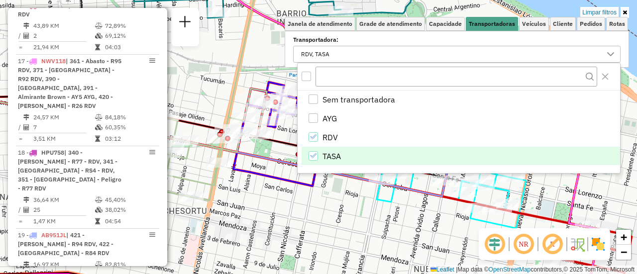
click at [339, 196] on div "Limpar filtros Janela de atendimento Grade de atendimento Capacidade Transporta…" at bounding box center [318, 137] width 637 height 274
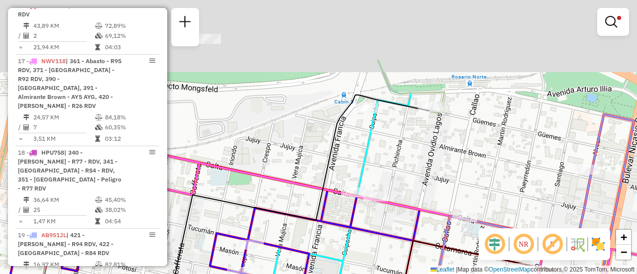
drag, startPoint x: 451, startPoint y: 62, endPoint x: 429, endPoint y: 151, distance: 91.2
click at [430, 157] on div "Limpar filtros Janela de atendimento Grade de atendimento Capacidade Transporta…" at bounding box center [318, 137] width 637 height 274
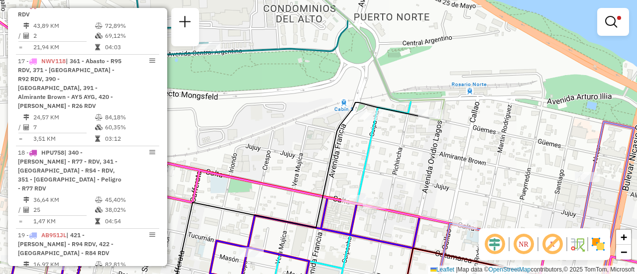
click at [507, 156] on div "Limpar filtros Janela de atendimento Grade de atendimento Capacidade Transporta…" at bounding box center [318, 137] width 637 height 274
select select "**********"
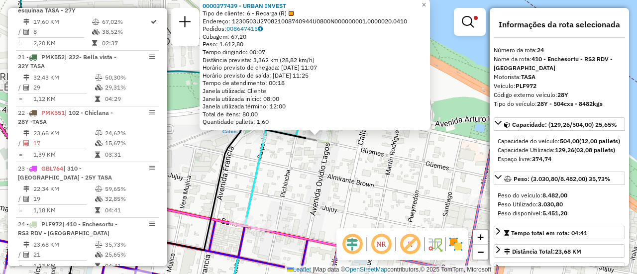
scroll to position [1067, 0]
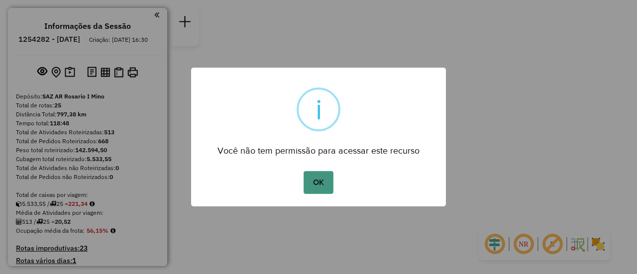
click at [314, 184] on button "OK" at bounding box center [318, 182] width 29 height 23
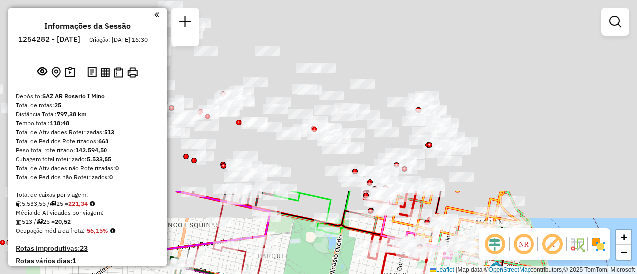
drag, startPoint x: 334, startPoint y: 225, endPoint x: 414, endPoint y: 264, distance: 88.3
click at [419, 274] on html "Aguarde... Pop-up bloqueado! Seu navegador bloqueou automáticamente a abertura …" at bounding box center [318, 137] width 637 height 274
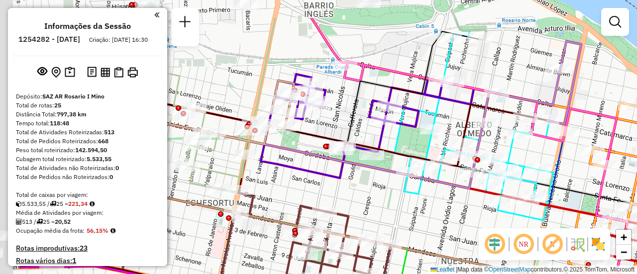
drag, startPoint x: 363, startPoint y: 64, endPoint x: 452, endPoint y: 114, distance: 102.0
click at [452, 114] on div "Janela de atendimento Grade de atendimento Capacidade Transportadoras Veículos …" at bounding box center [318, 137] width 637 height 274
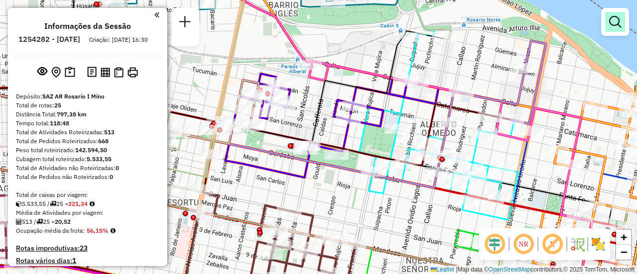
click at [614, 21] on em at bounding box center [615, 22] width 12 height 12
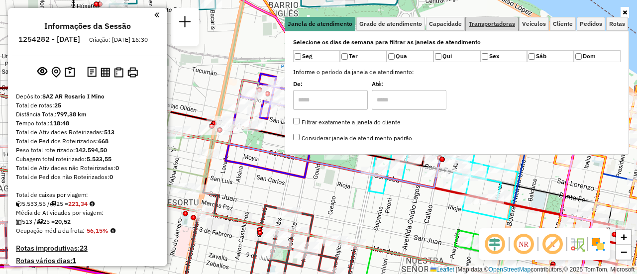
click at [500, 24] on span "Transportadoras" at bounding box center [492, 24] width 46 height 6
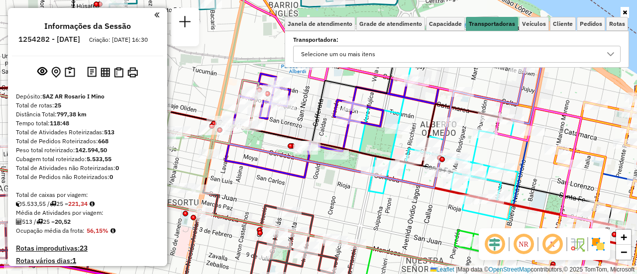
click at [611, 54] on icon at bounding box center [611, 54] width 8 height 8
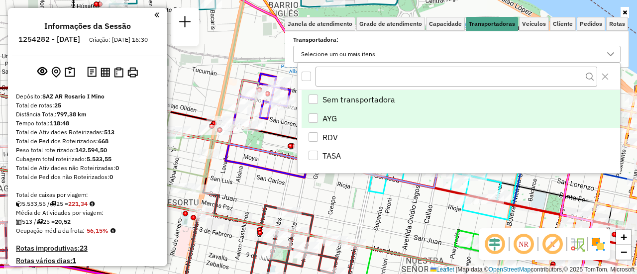
scroll to position [6, 34]
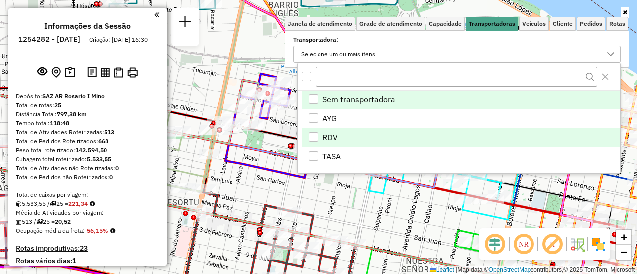
click at [314, 137] on div "RDV" at bounding box center [313, 136] width 9 height 9
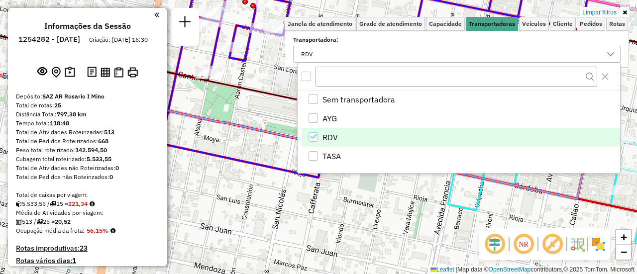
click at [320, 221] on div "Limpar filtros Janela de atendimento Grade de atendimento Capacidade Transporta…" at bounding box center [318, 137] width 637 height 274
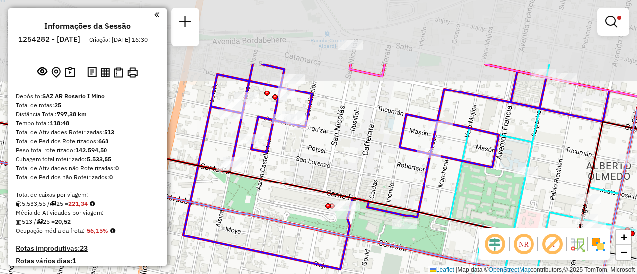
drag, startPoint x: 318, startPoint y: 59, endPoint x: 344, endPoint y: 165, distance: 108.7
click at [344, 165] on div "Limpar filtros Janela de atendimento Grade de atendimento Capacidade Transporta…" at bounding box center [318, 137] width 637 height 274
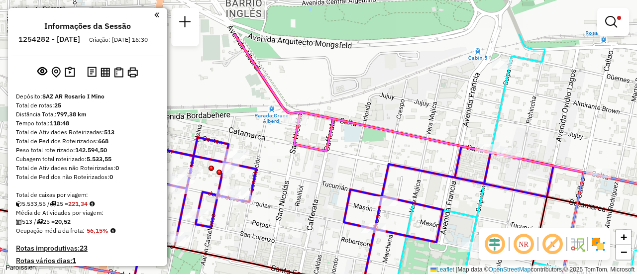
drag, startPoint x: 474, startPoint y: 95, endPoint x: 414, endPoint y: 156, distance: 85.9
click at [414, 156] on div "Limpar filtros Janela de atendimento Grade de atendimento Capacidade Transporta…" at bounding box center [318, 137] width 637 height 274
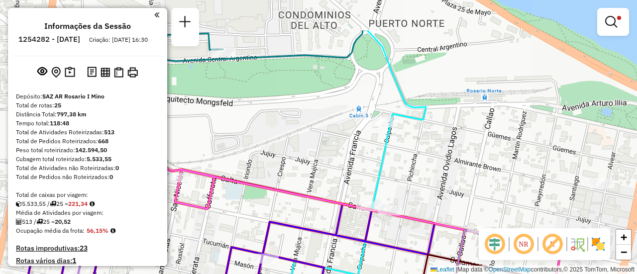
drag, startPoint x: 508, startPoint y: 103, endPoint x: 387, endPoint y: 162, distance: 134.4
click at [387, 162] on icon at bounding box center [428, 241] width 307 height 236
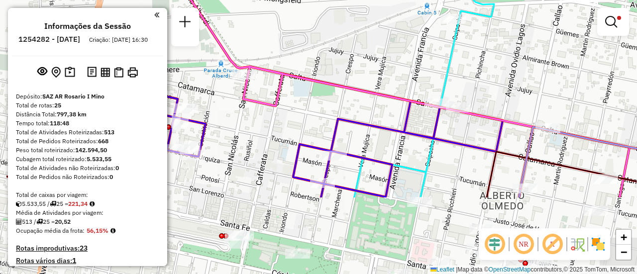
drag, startPoint x: 342, startPoint y: 192, endPoint x: 388, endPoint y: 101, distance: 101.7
click at [414, 87] on div "Limpar filtros Janela de atendimento Grade de atendimento Capacidade Transporta…" at bounding box center [318, 137] width 637 height 274
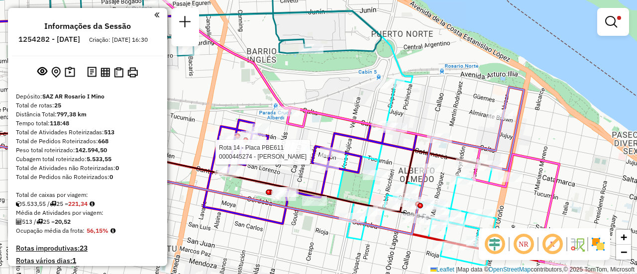
select select "**********"
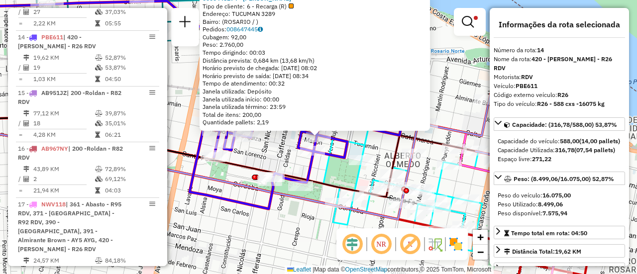
scroll to position [642, 0]
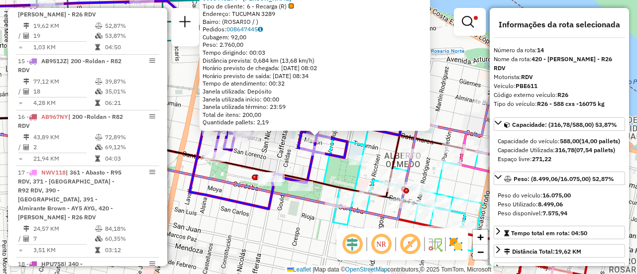
click at [335, 175] on div "0000445274 - RUIZ FRANCO NICOLAS Tipo de cliente: 6 - Recarga (R) Endereço: TUC…" at bounding box center [318, 137] width 637 height 274
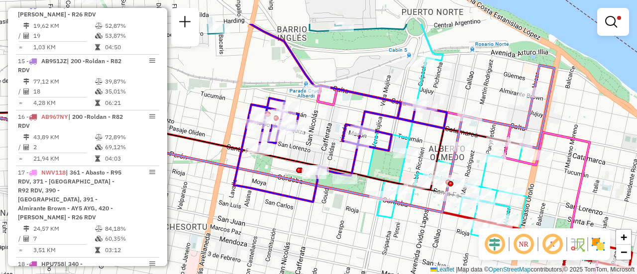
drag, startPoint x: 353, startPoint y: 113, endPoint x: 368, endPoint y: 164, distance: 53.4
click at [368, 164] on icon at bounding box center [447, 153] width 159 height 182
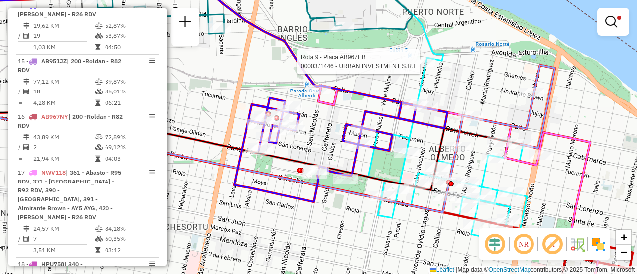
select select "**********"
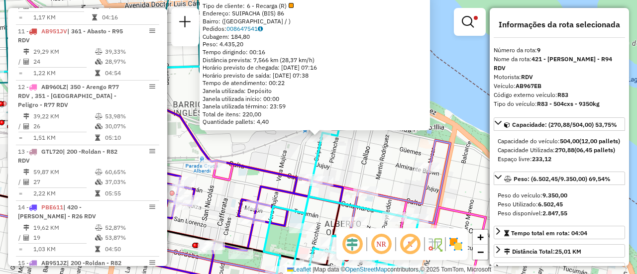
scroll to position [354, 0]
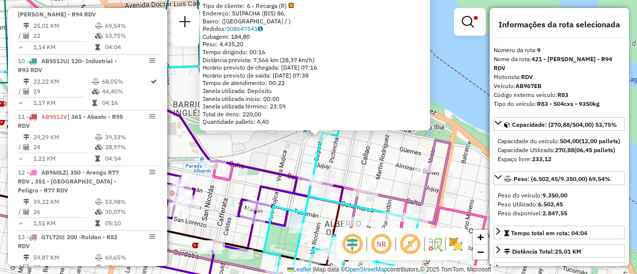
click at [352, 161] on div "0000371446 - URBAN INVESTMENT S.R.L Tipo de cliente: 6 - Recarga (R) Endereço: …" at bounding box center [318, 137] width 637 height 274
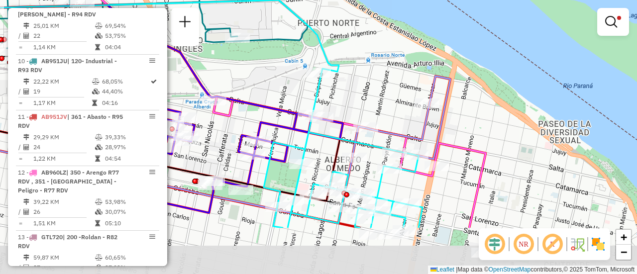
drag, startPoint x: 378, startPoint y: 161, endPoint x: 394, endPoint y: 58, distance: 104.3
click at [386, 65] on div "Limpar filtros Janela de atendimento Grade de atendimento Capacidade Transporta…" at bounding box center [318, 137] width 637 height 274
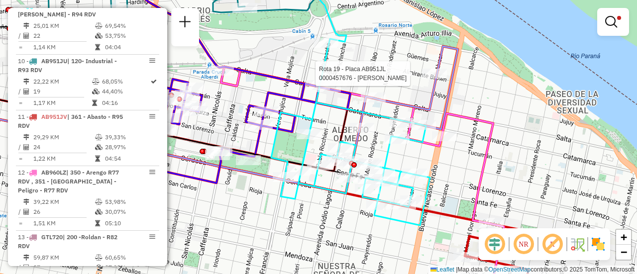
select select "**********"
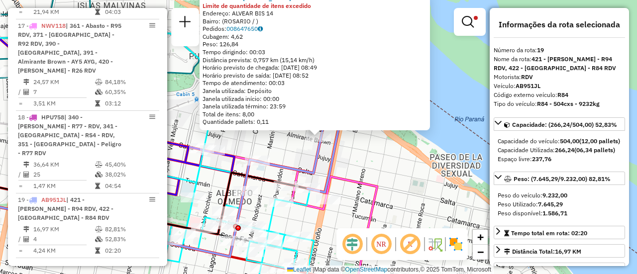
scroll to position [100, 0]
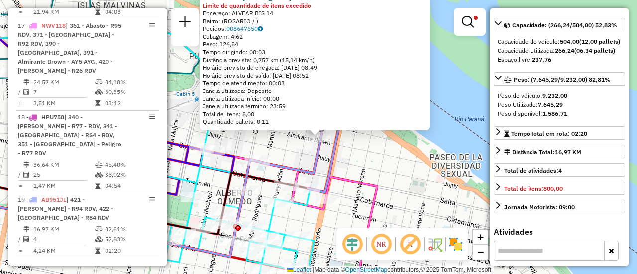
click at [392, 179] on div "0000457676 - MASSERA MARIA BELEN Limite de quantidade de itens excedido Endereç…" at bounding box center [318, 137] width 637 height 274
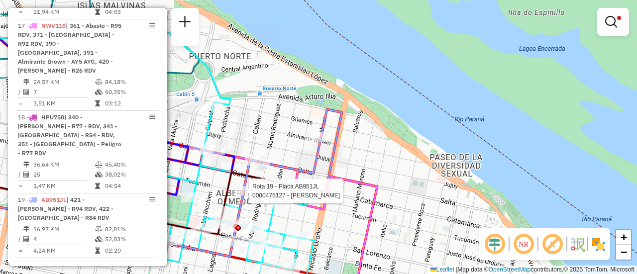
select select "**********"
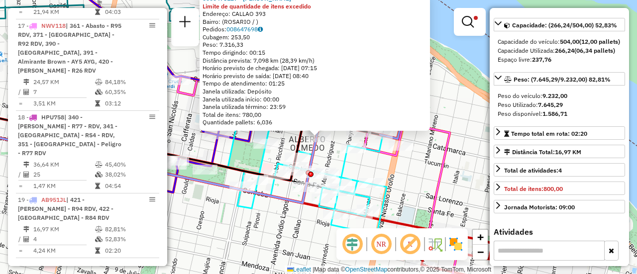
click at [412, 170] on div "0000475127 - RUIZ FRANCO NICOLAS Limite de quantidade de itens excedido Endereç…" at bounding box center [318, 137] width 637 height 274
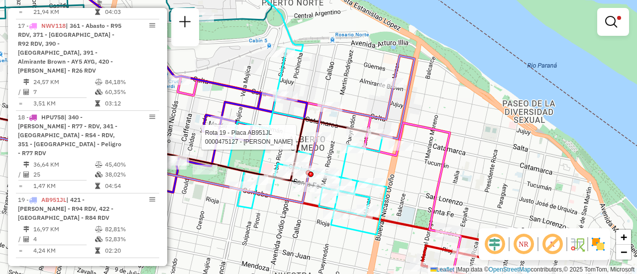
select select "**********"
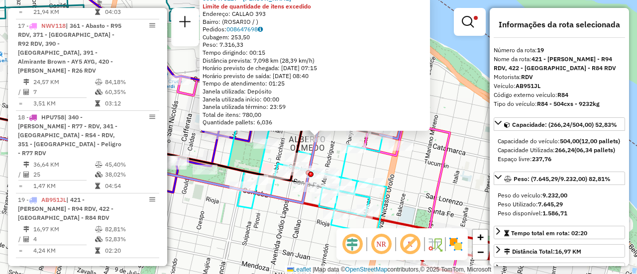
click at [466, 162] on div "0000475127 - RUIZ FRANCO NICOLAS Limite de quantidade de itens excedido Endereç…" at bounding box center [318, 137] width 637 height 274
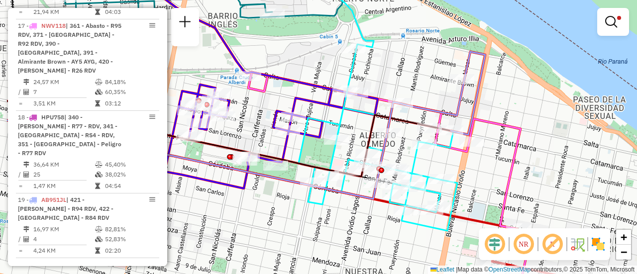
drag, startPoint x: 345, startPoint y: 79, endPoint x: 424, endPoint y: 74, distance: 79.3
click at [420, 75] on div "Limpar filtros Janela de atendimento Grade de atendimento Capacidade Transporta…" at bounding box center [318, 137] width 637 height 274
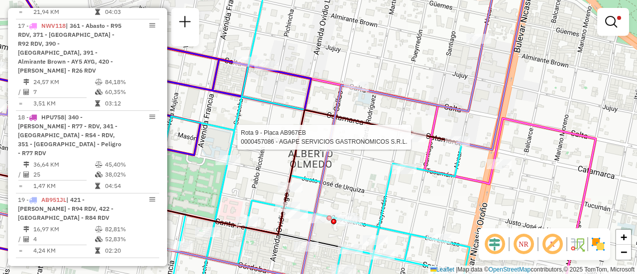
select select "**********"
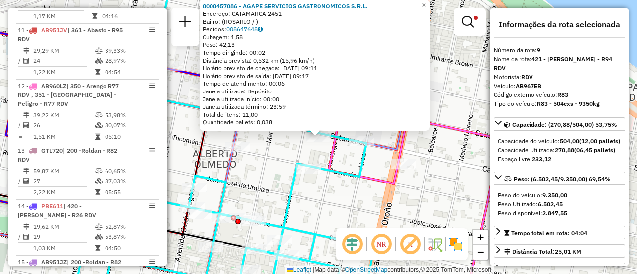
scroll to position [354, 0]
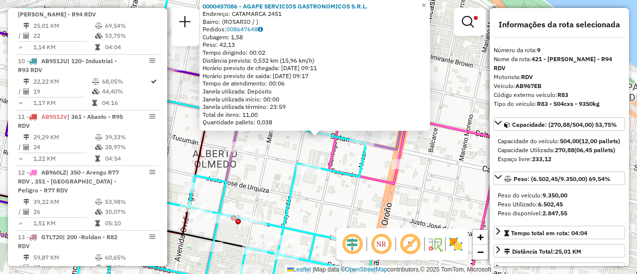
click at [321, 197] on div "0000457086 - AGAPE SERVICIOS GASTRONOMICOS S.R.L. Endereço: CATAMARCA 2451 Bair…" at bounding box center [318, 137] width 637 height 274
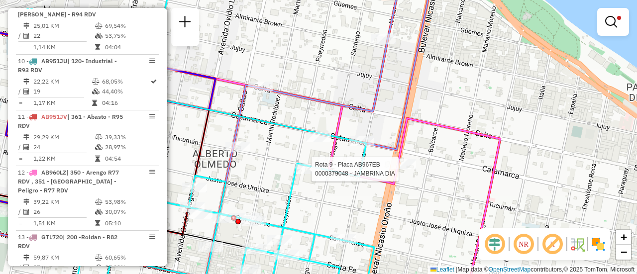
select select "**********"
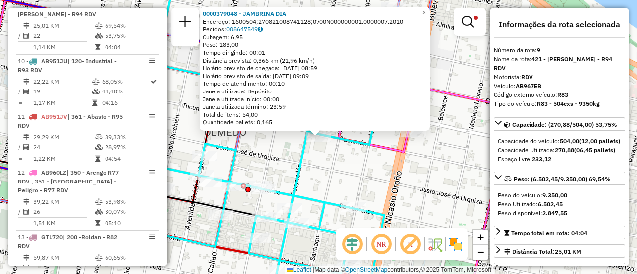
click at [347, 177] on div "0000379048 - JAMBRINA DIA Endereço: 1600504;270821008741128;0700N000000001.0000…" at bounding box center [318, 137] width 637 height 274
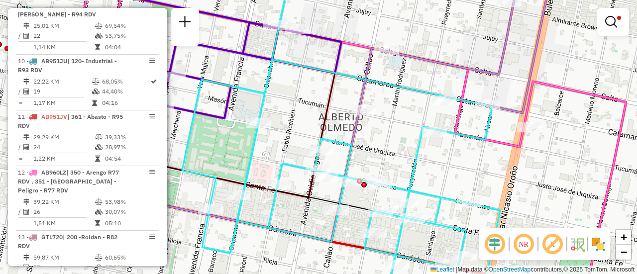
drag, startPoint x: 315, startPoint y: 163, endPoint x: 433, endPoint y: 157, distance: 117.6
click at [433, 157] on div "Limpar filtros Janela de atendimento Grade de atendimento Capacidade Transporta…" at bounding box center [318, 137] width 637 height 274
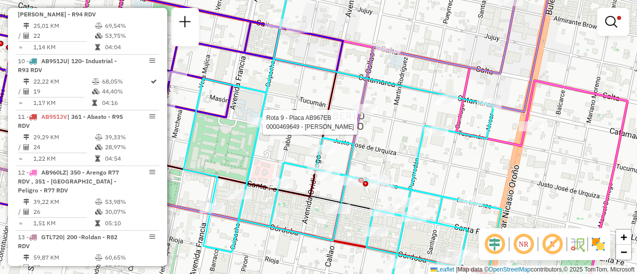
select select "**********"
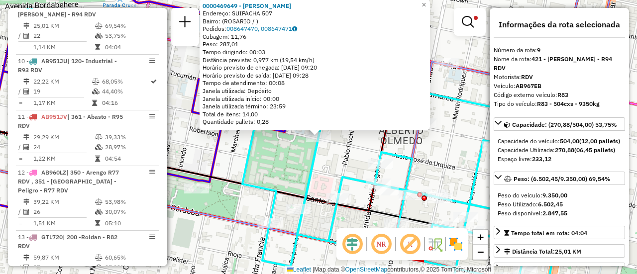
click at [271, 163] on div "0000469649 - ROJAS CURILLA Endereço: SUIPACHA 507 Bairro: (ROSARIO / ) Pedidos:…" at bounding box center [318, 137] width 637 height 274
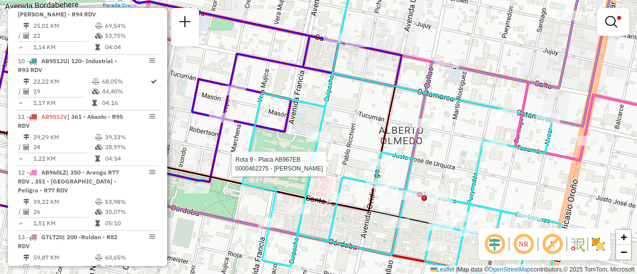
select select "**********"
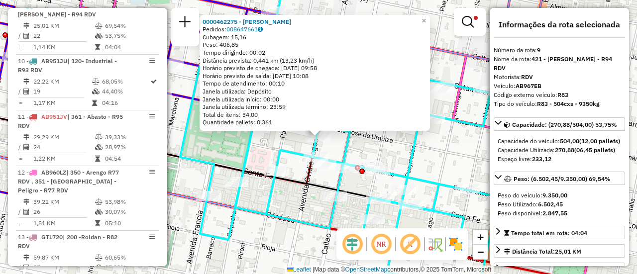
click at [277, 148] on icon at bounding box center [339, 132] width 318 height 319
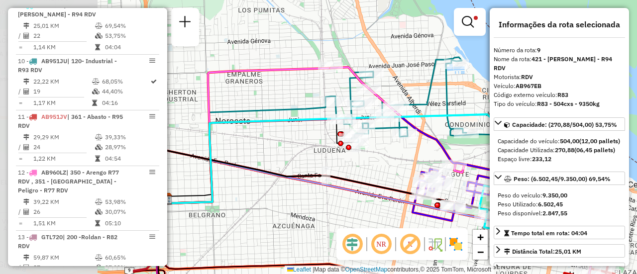
drag, startPoint x: 189, startPoint y: 140, endPoint x: 557, endPoint y: 197, distance: 372.2
click at [528, 196] on hb-router-mapa "Informações da Sessão 1254282 - 28/08/2025 Criação: 27/08/2025 16:30 Depósito: …" at bounding box center [318, 137] width 637 height 274
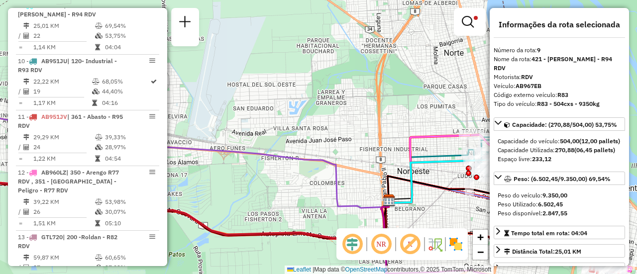
drag, startPoint x: 234, startPoint y: 133, endPoint x: 503, endPoint y: 127, distance: 268.3
click at [491, 126] on hb-router-mapa "Informações da Sessão 1254282 - 28/08/2025 Criação: 27/08/2025 16:30 Depósito: …" at bounding box center [318, 137] width 637 height 274
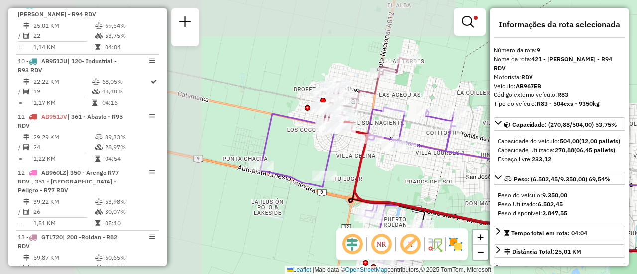
drag, startPoint x: 288, startPoint y: 98, endPoint x: 557, endPoint y: 140, distance: 273.0
click at [557, 140] on hb-router-mapa "Informações da Sessão 1254282 - 28/08/2025 Criação: 27/08/2025 16:30 Depósito: …" at bounding box center [318, 137] width 637 height 274
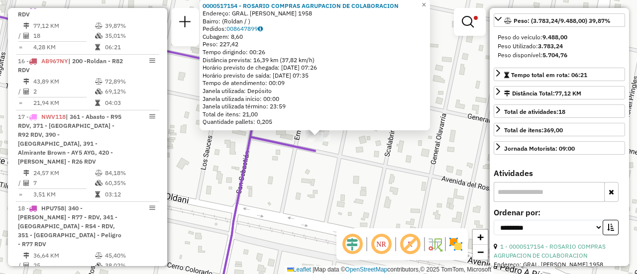
scroll to position [100, 0]
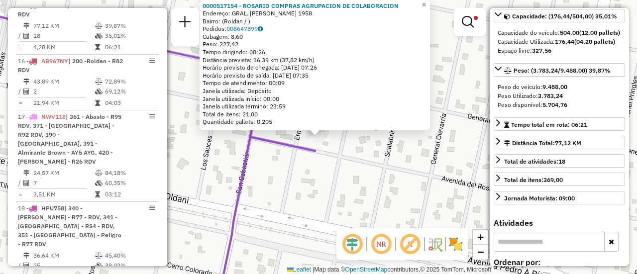
click at [409, 154] on div "0000517154 - ROSARIO COMPRAS AGRUPACION DE COLABORACION Endereço: GRAL. GUIDO 1…" at bounding box center [318, 137] width 637 height 274
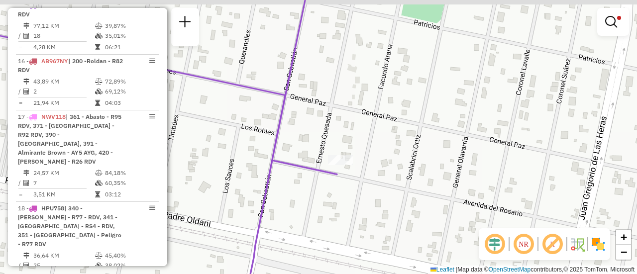
drag, startPoint x: 306, startPoint y: 77, endPoint x: 425, endPoint y: 190, distance: 163.7
click at [422, 190] on div "Limpar filtros Janela de atendimento Grade de atendimento Capacidade Transporta…" at bounding box center [318, 137] width 637 height 274
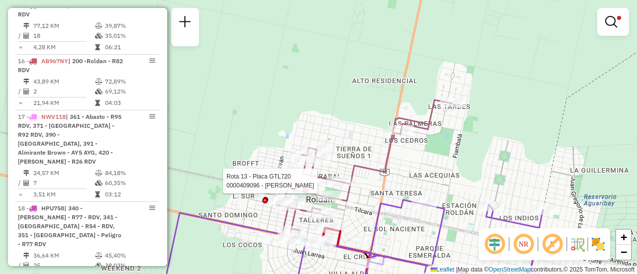
select select "**********"
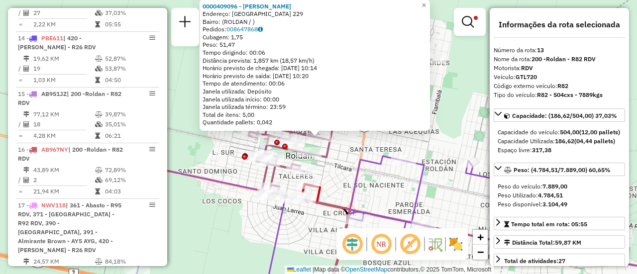
scroll to position [586, 0]
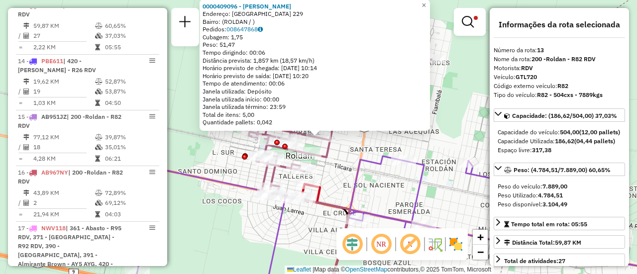
click at [378, 191] on div "0000409096 - MARTIN MARIANGELES Endereço: SAN AJUAN 229 Bairro: (ROLDAN / ) Ped…" at bounding box center [318, 137] width 637 height 274
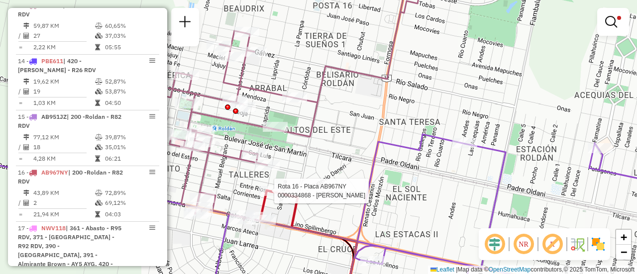
select select "**********"
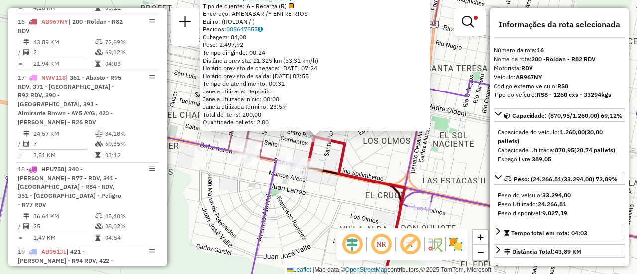
scroll to position [753, 0]
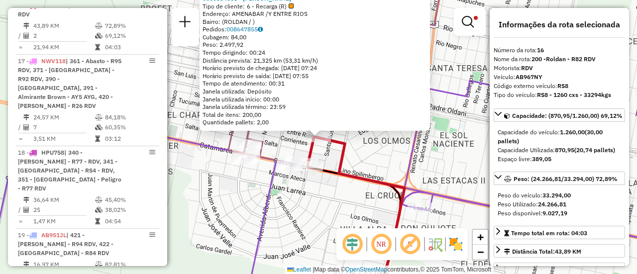
click at [372, 145] on div "0000334868 - GHOMAID DANIEL Tipo de cliente: 6 - Recarga (R) Endereço: AMENABAR…" at bounding box center [318, 137] width 637 height 274
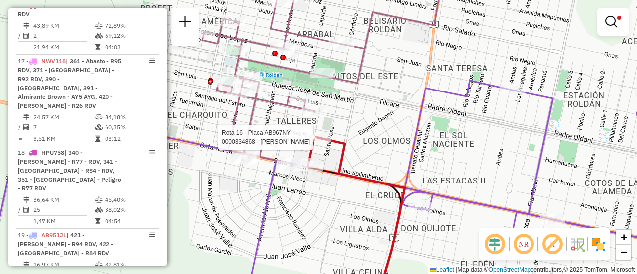
select select "**********"
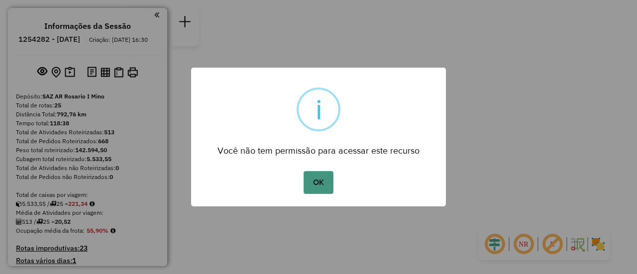
click at [317, 180] on button "OK" at bounding box center [318, 182] width 29 height 23
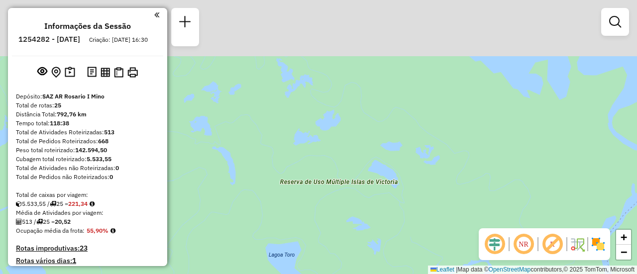
drag, startPoint x: 527, startPoint y: 76, endPoint x: 504, endPoint y: 156, distance: 83.5
click at [506, 159] on div "Janela de atendimento Grade de atendimento Capacidade Transportadoras Veículos …" at bounding box center [318, 137] width 637 height 274
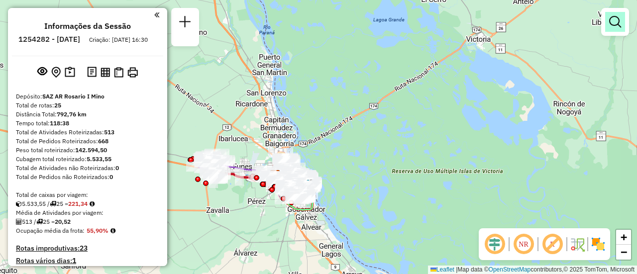
click at [620, 21] on em at bounding box center [615, 22] width 12 height 12
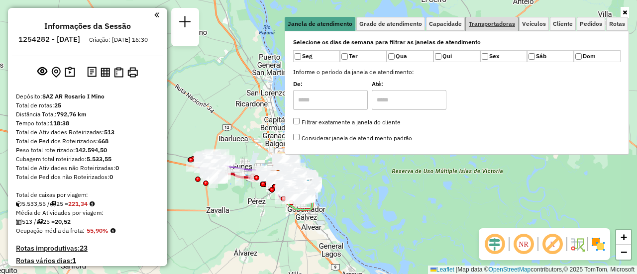
click at [497, 22] on span "Transportadoras" at bounding box center [492, 24] width 46 height 6
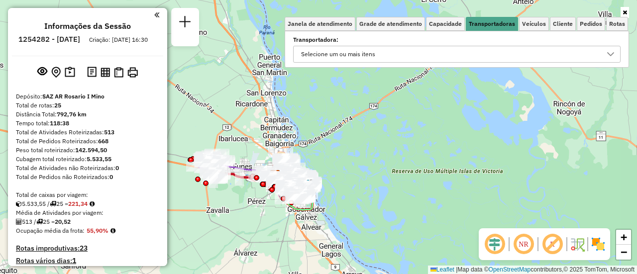
click at [609, 55] on icon at bounding box center [611, 54] width 8 height 8
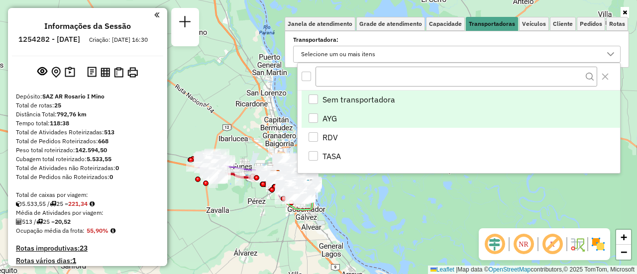
scroll to position [6, 34]
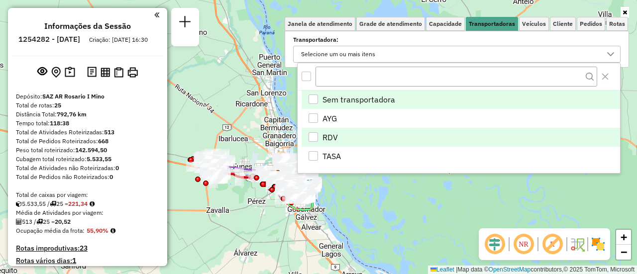
click at [315, 134] on div "RDV" at bounding box center [313, 136] width 9 height 9
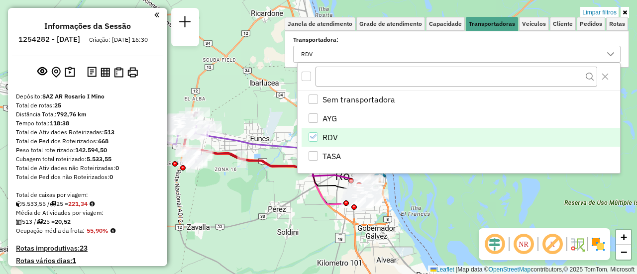
drag, startPoint x: 239, startPoint y: 92, endPoint x: 284, endPoint y: 151, distance: 74.2
click at [281, 148] on div "Limpar filtros Janela de atendimento Grade de atendimento Capacidade Transporta…" at bounding box center [318, 137] width 637 height 274
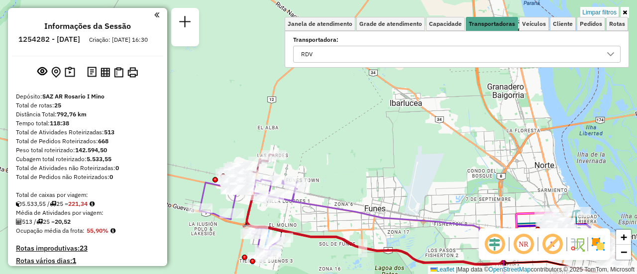
drag, startPoint x: 252, startPoint y: 177, endPoint x: 372, endPoint y: 157, distance: 121.6
click at [374, 153] on div "Limpar filtros Janela de atendimento Grade de atendimento Capacidade Transporta…" at bounding box center [318, 137] width 637 height 274
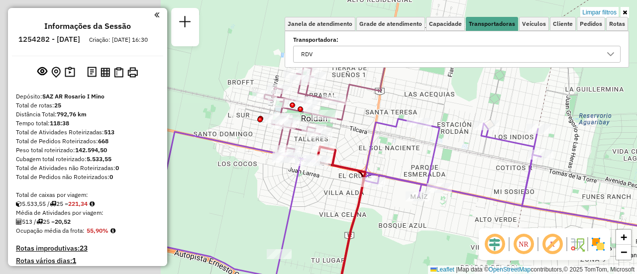
drag, startPoint x: 258, startPoint y: 178, endPoint x: 468, endPoint y: 159, distance: 210.9
click at [468, 159] on icon at bounding box center [346, 200] width 390 height 163
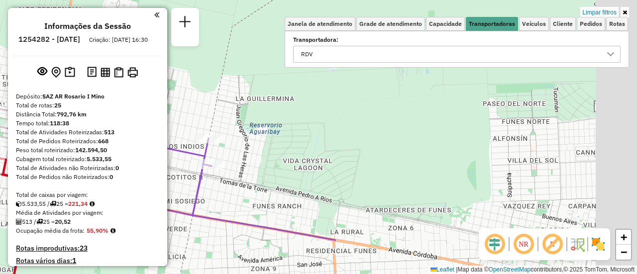
drag, startPoint x: 540, startPoint y: 106, endPoint x: 148, endPoint y: 126, distance: 392.6
click at [113, 118] on hb-router-mapa "Informações da Sessão 1254282 - 28/08/2025 Criação: 27/08/2025 16:30 Depósito: …" at bounding box center [318, 137] width 637 height 274
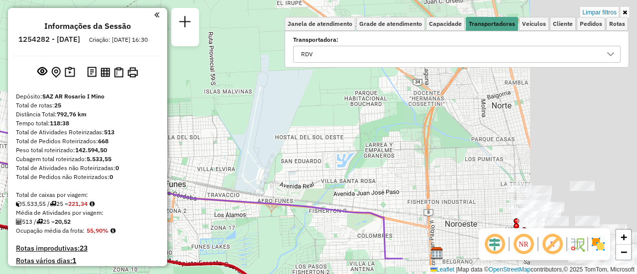
drag, startPoint x: 526, startPoint y: 158, endPoint x: 260, endPoint y: 134, distance: 267.3
click at [247, 134] on div "Limpar filtros Janela de atendimento Grade de atendimento Capacidade Transporta…" at bounding box center [318, 137] width 637 height 274
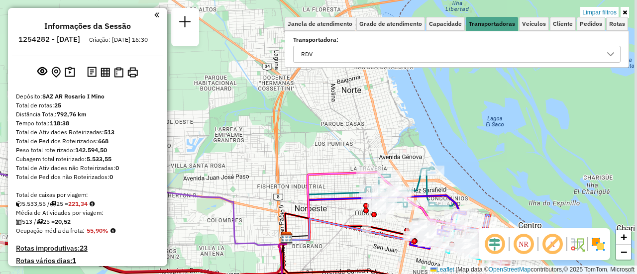
drag, startPoint x: 475, startPoint y: 148, endPoint x: 299, endPoint y: 143, distance: 176.2
click at [299, 143] on div "Limpar filtros Janela de atendimento Grade de atendimento Capacidade Transporta…" at bounding box center [318, 137] width 637 height 274
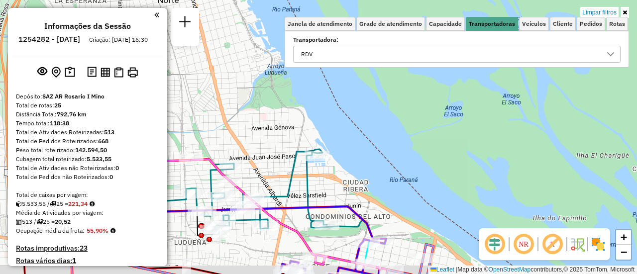
drag, startPoint x: 378, startPoint y: 214, endPoint x: 411, endPoint y: 104, distance: 114.8
click at [410, 107] on div "Limpar filtros Janela de atendimento Grade de atendimento Capacidade Transporta…" at bounding box center [318, 137] width 637 height 274
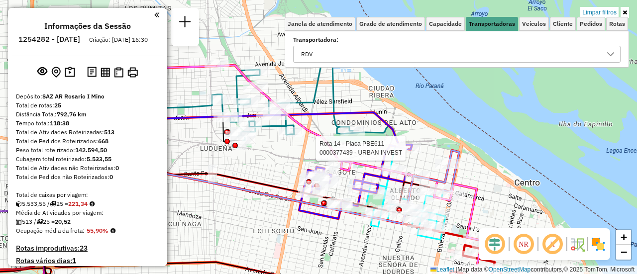
select select "**********"
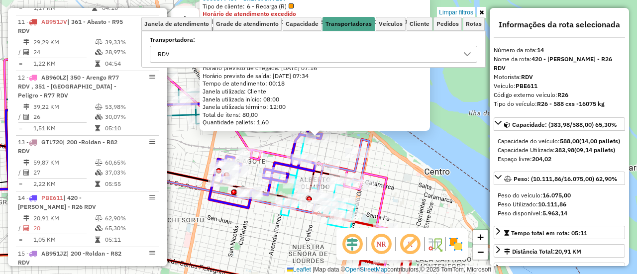
scroll to position [642, 0]
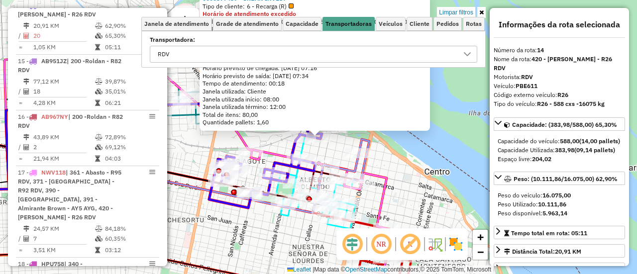
click at [403, 188] on div "0000377439 - URBAN INVEST Tipo de cliente: 6 - Recarga (R) Horário de atendimen…" at bounding box center [318, 137] width 637 height 274
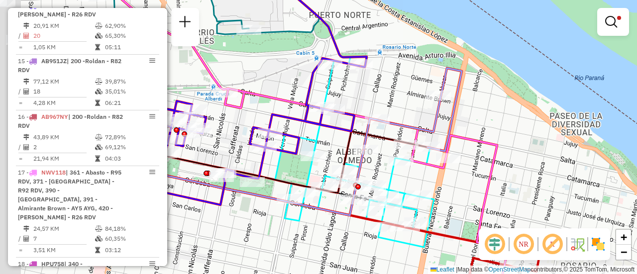
drag, startPoint x: 357, startPoint y: 157, endPoint x: 480, endPoint y: 146, distance: 123.4
click at [483, 134] on icon at bounding box center [285, 111] width 446 height 329
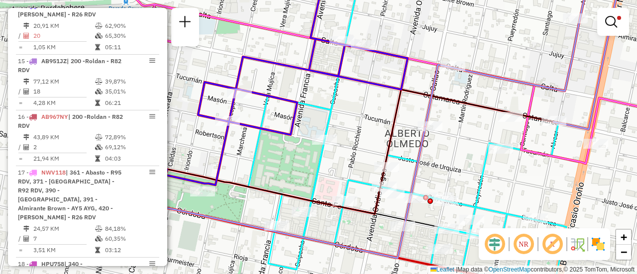
drag, startPoint x: 397, startPoint y: 175, endPoint x: 524, endPoint y: 166, distance: 127.2
click at [524, 166] on div "Limpar filtros Janela de atendimento Grade de atendimento Capacidade Transporta…" at bounding box center [318, 137] width 637 height 274
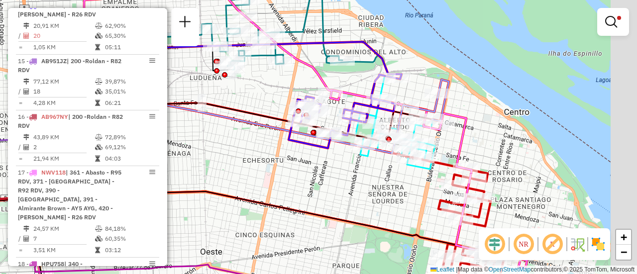
drag, startPoint x: 289, startPoint y: 113, endPoint x: 256, endPoint y: 99, distance: 35.9
click at [256, 99] on div "Limpar filtros Janela de atendimento Grade de atendimento Capacidade Transporta…" at bounding box center [318, 137] width 637 height 274
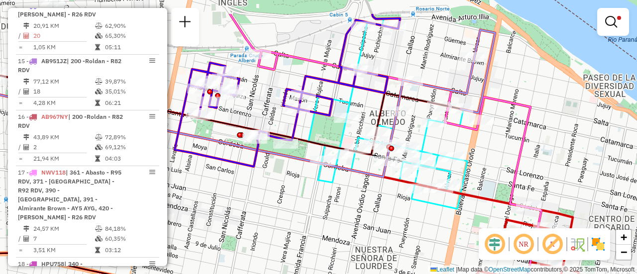
drag, startPoint x: 375, startPoint y: 95, endPoint x: 319, endPoint y: 136, distance: 69.0
click at [319, 136] on div "Limpar filtros Janela de atendimento Grade de atendimento Capacidade Transporta…" at bounding box center [318, 137] width 637 height 274
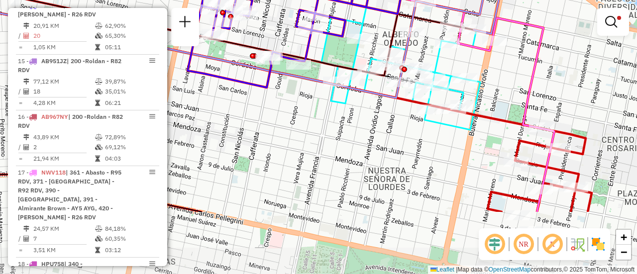
drag, startPoint x: 512, startPoint y: 185, endPoint x: 518, endPoint y: 96, distance: 89.7
click at [518, 96] on div "Limpar filtros Janela de atendimento Grade de atendimento Capacidade Transporta…" at bounding box center [318, 137] width 637 height 274
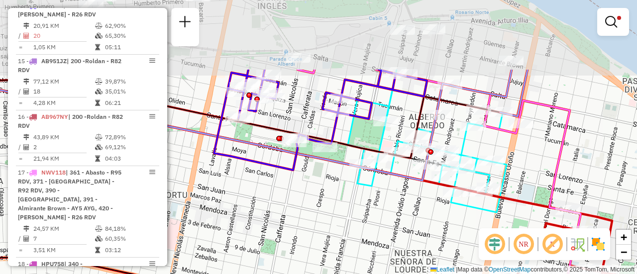
drag, startPoint x: 390, startPoint y: 116, endPoint x: 411, endPoint y: 213, distance: 99.3
click at [411, 213] on div "Limpar filtros Janela de atendimento Grade de atendimento Capacidade Transporta…" at bounding box center [318, 137] width 637 height 274
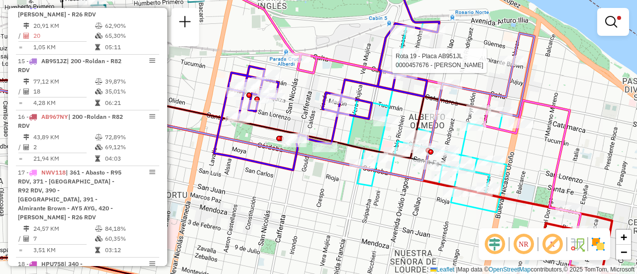
select select "**********"
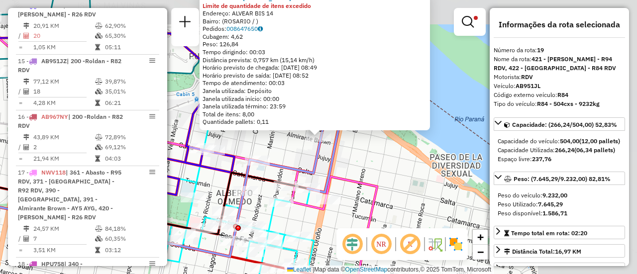
scroll to position [789, 0]
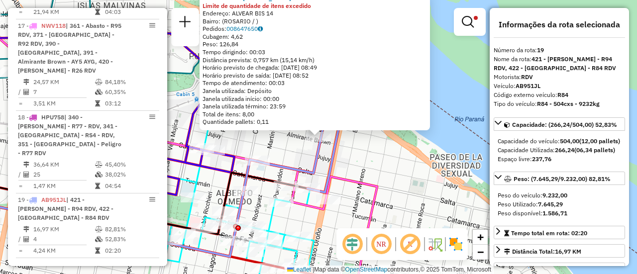
click at [371, 169] on div "0000457676 - MASSERA MARIA BELEN Limite de quantidade de itens excedido Endereç…" at bounding box center [318, 137] width 637 height 274
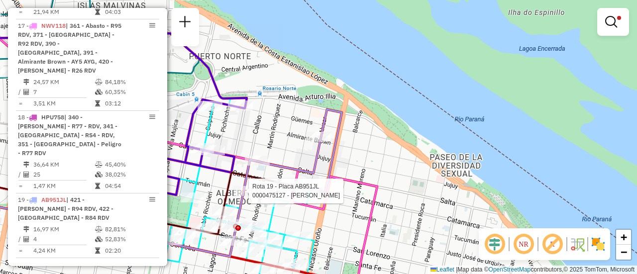
select select "**********"
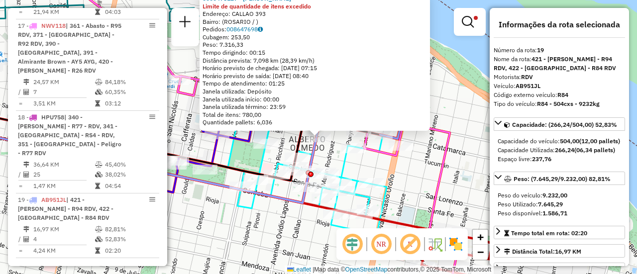
click at [418, 182] on div "0000475127 - RUIZ FRANCO NICOLAS Limite de quantidade de itens excedido Endereç…" at bounding box center [318, 137] width 637 height 274
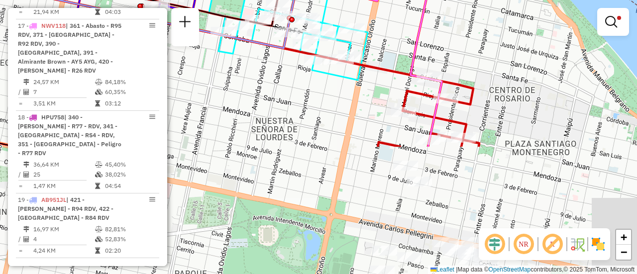
drag, startPoint x: 476, startPoint y: 218, endPoint x: 462, endPoint y: 35, distance: 183.2
click at [455, 32] on div "Limpar filtros Janela de atendimento Grade de atendimento Capacidade Transporta…" at bounding box center [318, 137] width 637 height 274
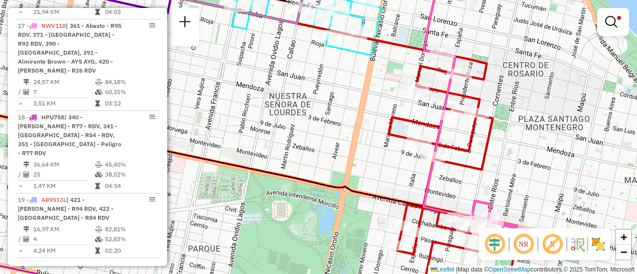
drag, startPoint x: 303, startPoint y: 102, endPoint x: 312, endPoint y: 96, distance: 10.8
click at [312, 96] on div "Limpar filtros Janela de atendimento Grade de atendimento Capacidade Transporta…" at bounding box center [318, 137] width 637 height 274
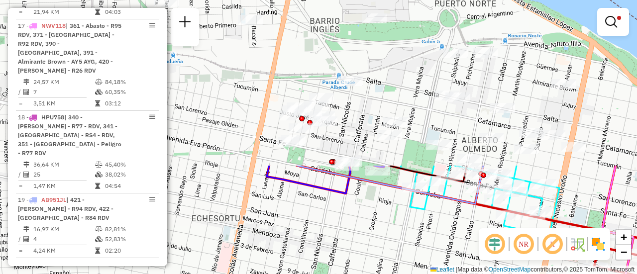
drag, startPoint x: 303, startPoint y: 104, endPoint x: 490, endPoint y: 298, distance: 268.9
click at [490, 274] on html "Aplicando filtros Pop-up bloqueado! Seu navegador bloqueou automáticamente a ab…" at bounding box center [318, 137] width 637 height 274
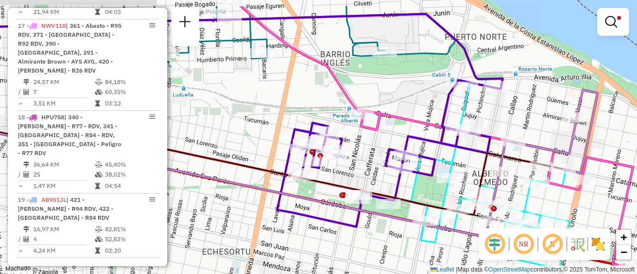
drag, startPoint x: 259, startPoint y: 61, endPoint x: 281, endPoint y: 133, distance: 75.3
click at [281, 136] on div "Limpar filtros Janela de atendimento Grade de atendimento Capacidade Transporta…" at bounding box center [318, 137] width 637 height 274
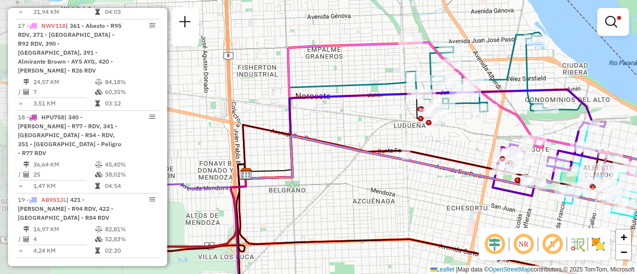
drag, startPoint x: 247, startPoint y: 145, endPoint x: 454, endPoint y: 141, distance: 207.0
click at [454, 141] on div "Limpar filtros Janela de atendimento Grade de atendimento Capacidade Transporta…" at bounding box center [318, 137] width 637 height 274
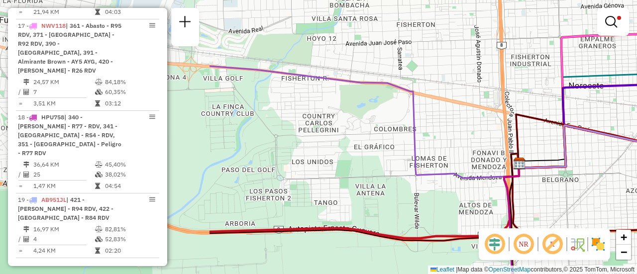
drag, startPoint x: 319, startPoint y: 186, endPoint x: 584, endPoint y: 176, distance: 265.4
click at [584, 176] on div "Limpar filtros Janela de atendimento Grade de atendimento Capacidade Transporta…" at bounding box center [318, 137] width 637 height 274
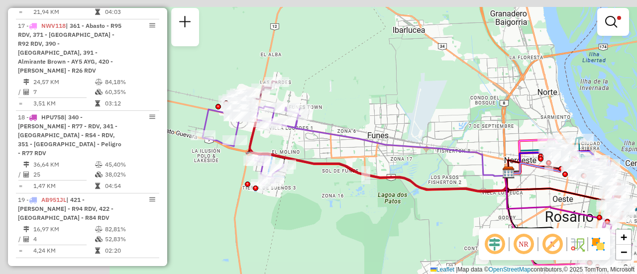
drag, startPoint x: 265, startPoint y: 106, endPoint x: 502, endPoint y: 134, distance: 238.1
click at [501, 133] on div "Limpar filtros Janela de atendimento Grade de atendimento Capacidade Transporta…" at bounding box center [318, 137] width 637 height 274
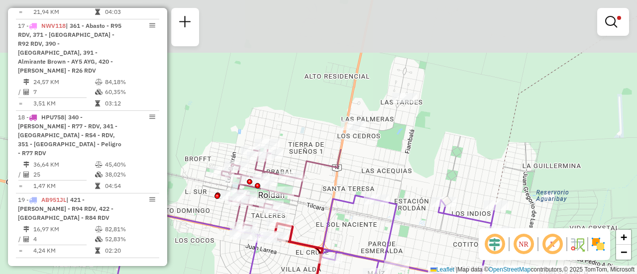
drag, startPoint x: 398, startPoint y: 74, endPoint x: 432, endPoint y: 232, distance: 162.4
click at [432, 233] on div "Limpar filtros Janela de atendimento Grade de atendimento Capacidade Transporta…" at bounding box center [318, 137] width 637 height 274
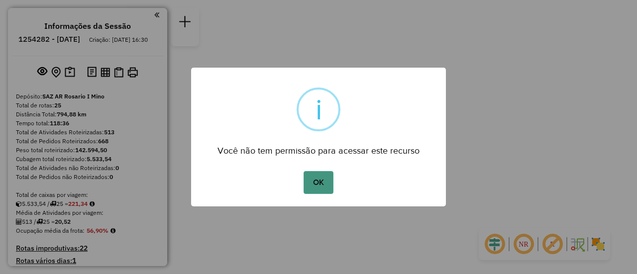
click at [323, 179] on button "OK" at bounding box center [318, 182] width 29 height 23
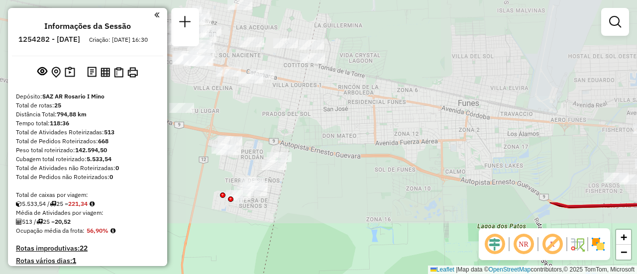
drag, startPoint x: 323, startPoint y: 181, endPoint x: 392, endPoint y: 226, distance: 82.0
click at [399, 274] on html "Aguarde... Pop-up bloqueado! Seu navegador bloqueou automáticamente a abertura …" at bounding box center [318, 137] width 637 height 274
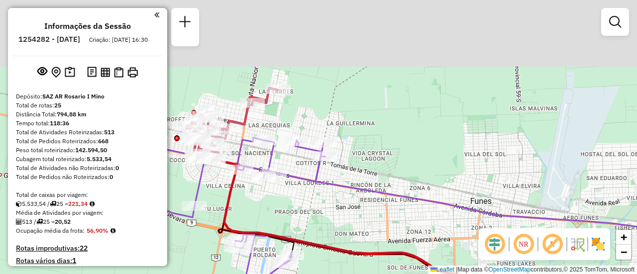
drag, startPoint x: 376, startPoint y: 101, endPoint x: 413, endPoint y: 243, distance: 147.5
click at [412, 249] on icon at bounding box center [514, 216] width 398 height 121
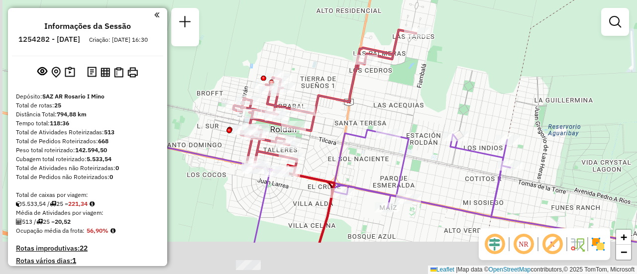
drag, startPoint x: 262, startPoint y: 199, endPoint x: 335, endPoint y: 145, distance: 90.1
click at [351, 135] on icon at bounding box center [316, 186] width 388 height 113
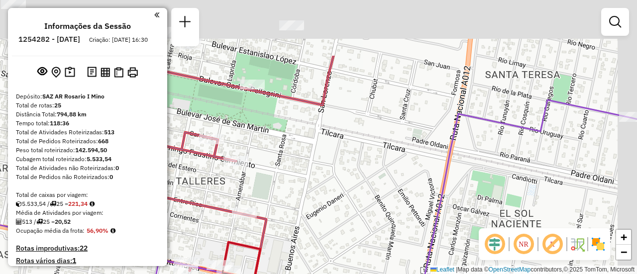
drag, startPoint x: 392, startPoint y: 106, endPoint x: 328, endPoint y: 196, distance: 110.2
click at [328, 196] on div "Janela de atendimento Grade de atendimento Capacidade Transportadoras Veículos …" at bounding box center [318, 137] width 637 height 274
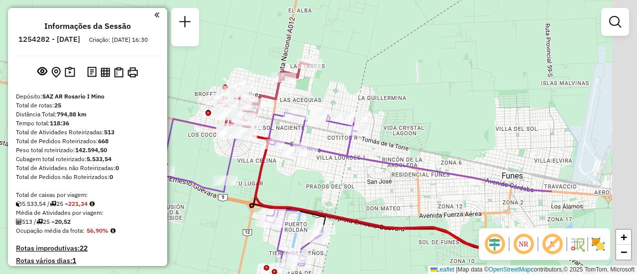
drag, startPoint x: 523, startPoint y: 126, endPoint x: 205, endPoint y: 107, distance: 319.5
click at [205, 107] on div "Janela de atendimento Grade de atendimento Capacidade Transportadoras Veículos …" at bounding box center [318, 137] width 637 height 274
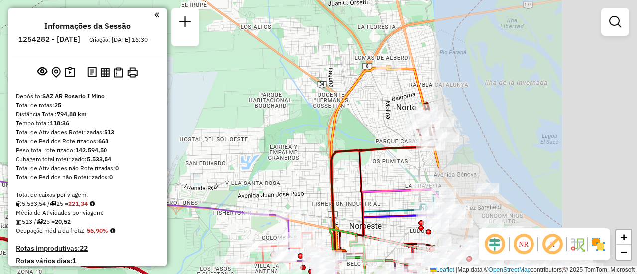
drag, startPoint x: 476, startPoint y: 126, endPoint x: 218, endPoint y: 129, distance: 258.3
click at [214, 129] on div "Janela de atendimento Grade de atendimento Capacidade Transportadoras Veículos …" at bounding box center [318, 137] width 637 height 274
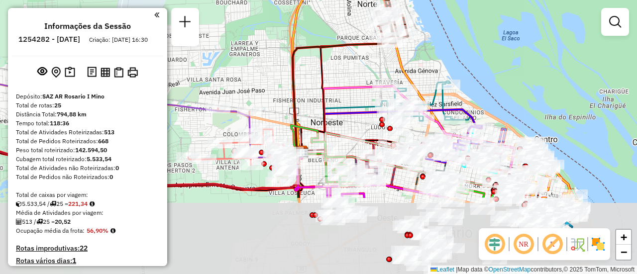
drag, startPoint x: 383, startPoint y: 224, endPoint x: 343, endPoint y: 119, distance: 112.6
click at [343, 119] on div "Janela de atendimento Grade de atendimento Capacidade Transportadoras Veículos …" at bounding box center [318, 137] width 637 height 274
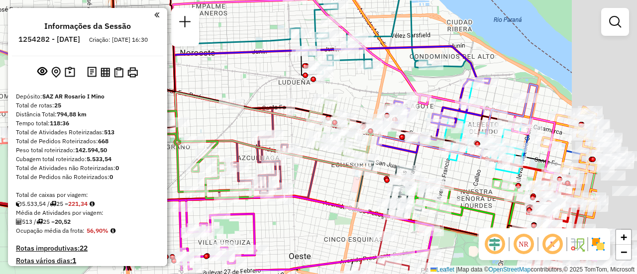
drag, startPoint x: 464, startPoint y: 125, endPoint x: 331, endPoint y: 97, distance: 135.5
click at [330, 96] on div "Janela de atendimento Grade de atendimento Capacidade Transportadoras Veículos …" at bounding box center [318, 137] width 637 height 274
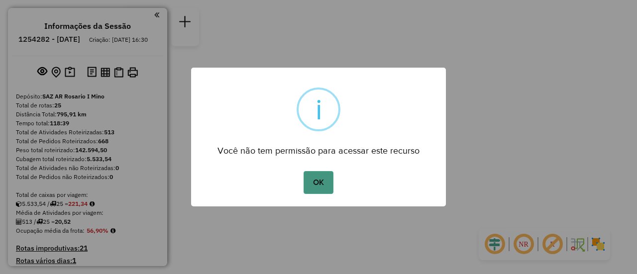
click at [324, 189] on button "OK" at bounding box center [318, 182] width 29 height 23
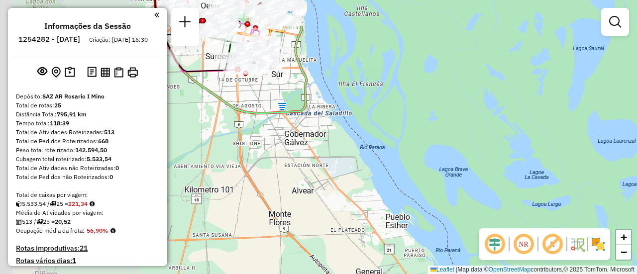
drag, startPoint x: 336, startPoint y: 162, endPoint x: 459, endPoint y: 145, distance: 123.5
click at [532, 178] on div "Janela de atendimento Grade de atendimento Capacidade Transportadoras Veículos …" at bounding box center [318, 137] width 637 height 274
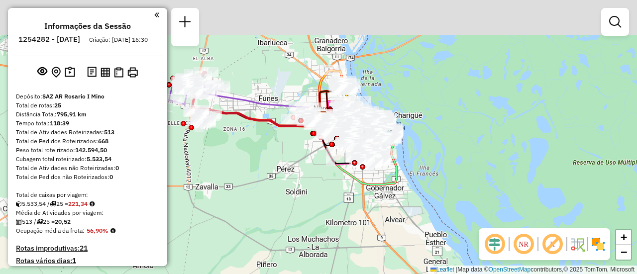
drag, startPoint x: 463, startPoint y: 158, endPoint x: 499, endPoint y: 208, distance: 61.3
click at [499, 215] on div "Janela de atendimento Grade de atendimento Capacidade Transportadoras Veículos …" at bounding box center [318, 137] width 637 height 274
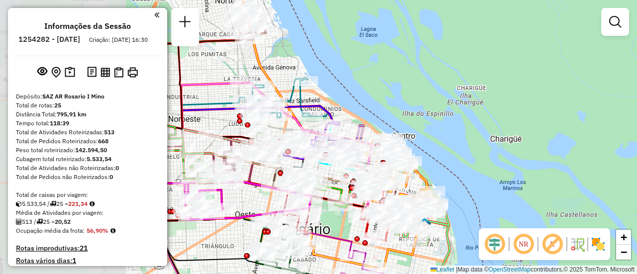
drag, startPoint x: 387, startPoint y: 148, endPoint x: 613, endPoint y: 186, distance: 229.5
click at [619, 197] on div "Janela de atendimento Grade de atendimento Capacidade Transportadoras Veículos …" at bounding box center [318, 137] width 637 height 274
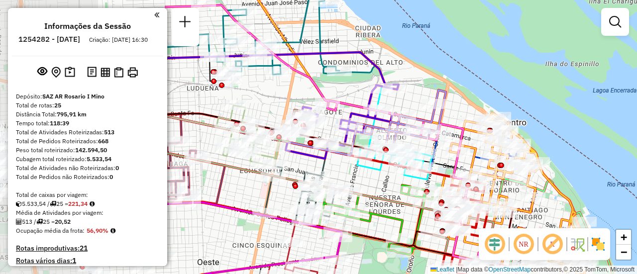
drag, startPoint x: 408, startPoint y: 124, endPoint x: 636, endPoint y: 127, distance: 228.4
click at [636, 127] on div "Janela de atendimento Grade de atendimento Capacidade Transportadoras Veículos …" at bounding box center [318, 137] width 637 height 274
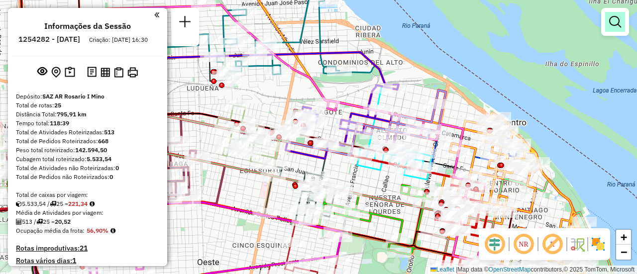
click at [613, 23] on em at bounding box center [615, 22] width 12 height 12
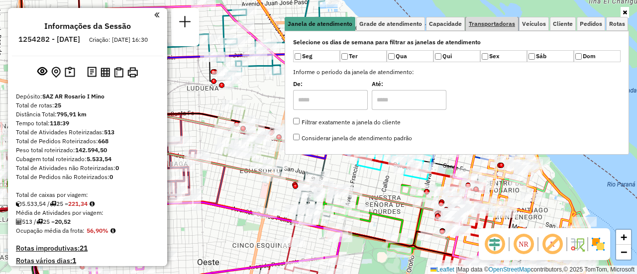
click at [500, 26] on span "Transportadoras" at bounding box center [492, 24] width 46 height 6
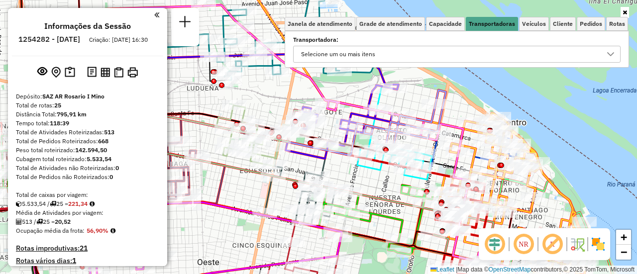
click at [612, 54] on icon at bounding box center [611, 54] width 8 height 8
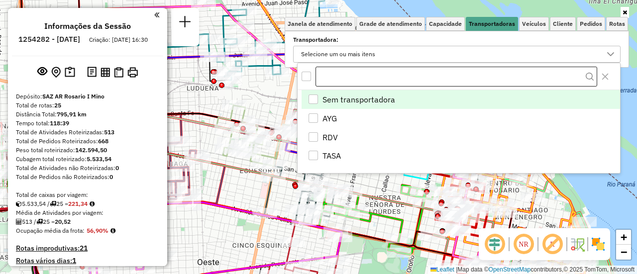
scroll to position [6, 34]
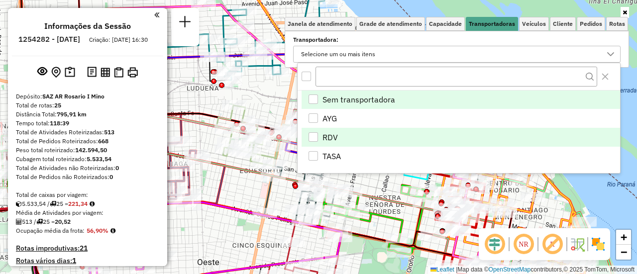
click at [311, 135] on div "RDV" at bounding box center [313, 136] width 9 height 9
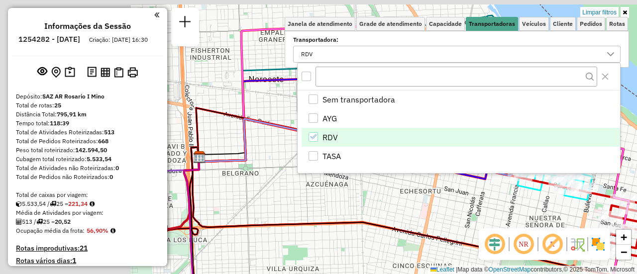
drag, startPoint x: 243, startPoint y: 187, endPoint x: 420, endPoint y: 208, distance: 177.8
click at [420, 208] on div "Limpar filtros Janela de atendimento Grade de atendimento Capacidade Transporta…" at bounding box center [318, 137] width 637 height 274
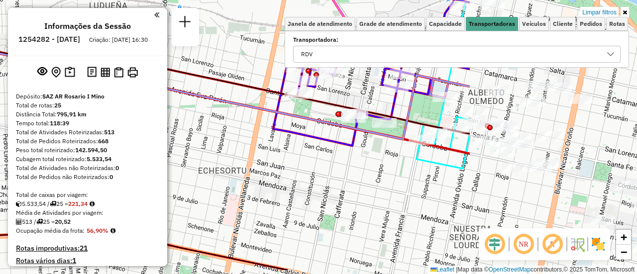
drag, startPoint x: 575, startPoint y: 123, endPoint x: 344, endPoint y: 92, distance: 233.0
click at [344, 92] on div "Limpar filtros Janela de atendimento Grade de atendimento Capacidade Transporta…" at bounding box center [318, 137] width 637 height 274
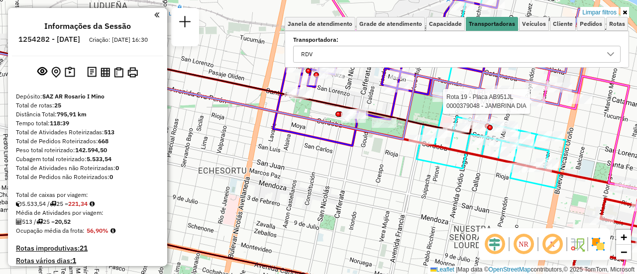
select select "**********"
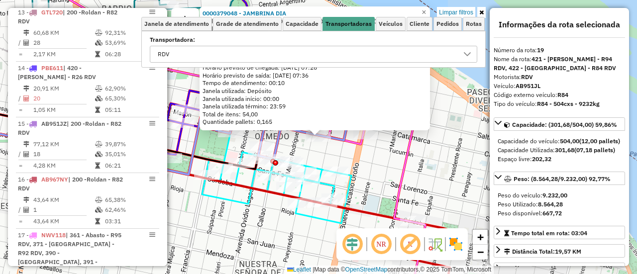
scroll to position [789, 0]
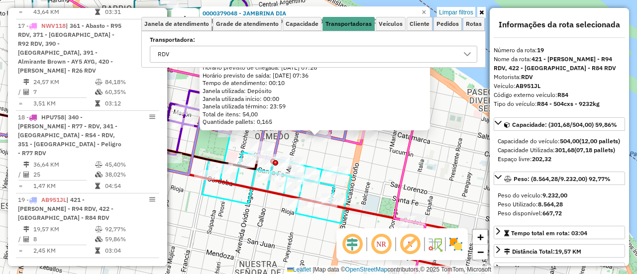
click at [461, 190] on div "0000379048 - JAMBRINA DIA Endereço: 1600504;270821008741128;0700N000000001.0000…" at bounding box center [318, 137] width 637 height 274
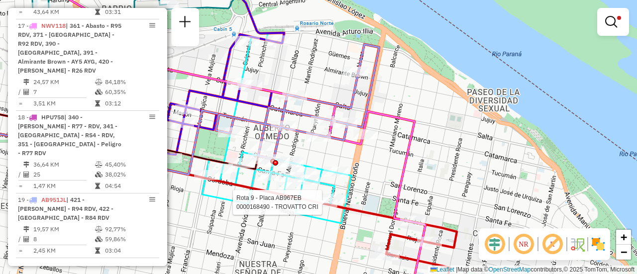
select select "**********"
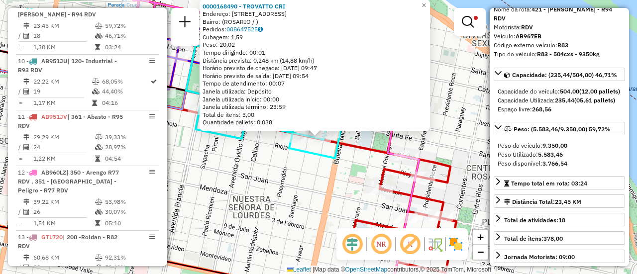
scroll to position [0, 0]
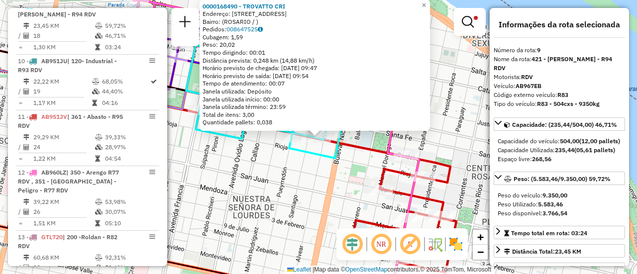
click at [303, 194] on div "0000168490 - TROVATTO CRI Endereço: [STREET_ADDRESS] Pedidos: 008647525 Cubagem…" at bounding box center [318, 137] width 637 height 274
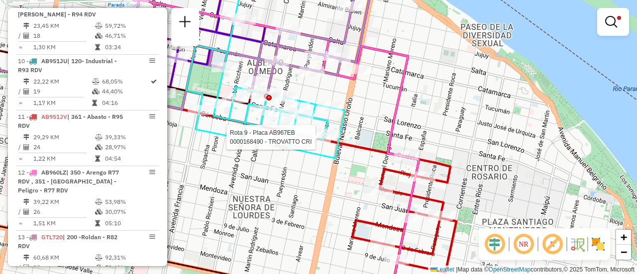
select select "**********"
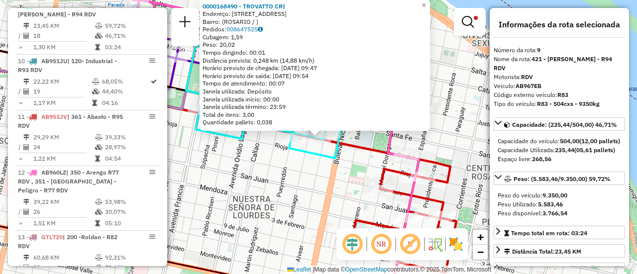
scroll to position [50, 0]
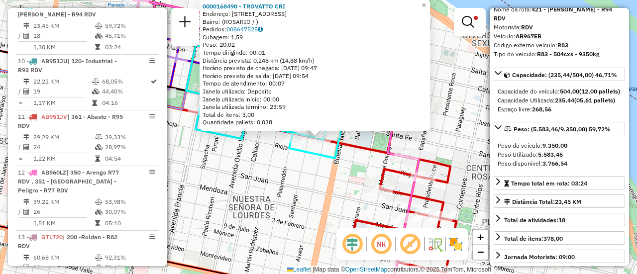
click at [291, 193] on div "0000168490 - TROVATTO CRI Endereço: [STREET_ADDRESS] Pedidos: 008647525 Cubagem…" at bounding box center [318, 137] width 637 height 274
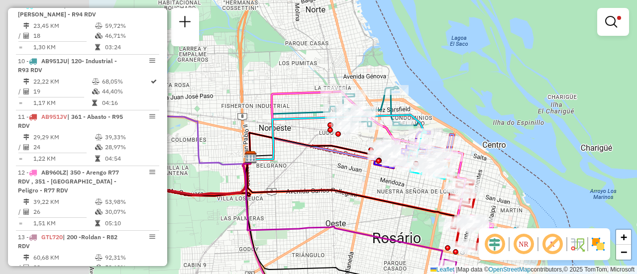
drag, startPoint x: 232, startPoint y: 160, endPoint x: 404, endPoint y: 169, distance: 171.4
click at [434, 178] on div "Limpar filtros Janela de atendimento Grade de atendimento Capacidade Transporta…" at bounding box center [318, 137] width 637 height 274
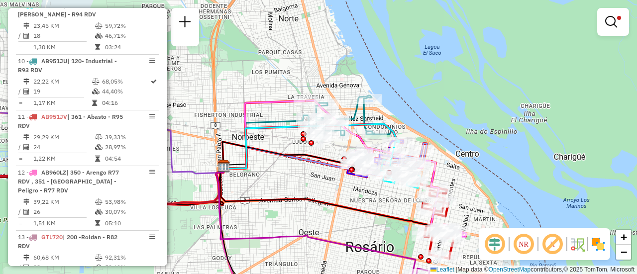
drag, startPoint x: 209, startPoint y: 152, endPoint x: 215, endPoint y: 159, distance: 9.6
click at [141, 162] on hb-router-mapa "Informações da Sessão 1254282 - 28/08/2025 Criação: 27/08/2025 16:30 Depósito: …" at bounding box center [318, 137] width 637 height 274
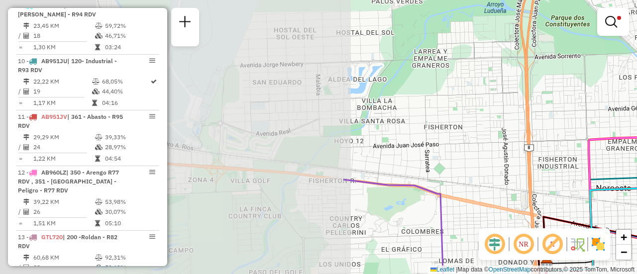
drag, startPoint x: 229, startPoint y: 127, endPoint x: 636, endPoint y: 242, distance: 422.8
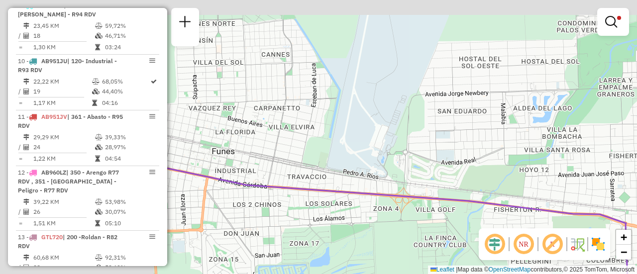
drag, startPoint x: 359, startPoint y: 170, endPoint x: 636, endPoint y: 190, distance: 277.8
click at [636, 191] on div "Limpar filtros Janela de atendimento Grade de atendimento Capacidade Transporta…" at bounding box center [318, 137] width 637 height 274
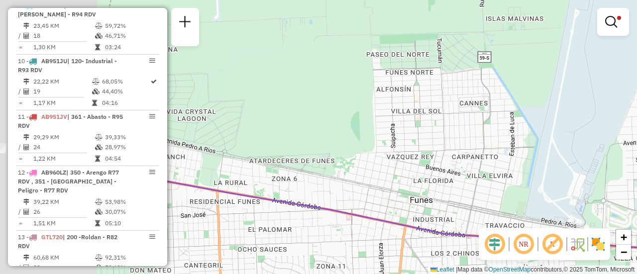
drag, startPoint x: 328, startPoint y: 114, endPoint x: 625, endPoint y: 189, distance: 306.4
click at [610, 189] on div "Limpar filtros Janela de atendimento Grade de atendimento Capacidade Transporta…" at bounding box center [318, 137] width 637 height 274
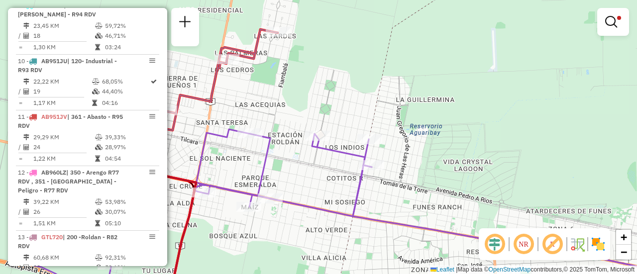
drag, startPoint x: 394, startPoint y: 180, endPoint x: 459, endPoint y: 206, distance: 70.0
click at [439, 204] on div "Limpar filtros Janela de atendimento Grade de atendimento Capacidade Transporta…" at bounding box center [318, 137] width 637 height 274
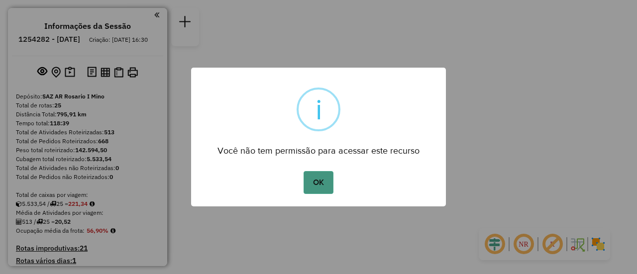
click at [316, 177] on button "OK" at bounding box center [318, 182] width 29 height 23
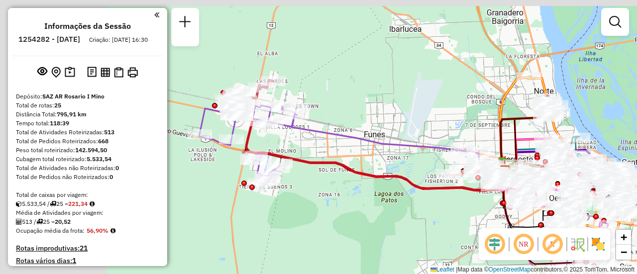
drag, startPoint x: 281, startPoint y: 62, endPoint x: 409, endPoint y: 109, distance: 136.3
click at [420, 109] on div "Janela de atendimento Grade de atendimento Capacidade Transportadoras Veículos …" at bounding box center [318, 137] width 637 height 274
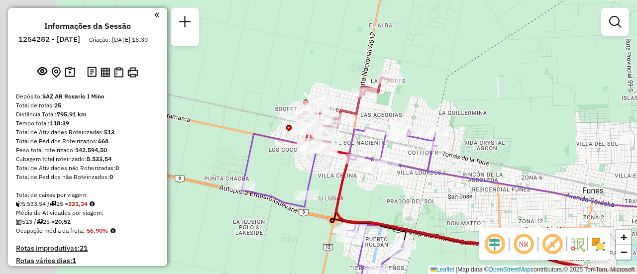
drag, startPoint x: 322, startPoint y: 95, endPoint x: 498, endPoint y: 120, distance: 178.0
click at [498, 120] on div "Janela de atendimento Grade de atendimento Capacidade Transportadoras Veículos …" at bounding box center [318, 137] width 637 height 274
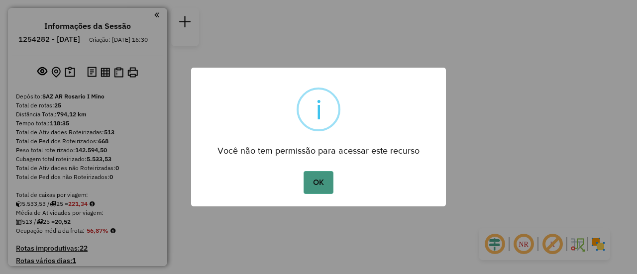
click at [322, 180] on button "OK" at bounding box center [318, 182] width 29 height 23
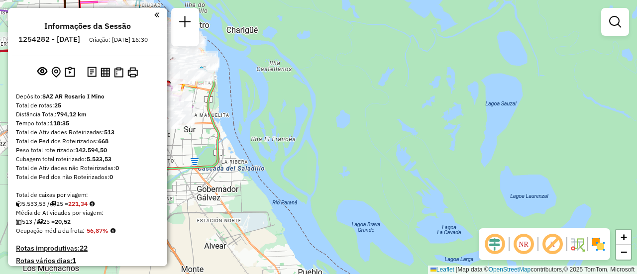
drag, startPoint x: 280, startPoint y: 111, endPoint x: 466, endPoint y: 184, distance: 200.1
click at [466, 185] on div "Janela de atendimento Grade de atendimento Capacidade Transportadoras Veículos …" at bounding box center [318, 137] width 637 height 274
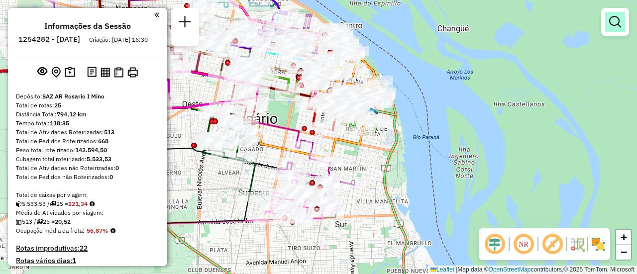
click at [620, 20] on em at bounding box center [615, 22] width 12 height 12
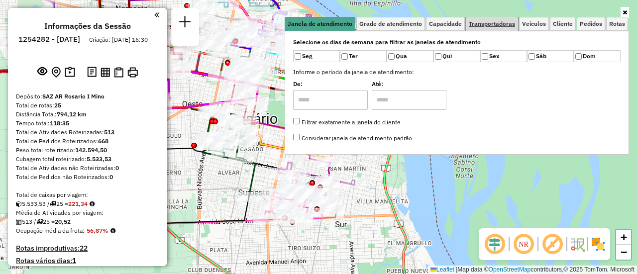
click at [508, 21] on span "Transportadoras" at bounding box center [492, 24] width 46 height 6
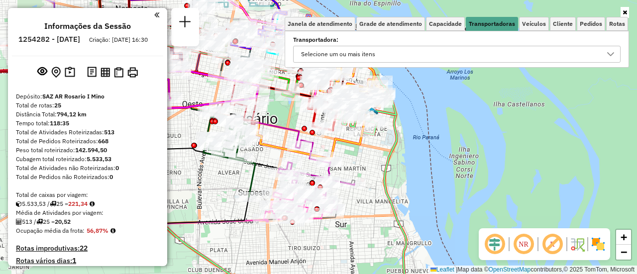
click at [612, 54] on icon at bounding box center [610, 54] width 7 height 4
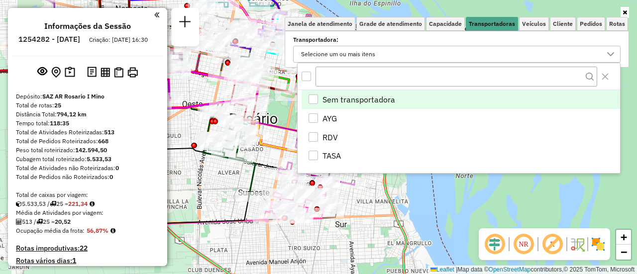
scroll to position [6, 34]
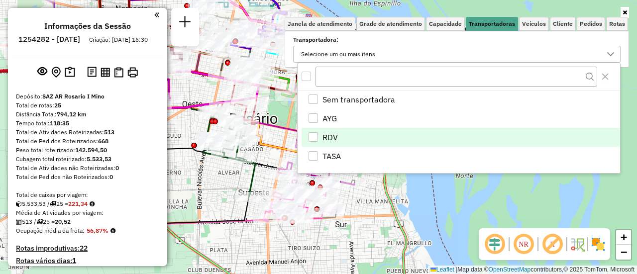
click at [316, 138] on div "RDV" at bounding box center [313, 136] width 9 height 9
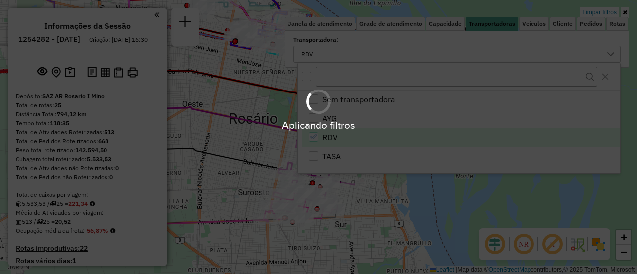
click at [197, 186] on div "Aplicando filtros" at bounding box center [318, 137] width 637 height 274
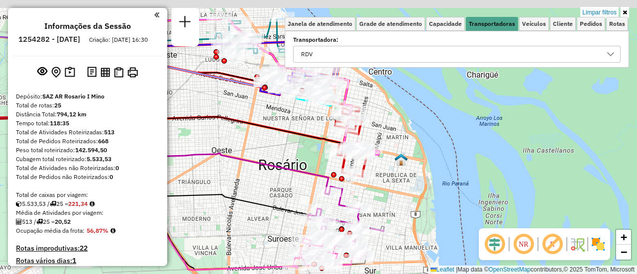
drag, startPoint x: 215, startPoint y: 100, endPoint x: 427, endPoint y: 221, distance: 244.5
click at [410, 223] on div "Limpar filtros Janela de atendimento Grade de atendimento Capacidade Transporta…" at bounding box center [318, 137] width 637 height 274
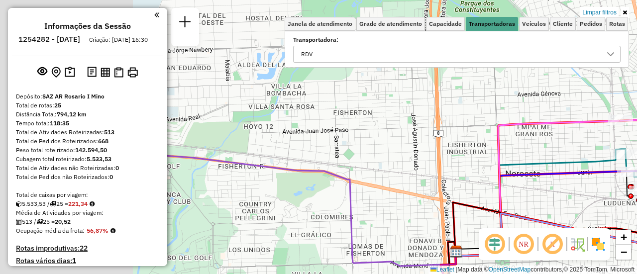
drag, startPoint x: 366, startPoint y: 156, endPoint x: 636, endPoint y: 263, distance: 290.8
click at [636, 263] on div "Limpar filtros Janela de atendimento Grade de atendimento Capacidade Transporta…" at bounding box center [318, 137] width 637 height 274
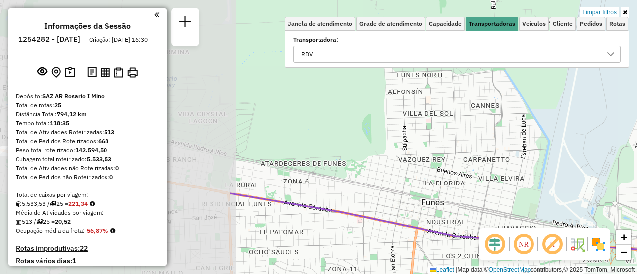
drag, startPoint x: 292, startPoint y: 183, endPoint x: 534, endPoint y: 206, distance: 243.5
click at [609, 207] on div "Limpar filtros Janela de atendimento Grade de atendimento Capacidade Transporta…" at bounding box center [318, 137] width 637 height 274
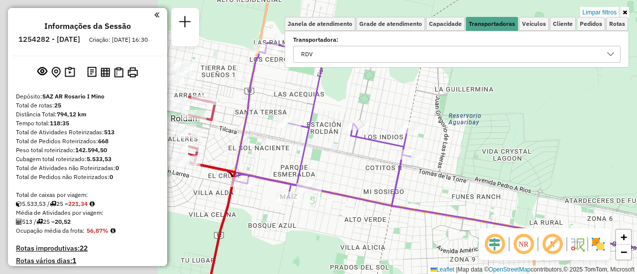
drag, startPoint x: 375, startPoint y: 177, endPoint x: 589, endPoint y: 204, distance: 215.6
click at [586, 204] on div "Limpar filtros Janela de atendimento Grade de atendimento Capacidade Transporta…" at bounding box center [318, 137] width 637 height 274
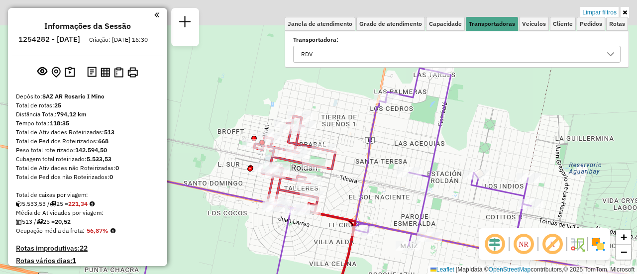
drag, startPoint x: 385, startPoint y: 118, endPoint x: 380, endPoint y: 174, distance: 56.0
click at [380, 183] on div "Limpar filtros Janela de atendimento Grade de atendimento Capacidade Transporta…" at bounding box center [318, 137] width 637 height 274
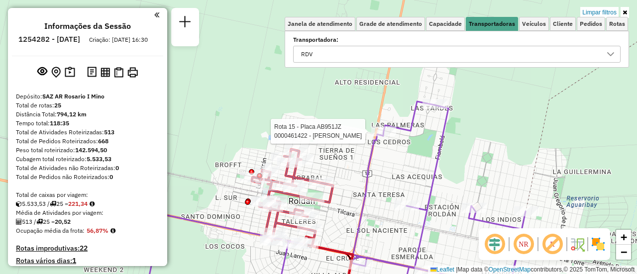
select select "**********"
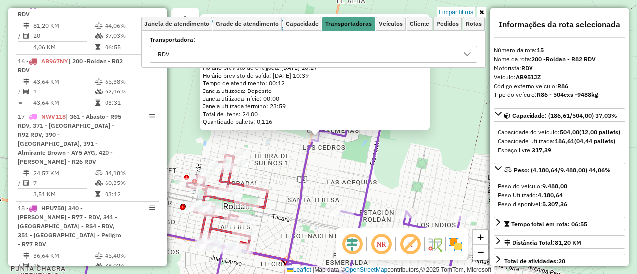
scroll to position [50, 0]
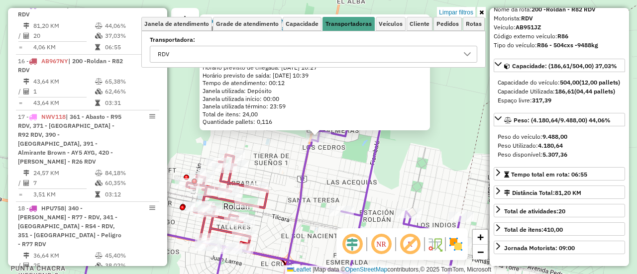
click at [381, 182] on div "0000461422 - ALANIZ ANAHI AYELEN Pedidos: 008647889, 008647890 Cubagem: 4,89 Pe…" at bounding box center [318, 137] width 637 height 274
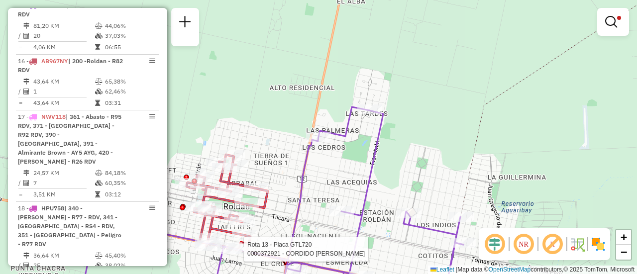
select select "**********"
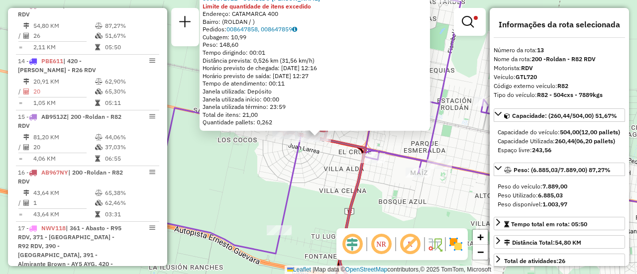
scroll to position [100, 0]
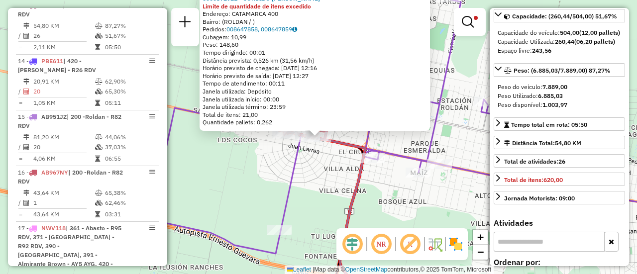
click at [238, 189] on div "0000372921 - CORDIDO VIVIANA BEATRIZ Limite de quantidade de itens excedido End…" at bounding box center [318, 137] width 637 height 274
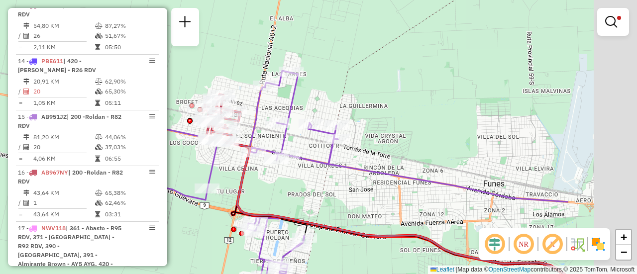
drag, startPoint x: 546, startPoint y: 134, endPoint x: 236, endPoint y: 144, distance: 309.7
click at [237, 144] on div "Limpar filtros Janela de atendimento Grade de atendimento Capacidade Transporta…" at bounding box center [318, 137] width 637 height 274
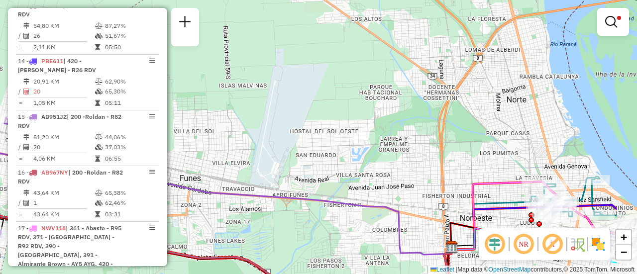
drag, startPoint x: 393, startPoint y: 147, endPoint x: 195, endPoint y: 147, distance: 198.0
click at [187, 147] on div "Limpar filtros Janela de atendimento Grade de atendimento Capacidade Transporta…" at bounding box center [318, 137] width 637 height 274
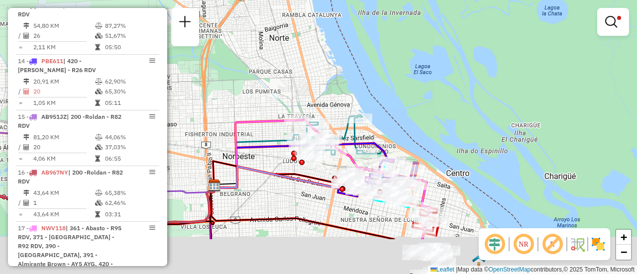
drag, startPoint x: 459, startPoint y: 168, endPoint x: 405, endPoint y: 50, distance: 130.5
click at [405, 51] on div "Limpar filtros Janela de atendimento Grade de atendimento Capacidade Transporta…" at bounding box center [318, 137] width 637 height 274
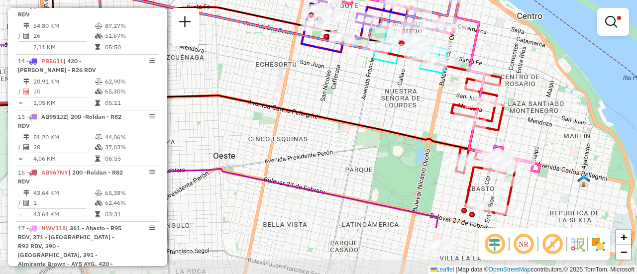
drag, startPoint x: 520, startPoint y: 198, endPoint x: 523, endPoint y: 130, distance: 67.8
click at [523, 130] on div "Limpar filtros Janela de atendimento Grade de atendimento Capacidade Transporta…" at bounding box center [318, 137] width 637 height 274
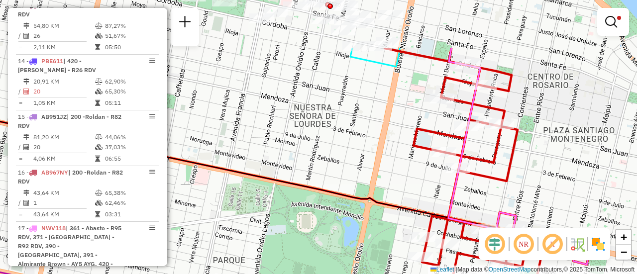
drag, startPoint x: 487, startPoint y: 109, endPoint x: 517, endPoint y: 185, distance: 81.3
click at [517, 185] on div "Limpar filtros Janela de atendimento Grade de atendimento Capacidade Transporta…" at bounding box center [318, 137] width 637 height 274
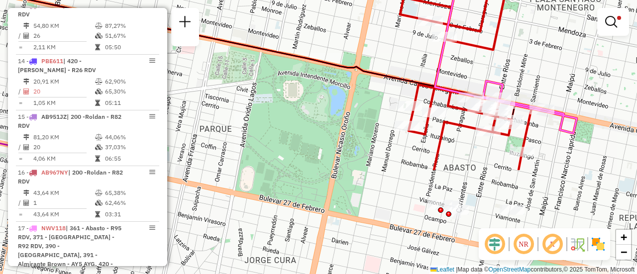
drag, startPoint x: 483, startPoint y: 198, endPoint x: 469, endPoint y: 67, distance: 132.1
click at [469, 67] on div "Limpar filtros Janela de atendimento Grade de atendimento Capacidade Transporta…" at bounding box center [318, 137] width 637 height 274
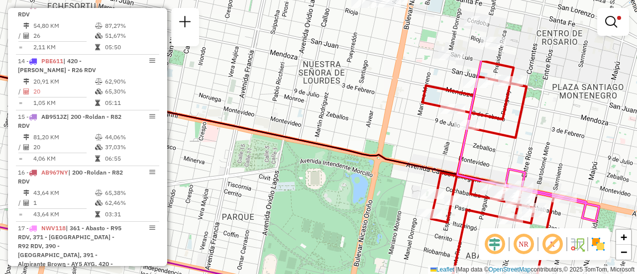
drag, startPoint x: 466, startPoint y: 147, endPoint x: 489, endPoint y: 235, distance: 90.9
click at [489, 235] on hb-router-mapa "Informações da Sessão 1254282 - 28/08/2025 Criação: 27/08/2025 16:30 Depósito: …" at bounding box center [318, 137] width 637 height 274
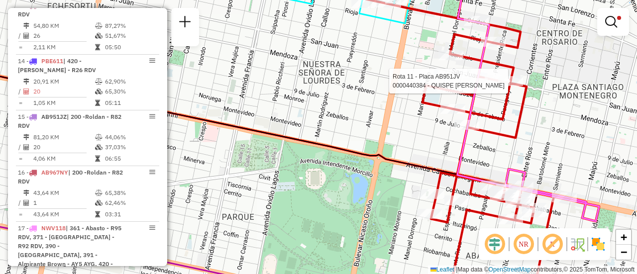
select select "**********"
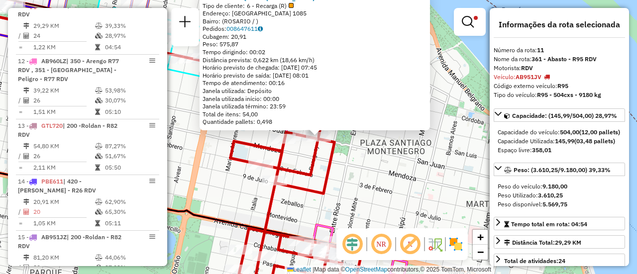
scroll to position [50, 0]
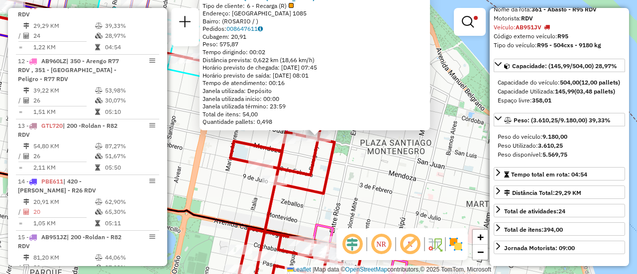
click at [397, 192] on div "0000440384 - QUISPE INGA ADA ROCIO Tipo de cliente: 6 - Recarga (R) Endereço: P…" at bounding box center [318, 137] width 637 height 274
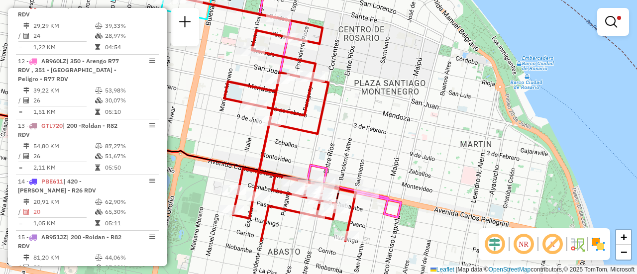
drag, startPoint x: 344, startPoint y: 207, endPoint x: 338, endPoint y: 147, distance: 60.0
click at [338, 147] on div "Limpar filtros Janela de atendimento Grade de atendimento Capacidade Transporta…" at bounding box center [318, 137] width 637 height 274
click at [345, 130] on div "Limpar filtros Janela de atendimento Grade de atendimento Capacidade Transporta…" at bounding box center [318, 137] width 637 height 274
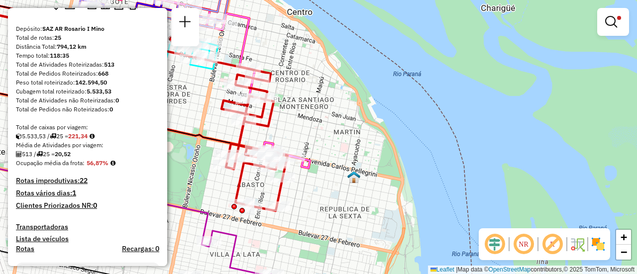
scroll to position [0, 0]
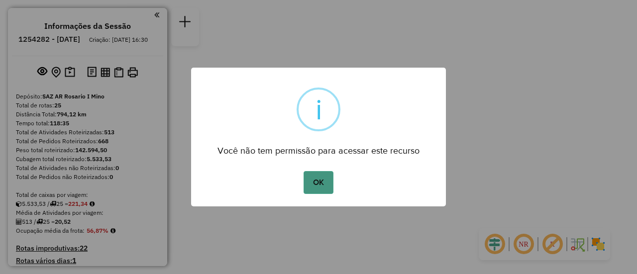
click at [323, 180] on button "OK" at bounding box center [318, 182] width 29 height 23
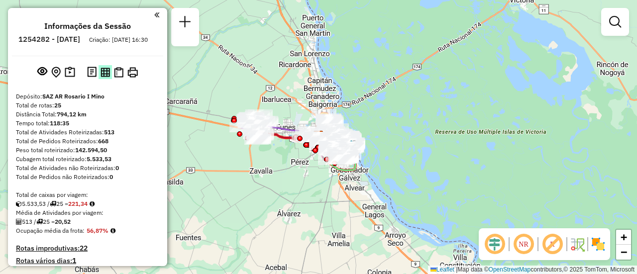
click at [105, 77] on img at bounding box center [105, 72] width 9 height 9
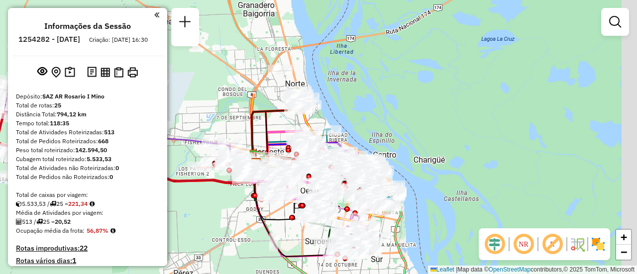
drag, startPoint x: 237, startPoint y: 224, endPoint x: 263, endPoint y: 219, distance: 26.3
click at [239, 237] on div "Janela de atendimento Grade de atendimento Capacidade Transportadoras Veículos …" at bounding box center [318, 137] width 637 height 274
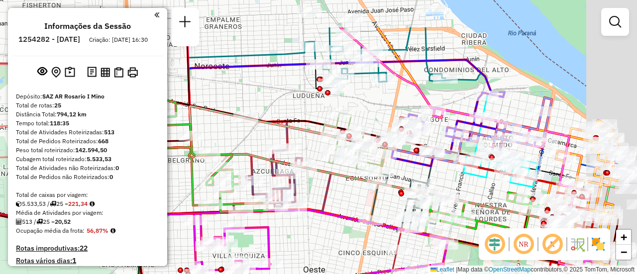
drag, startPoint x: 449, startPoint y: 52, endPoint x: 357, endPoint y: 141, distance: 128.5
click at [325, 138] on div "Janela de atendimento Grade de atendimento Capacidade Transportadoras Veículos …" at bounding box center [318, 137] width 637 height 274
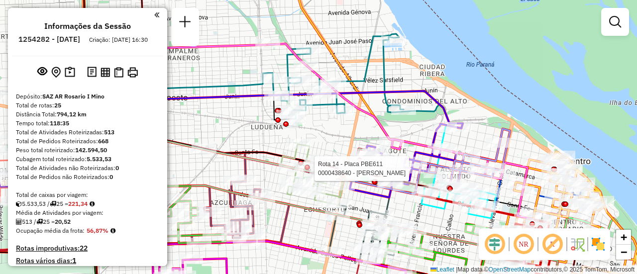
select select "**********"
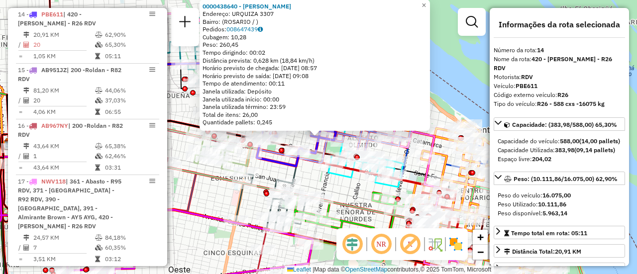
scroll to position [100, 0]
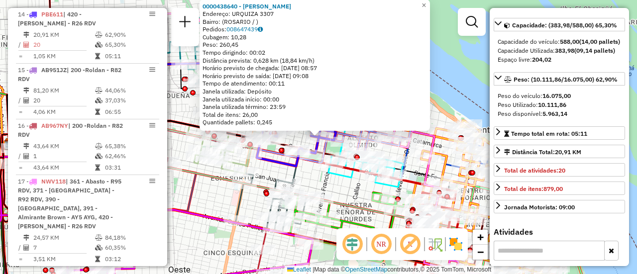
click at [202, 197] on div "0000438640 - WANG LINGPING Endereço: URQUIZA 3307 Bairro: (ROSARIO / ) Pedidos:…" at bounding box center [318, 137] width 637 height 274
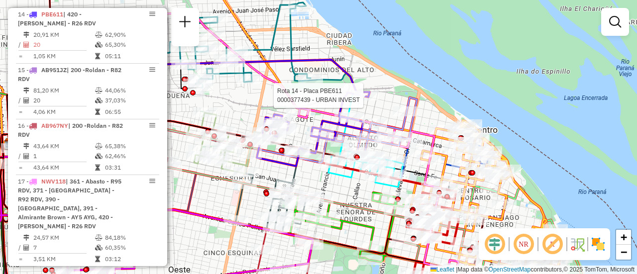
select select "**********"
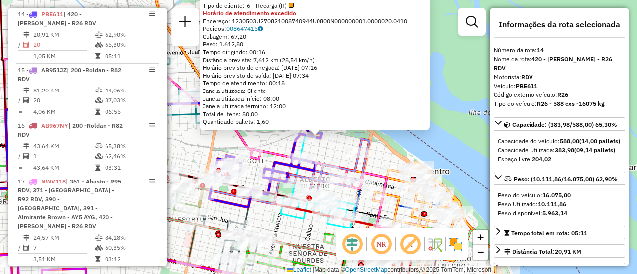
click at [212, 149] on div "0000377439 - URBAN INVEST Tipo de cliente: 6 - Recarga (R) Horário de atendimen…" at bounding box center [318, 137] width 637 height 274
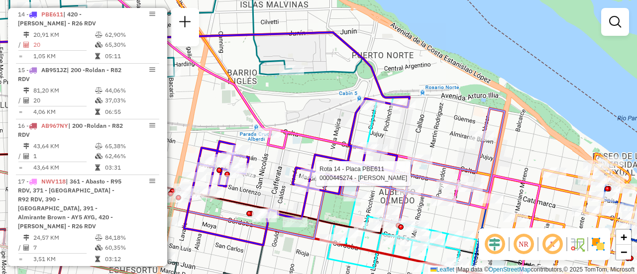
select select "**********"
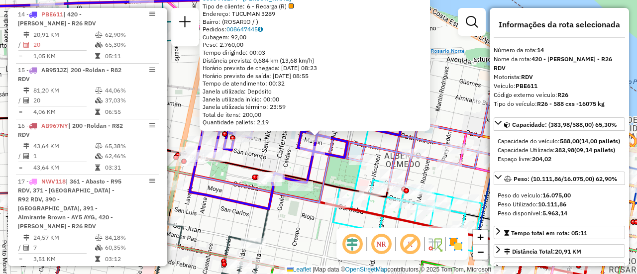
click at [380, 141] on div "0000445274 - RUIZ FRANCO NICOLAS Tipo de cliente: 6 - Recarga (R) Endereço: TUC…" at bounding box center [318, 137] width 637 height 274
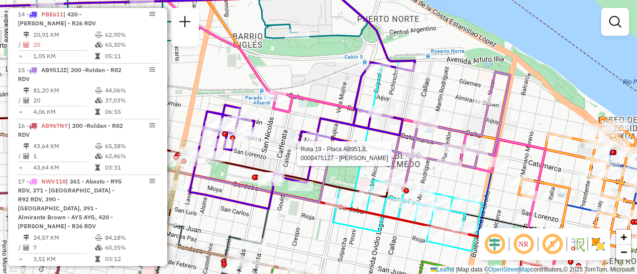
select select "**********"
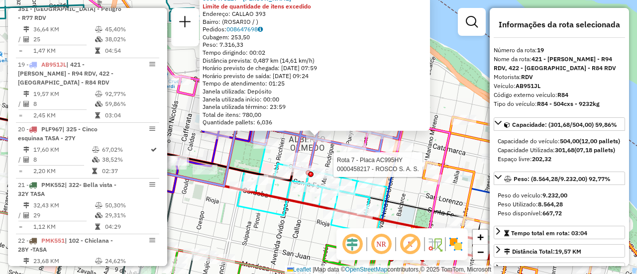
scroll to position [1440, 0]
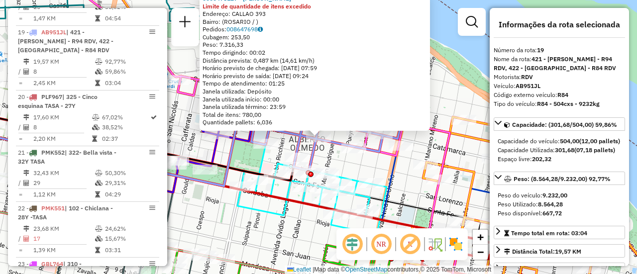
click at [304, 222] on div "0000475127 - RUIZ FRANCO NICOLAS Limite de quantidade de itens excedido Endereç…" at bounding box center [318, 137] width 637 height 274
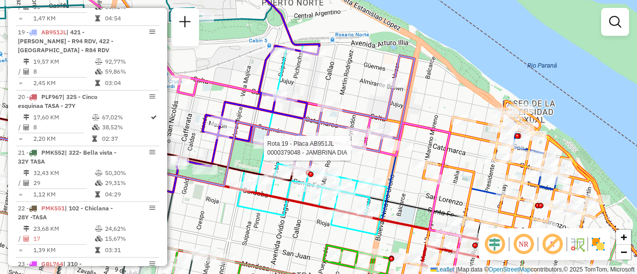
select select "**********"
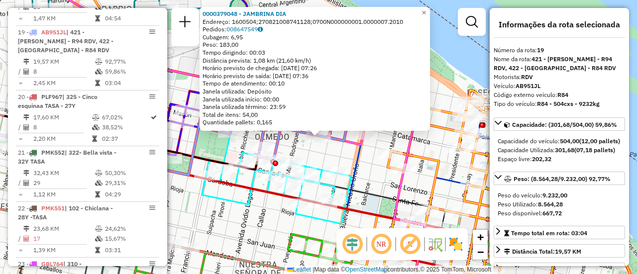
click at [392, 184] on div "0000379048 - JAMBRINA DIA Endereço: 1600504;270821008741128;0700N000000001.0000…" at bounding box center [318, 137] width 637 height 274
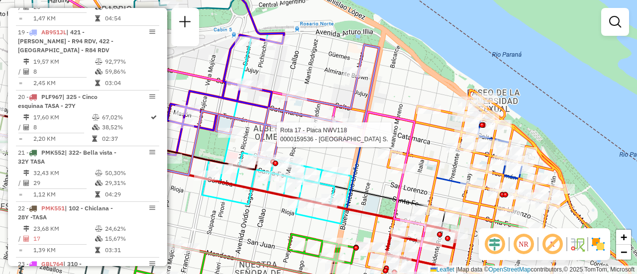
select select "**********"
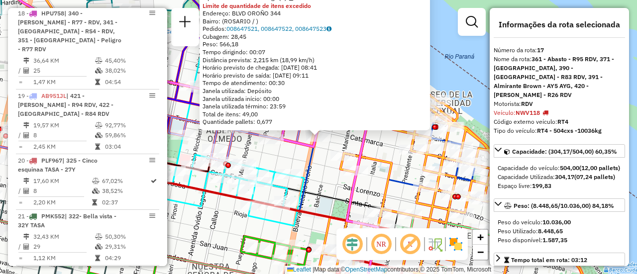
scroll to position [1284, 0]
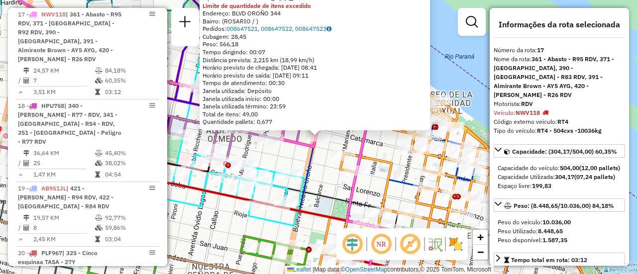
click at [326, 181] on div "0000159536 - LA GUAYRA S. Tipo de cliente: 6 - Recarga (R) Limite de quantidade…" at bounding box center [318, 137] width 637 height 274
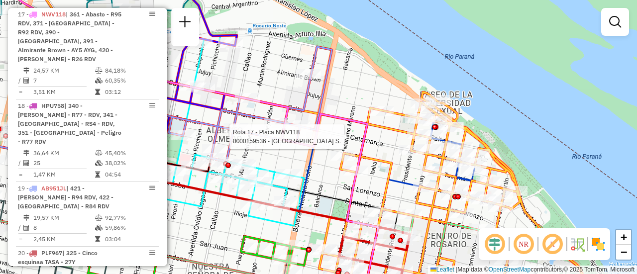
select select "**********"
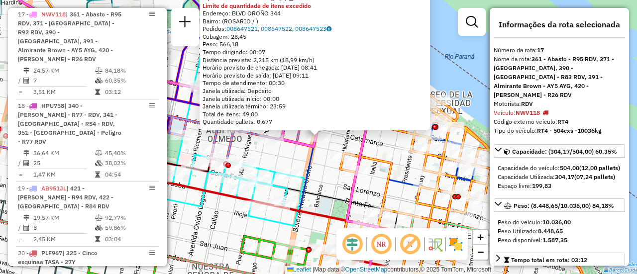
scroll to position [100, 0]
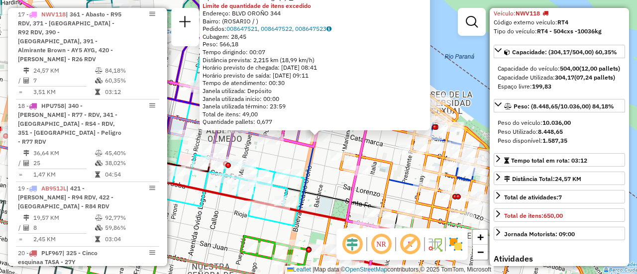
click at [328, 179] on div "0000159536 - LA GUAYRA S. Tipo de cliente: 6 - Recarga (R) Limite de quantidade…" at bounding box center [318, 137] width 637 height 274
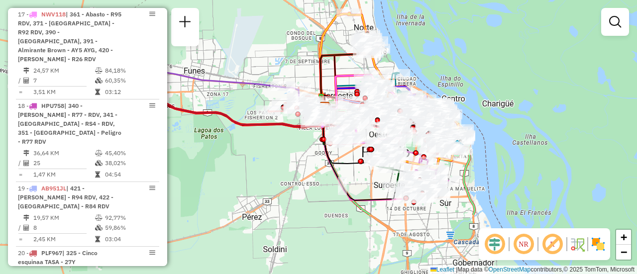
drag, startPoint x: 222, startPoint y: 159, endPoint x: 347, endPoint y: 74, distance: 150.7
click at [347, 75] on icon at bounding box center [345, 92] width 41 height 34
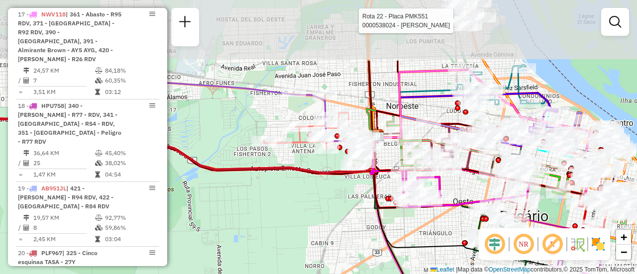
drag, startPoint x: 298, startPoint y: 147, endPoint x: 324, endPoint y: 235, distance: 91.9
click at [324, 235] on div "Rota 22 - Placa PMK551 0000538024 - Mamana Luis Roberto Janela de atendimento G…" at bounding box center [318, 137] width 637 height 274
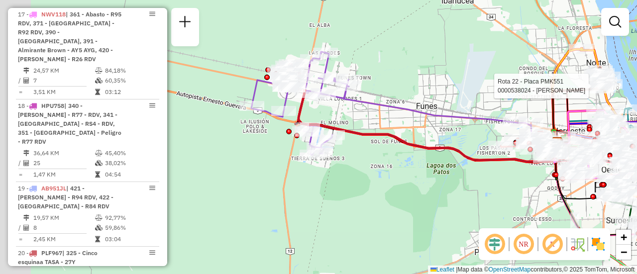
drag, startPoint x: 238, startPoint y: 92, endPoint x: 399, endPoint y: 124, distance: 163.5
click at [399, 124] on div "Rota 22 - Placa PMK551 0000538024 - Mamana Luis Roberto Janela de atendimento G…" at bounding box center [318, 137] width 637 height 274
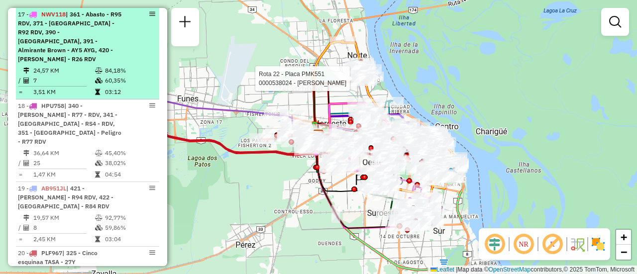
drag, startPoint x: 427, startPoint y: 85, endPoint x: 142, endPoint y: 69, distance: 286.1
click at [124, 74] on hb-router-mapa "Informações da Sessão 1254282 - 28/08/2025 Criação: 27/08/2025 16:30 Depósito: …" at bounding box center [318, 137] width 637 height 274
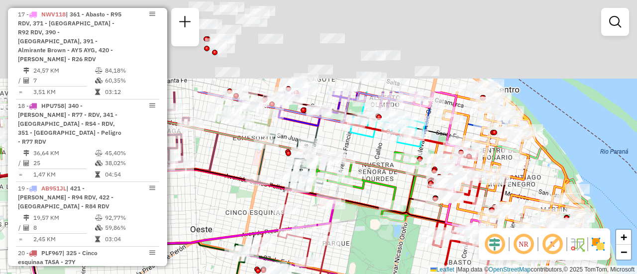
drag, startPoint x: 382, startPoint y: 77, endPoint x: 362, endPoint y: 183, distance: 108.3
click at [355, 211] on div "Rota 22 - Placa PMK551 0000538024 - Mamana Luis Roberto Janela de atendimento G…" at bounding box center [318, 137] width 637 height 274
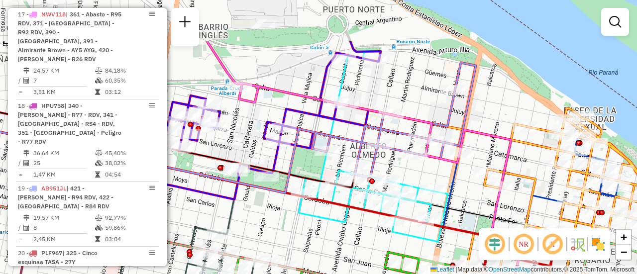
drag, startPoint x: 378, startPoint y: 58, endPoint x: 336, endPoint y: 141, distance: 92.8
click at [336, 141] on icon at bounding box center [264, 126] width 218 height 147
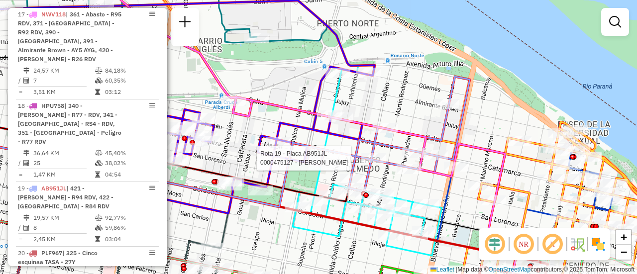
select select "**********"
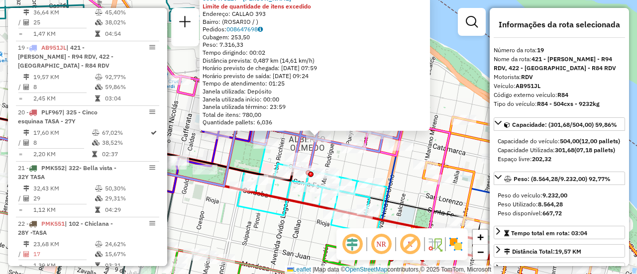
scroll to position [1440, 0]
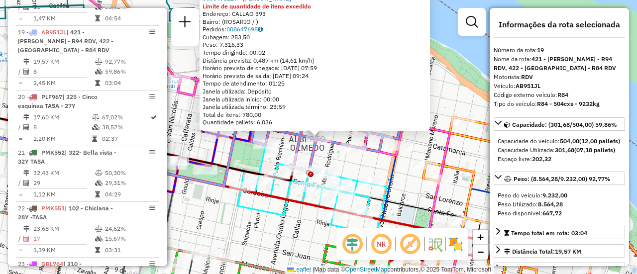
click at [458, 93] on div "0000475127 - RUIZ FRANCO NICOLAS Limite de quantidade de itens excedido Endereç…" at bounding box center [318, 137] width 637 height 274
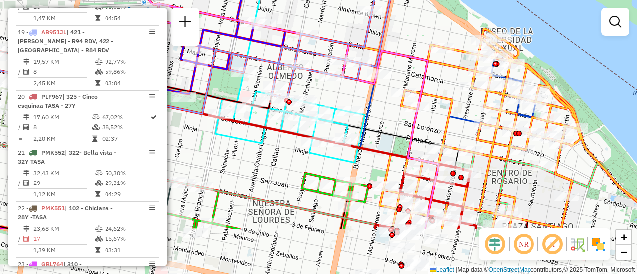
drag, startPoint x: 449, startPoint y: 201, endPoint x: 370, endPoint y: -5, distance: 220.7
click at [370, 0] on html "Aguarde... Pop-up bloqueado! Seu navegador bloqueou automáticamente a abertura …" at bounding box center [318, 137] width 637 height 274
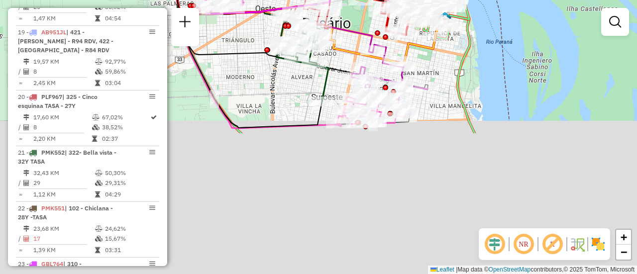
drag, startPoint x: 491, startPoint y: 218, endPoint x: 443, endPoint y: 67, distance: 158.6
click at [432, 40] on icon at bounding box center [420, 40] width 50 height 46
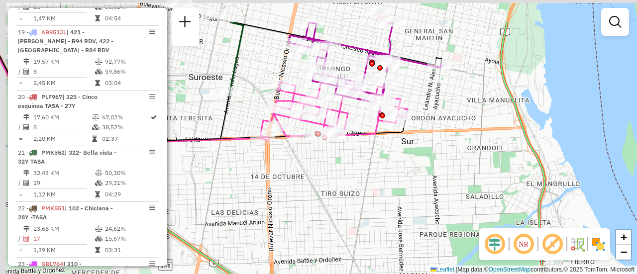
drag, startPoint x: 371, startPoint y: 105, endPoint x: 390, endPoint y: 155, distance: 53.9
click at [390, 155] on div "Rota 7 - Placa AC995HY 0000450265 - ROSCOFFEE SOCIEDAD POR ACCIONES SIMPLIFICAD…" at bounding box center [318, 137] width 637 height 274
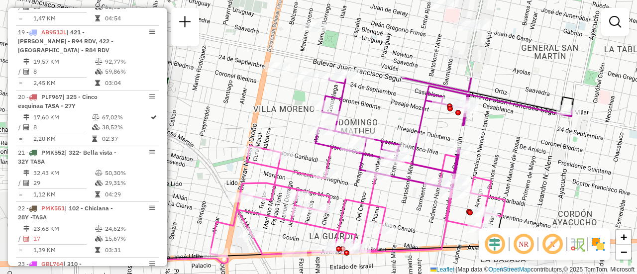
drag, startPoint x: 414, startPoint y: 101, endPoint x: 532, endPoint y: 193, distance: 149.6
click at [535, 201] on div "Rota 7 - Placa AC995HY 0000450265 - ROSCOFFEE SOCIEDAD POR ACCIONES SIMPLIFICAD…" at bounding box center [318, 137] width 637 height 274
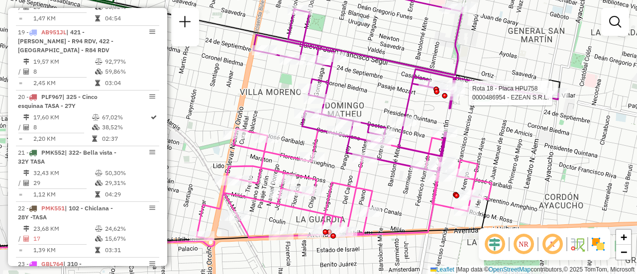
select select "**********"
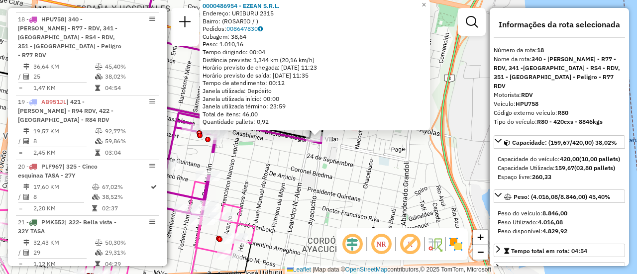
scroll to position [1366, 0]
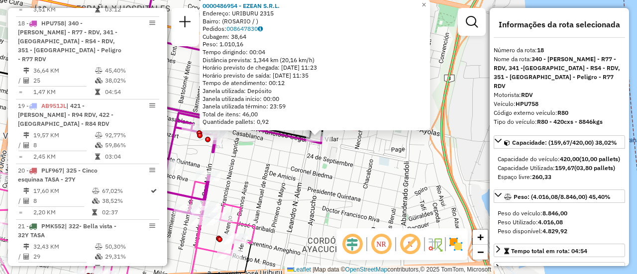
click at [322, 194] on div "0000486954 - EZEAN S.R.L. Endereço: URIBURU 2315 Bairro: (ROSARIO / ) Pedidos: …" at bounding box center [318, 137] width 637 height 274
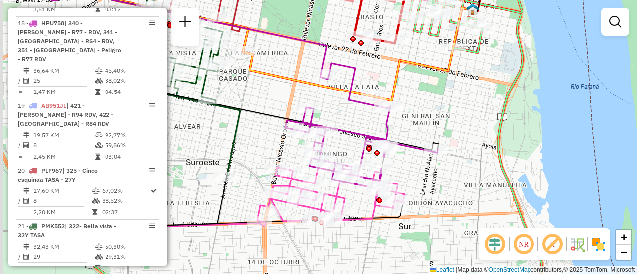
drag, startPoint x: 318, startPoint y: 130, endPoint x: 434, endPoint y: 114, distance: 117.5
click at [434, 117] on div "Janela de atendimento Grade de atendimento Capacidade Transportadoras Veículos …" at bounding box center [318, 137] width 637 height 274
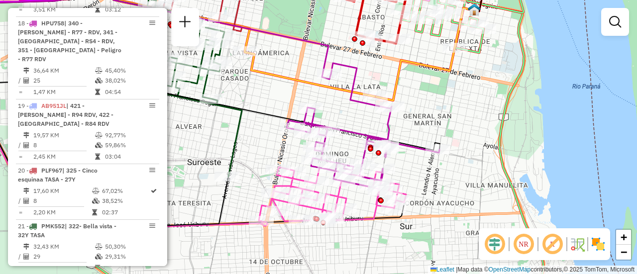
click at [524, 155] on div "Janela de atendimento Grade de atendimento Capacidade Transportadoras Veículos …" at bounding box center [318, 137] width 637 height 274
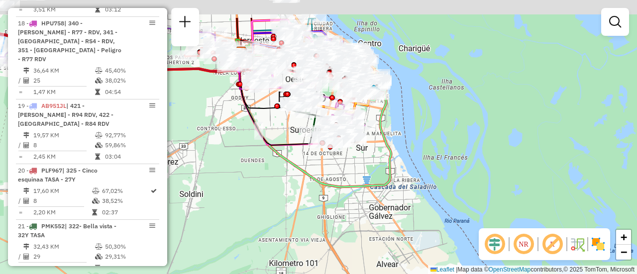
drag, startPoint x: 289, startPoint y: 123, endPoint x: 335, endPoint y: 246, distance: 130.9
click at [312, 145] on icon at bounding box center [275, 97] width 73 height 95
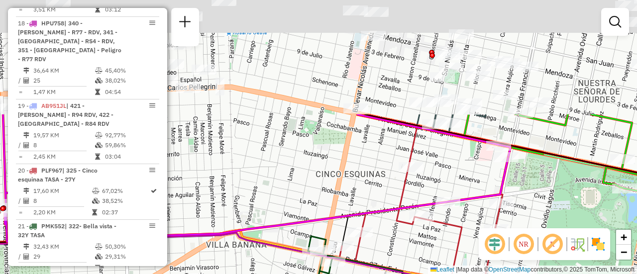
drag, startPoint x: 366, startPoint y: 40, endPoint x: 312, endPoint y: 298, distance: 263.3
click at [312, 274] on html "Aguarde... Pop-up bloqueado! Seu navegador bloqueou automáticamente a abertura …" at bounding box center [318, 137] width 637 height 274
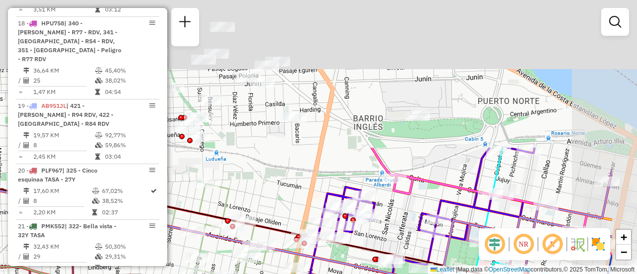
drag, startPoint x: 439, startPoint y: 109, endPoint x: 349, endPoint y: 271, distance: 185.4
click at [350, 274] on html "Aguarde... Pop-up bloqueado! Seu navegador bloqueou automáticamente a abertura …" at bounding box center [318, 137] width 637 height 274
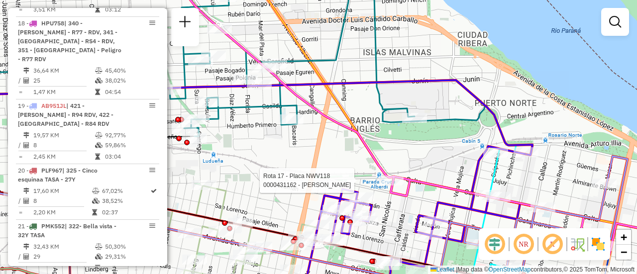
select select "**********"
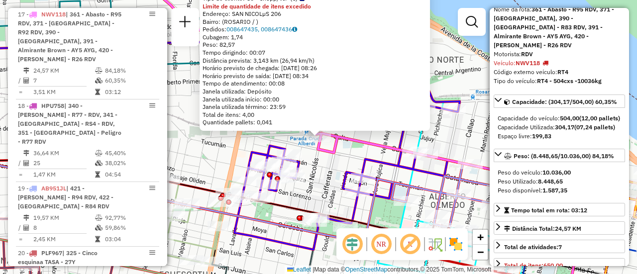
scroll to position [100, 0]
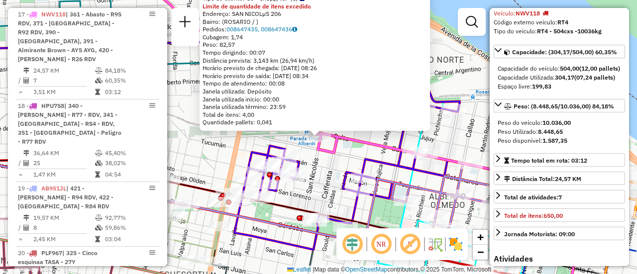
click at [323, 165] on div "Rota 17 - Placa NWV118 0000431162 - ARAGNO ANDRES MAURICIO 0000431162 - ARAGNO …" at bounding box center [318, 137] width 637 height 274
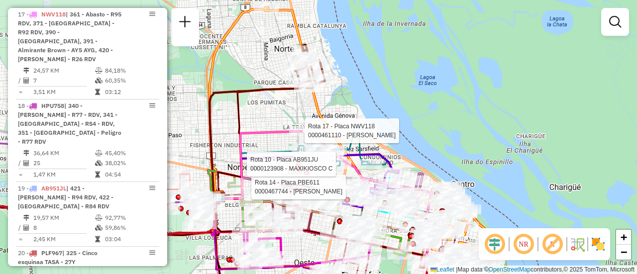
select select "**********"
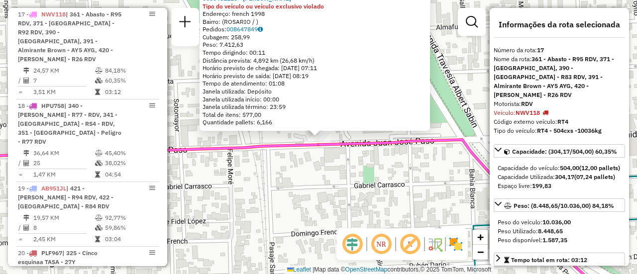
click at [314, 188] on div "0000461110 - Gonzales Emanuel - RDV Tipo do veículo ou veículo exclusivo violad…" at bounding box center [318, 137] width 637 height 274
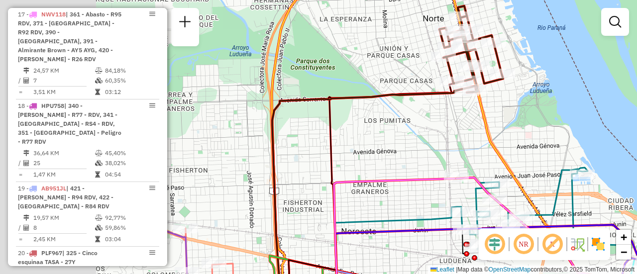
drag, startPoint x: 250, startPoint y: 164, endPoint x: 603, endPoint y: 155, distance: 353.4
click at [564, 159] on div "Janela de atendimento Grade de atendimento Capacidade Transportadoras Veículos …" at bounding box center [318, 137] width 637 height 274
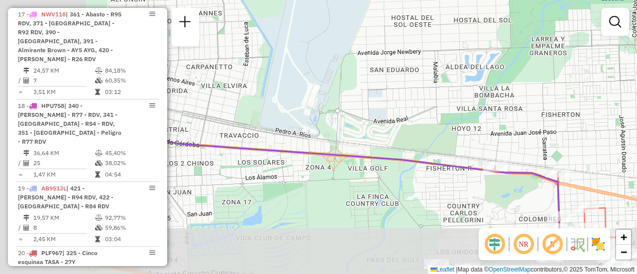
drag, startPoint x: 433, startPoint y: 157, endPoint x: 562, endPoint y: 132, distance: 131.8
click at [551, 133] on div "Janela de atendimento Grade de atendimento Capacidade Transportadoras Veículos …" at bounding box center [318, 137] width 637 height 274
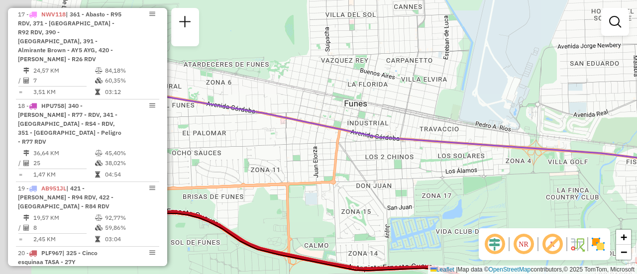
drag, startPoint x: 238, startPoint y: 184, endPoint x: 461, endPoint y: 178, distance: 223.0
click at [447, 179] on div "Janela de atendimento Grade de atendimento Capacidade Transportadoras Veículos …" at bounding box center [318, 137] width 637 height 274
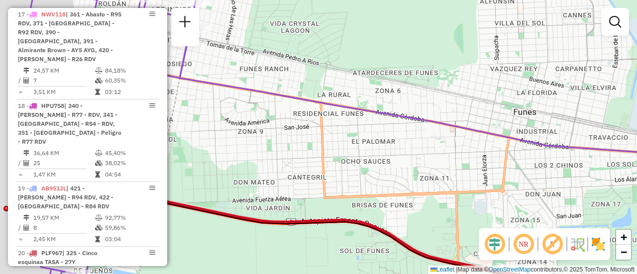
drag, startPoint x: 194, startPoint y: 145, endPoint x: 457, endPoint y: 162, distance: 264.2
click at [456, 162] on div "Janela de atendimento Grade de atendimento Capacidade Transportadoras Veículos …" at bounding box center [318, 137] width 637 height 274
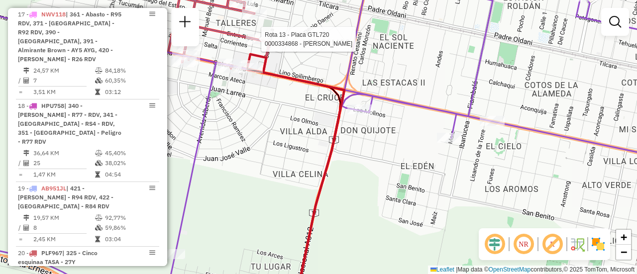
select select "**********"
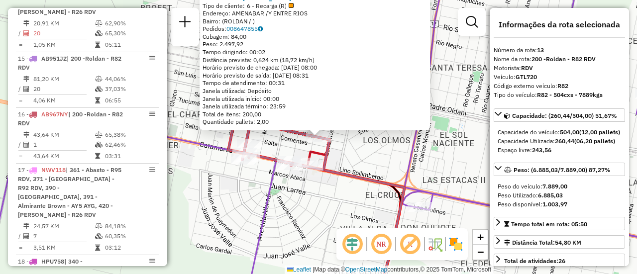
scroll to position [1061, 0]
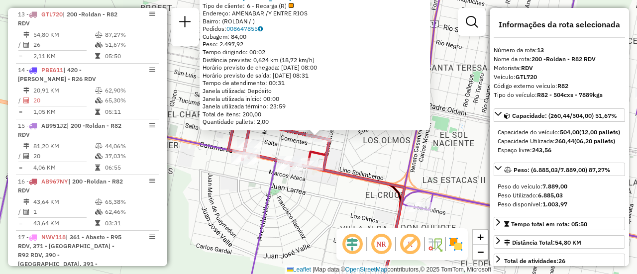
click at [456, 162] on div "0000334868 - GHOMAID DANIEL Tipo de cliente: 6 - Recarga (R) Endereço: AMENABAR…" at bounding box center [318, 137] width 637 height 274
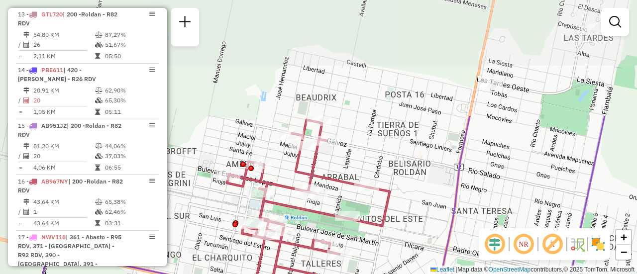
drag, startPoint x: 481, startPoint y: 146, endPoint x: 492, endPoint y: 184, distance: 39.4
click at [500, 232] on hb-router-mapa "Informações da Sessão 1254282 - 28/08/2025 Criação: 27/08/2025 16:30 Depósito: …" at bounding box center [318, 137] width 637 height 274
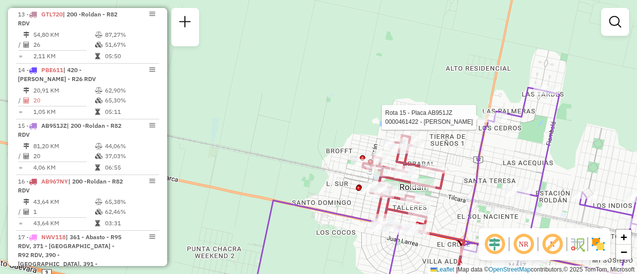
select select "**********"
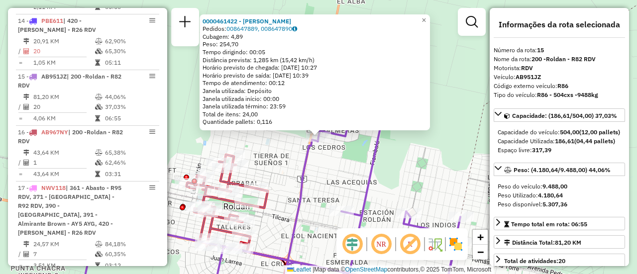
scroll to position [1172, 0]
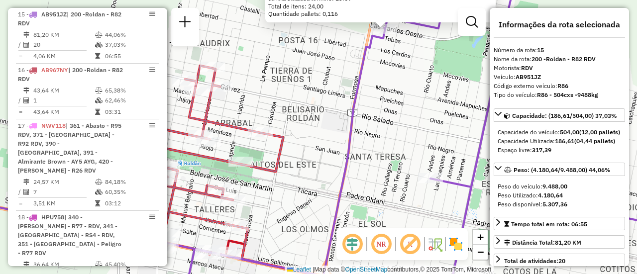
drag, startPoint x: 263, startPoint y: 218, endPoint x: 334, endPoint y: 220, distance: 71.2
click at [327, 214] on div "0000461422 - ALANIZ ANAHI AYELEN Pedidos: 008647889, 008647890 Cubagem: 4,89 Pe…" at bounding box center [318, 137] width 637 height 274
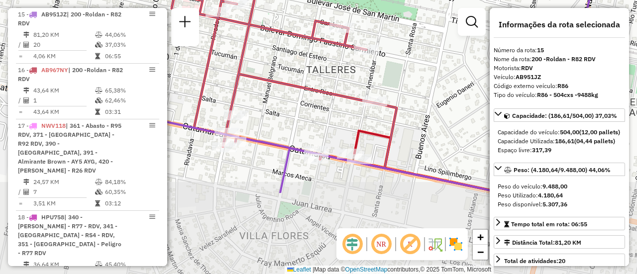
drag, startPoint x: 243, startPoint y: 237, endPoint x: 342, endPoint y: 120, distance: 153.2
click at [339, 122] on div "0000461422 - ALANIZ ANAHI AYELEN Pedidos: 008647889, 008647890 Cubagem: 4,89 Pe…" at bounding box center [318, 137] width 637 height 274
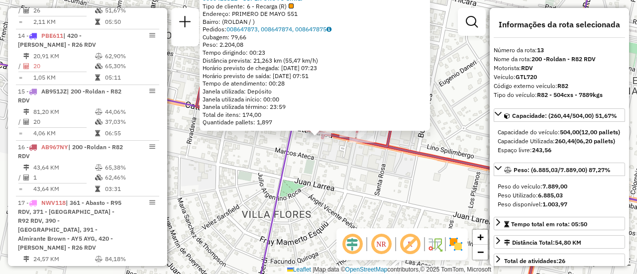
scroll to position [1061, 0]
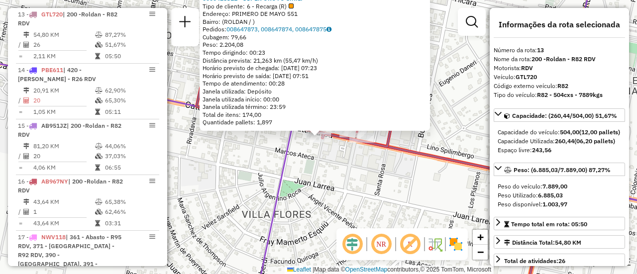
click at [238, 173] on div "0000428311 - SUPER ORO¥O S.R.L. Tipo de cliente: 6 - Recarga (R) Endereço: PRIM…" at bounding box center [318, 137] width 637 height 274
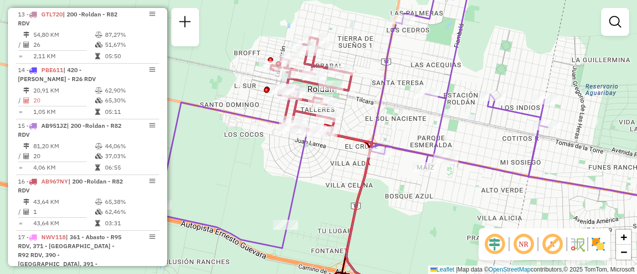
drag, startPoint x: 452, startPoint y: 98, endPoint x: 381, endPoint y: 128, distance: 77.2
click at [381, 128] on div "Janela de atendimento Grade de atendimento Capacidade Transportadoras Veículos …" at bounding box center [318, 137] width 637 height 274
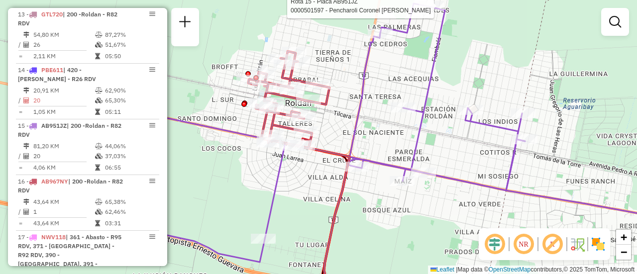
select select "**********"
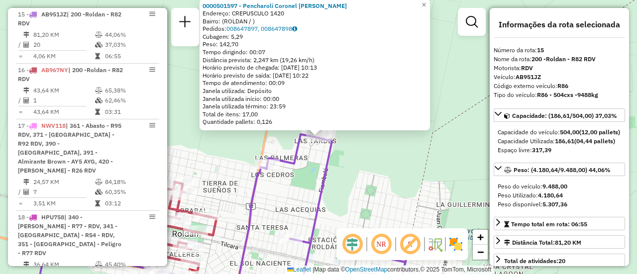
scroll to position [100, 0]
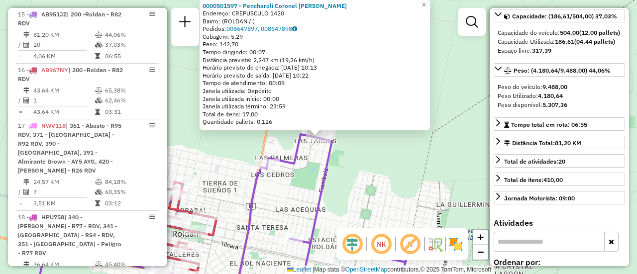
click at [415, 179] on div "0000501597 - Pencharoli Coronel Milsen Elizabeth Endereço: CREPUSCULO 1420 Bair…" at bounding box center [318, 137] width 637 height 274
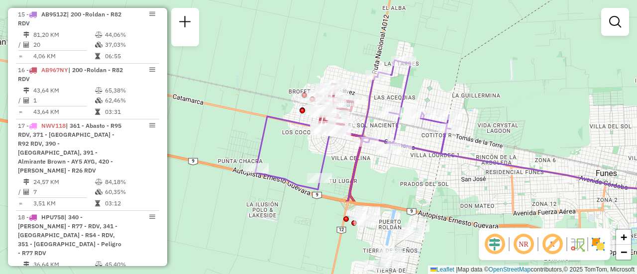
drag, startPoint x: 385, startPoint y: 177, endPoint x: 437, endPoint y: 90, distance: 101.1
click at [437, 90] on div "Janela de atendimento Grade de atendimento Capacidade Transportadoras Veículos …" at bounding box center [318, 137] width 637 height 274
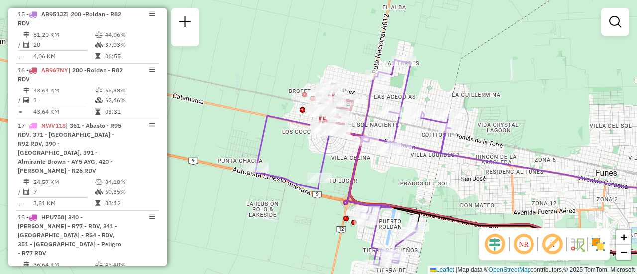
click at [446, 187] on div "Janela de atendimento Grade de atendimento Capacidade Transportadoras Veículos …" at bounding box center [318, 137] width 637 height 274
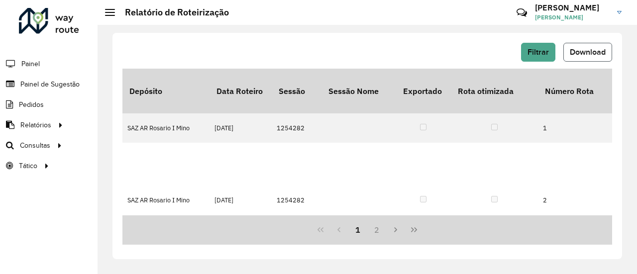
click at [580, 52] on span "Download" at bounding box center [588, 52] width 36 height 8
